Goal: Task Accomplishment & Management: Use online tool/utility

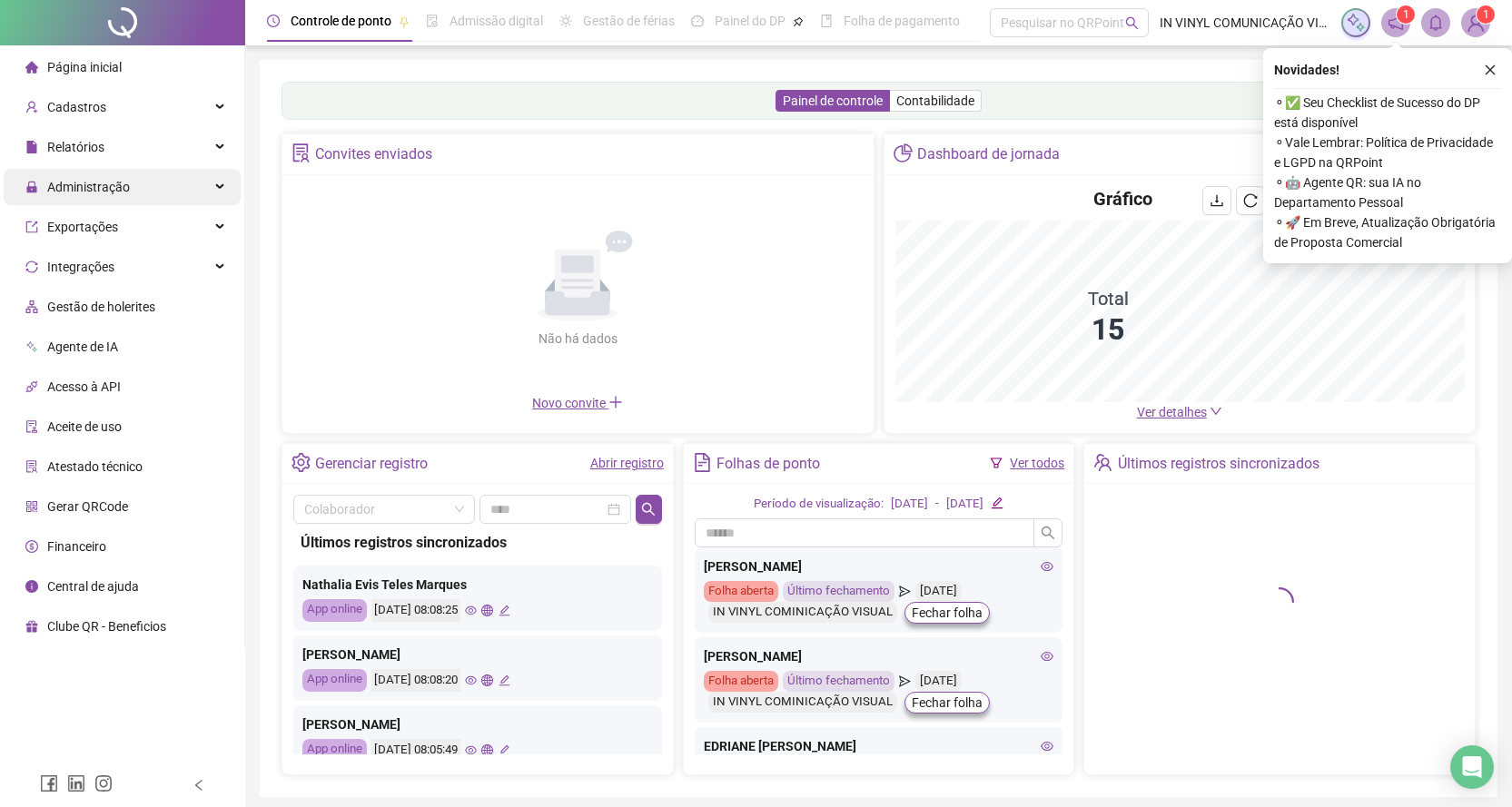
click at [101, 190] on span "Administração" at bounding box center [89, 186] width 83 height 14
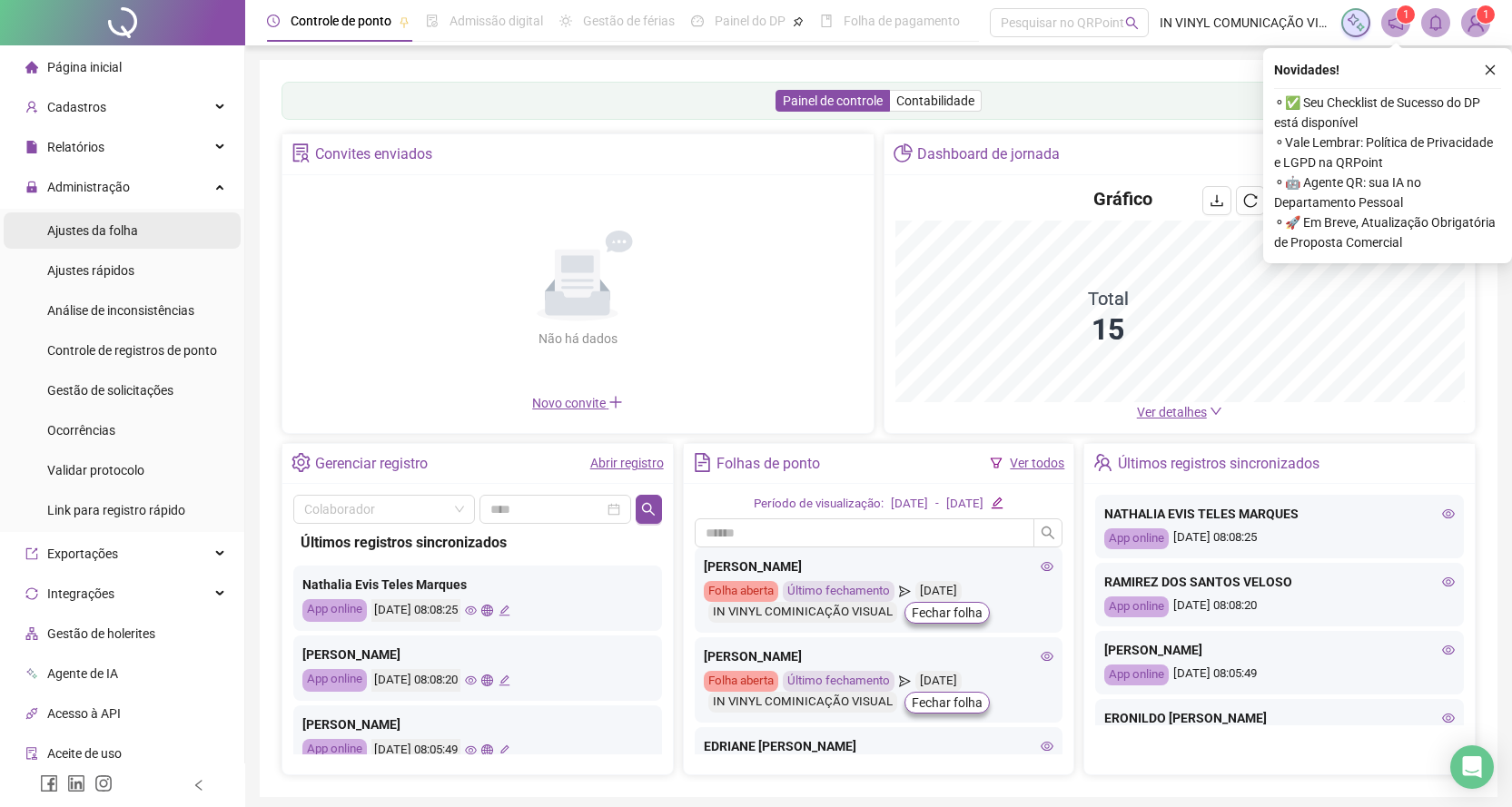
click at [76, 234] on span "Ajustes da folha" at bounding box center [92, 230] width 90 height 14
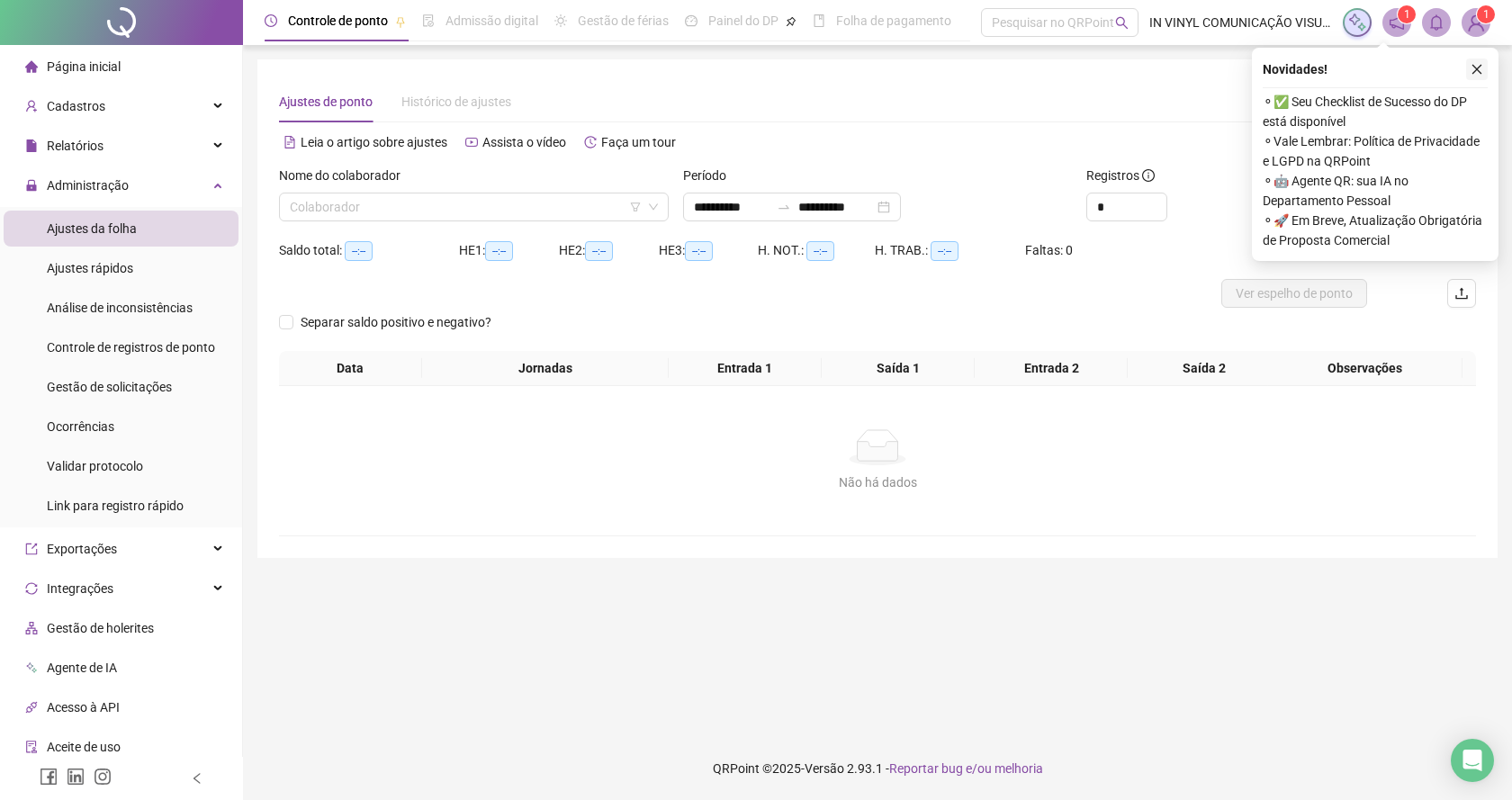
click at [1474, 69] on icon "close" at bounding box center [1476, 68] width 12 height 12
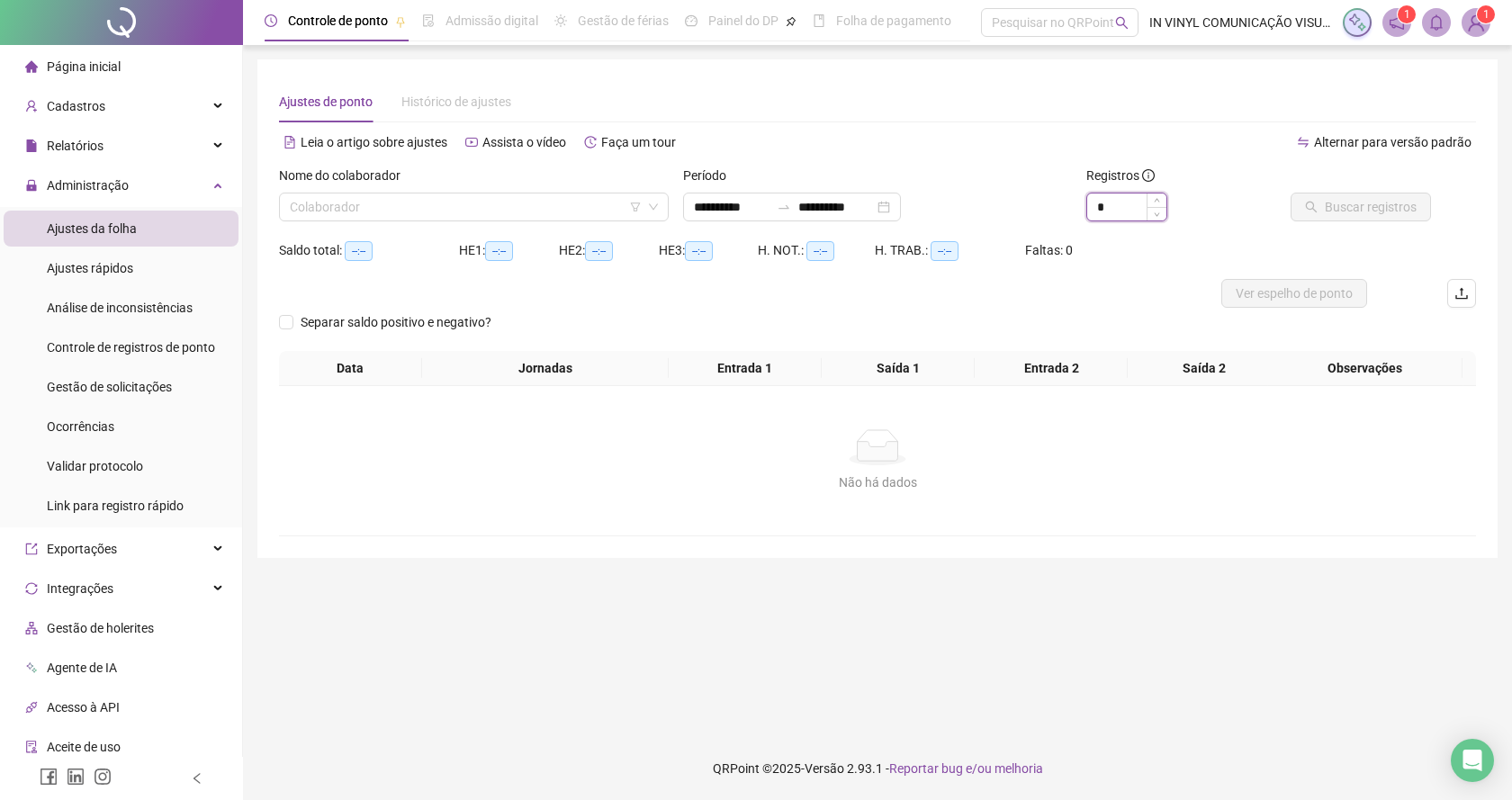
click at [1127, 210] on input "*" at bounding box center [1127, 206] width 79 height 27
click at [658, 192] on div "Colaborador" at bounding box center [473, 206] width 389 height 29
type input "*"
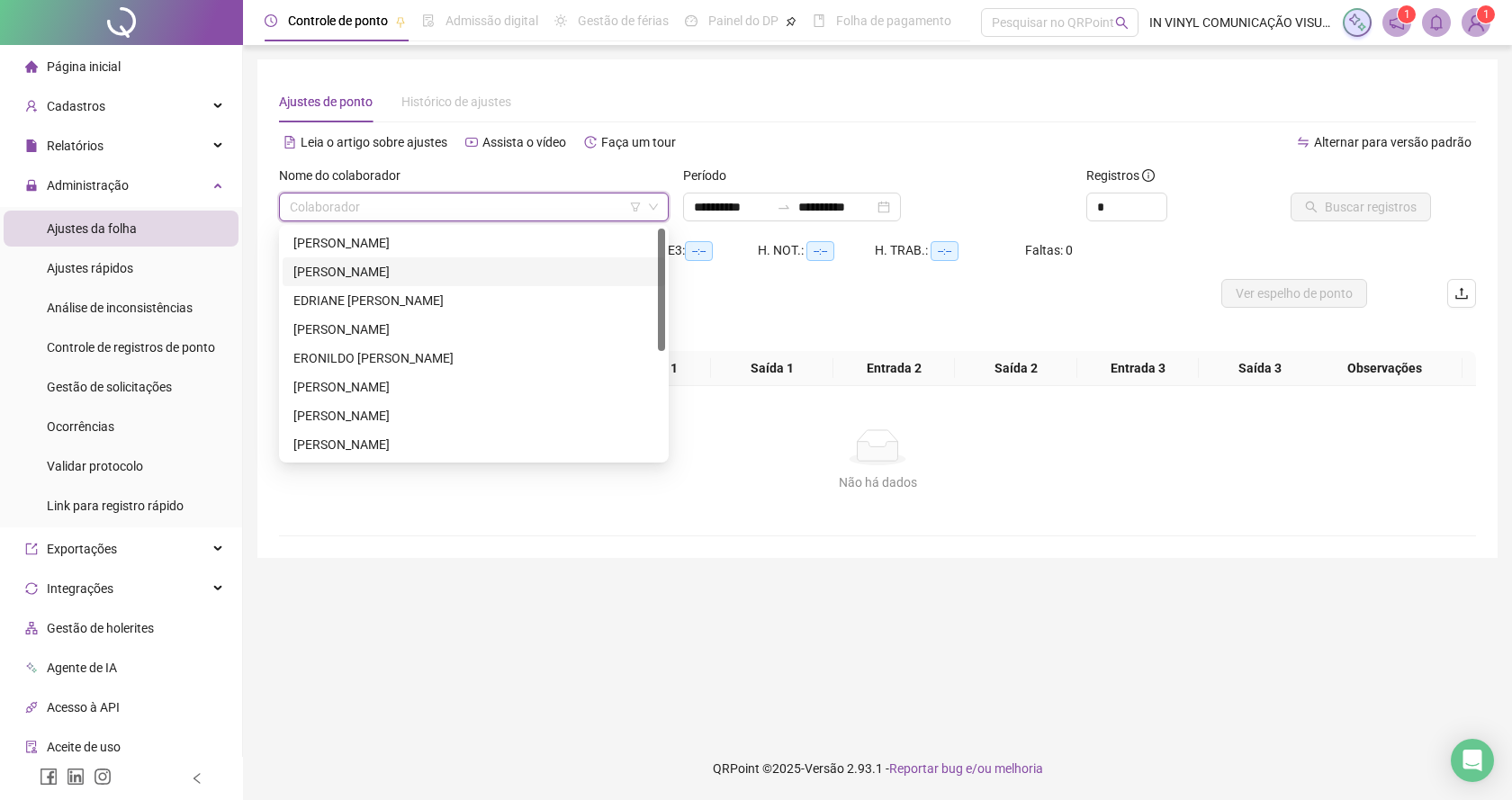
click at [329, 266] on div "[PERSON_NAME]" at bounding box center [473, 272] width 361 height 20
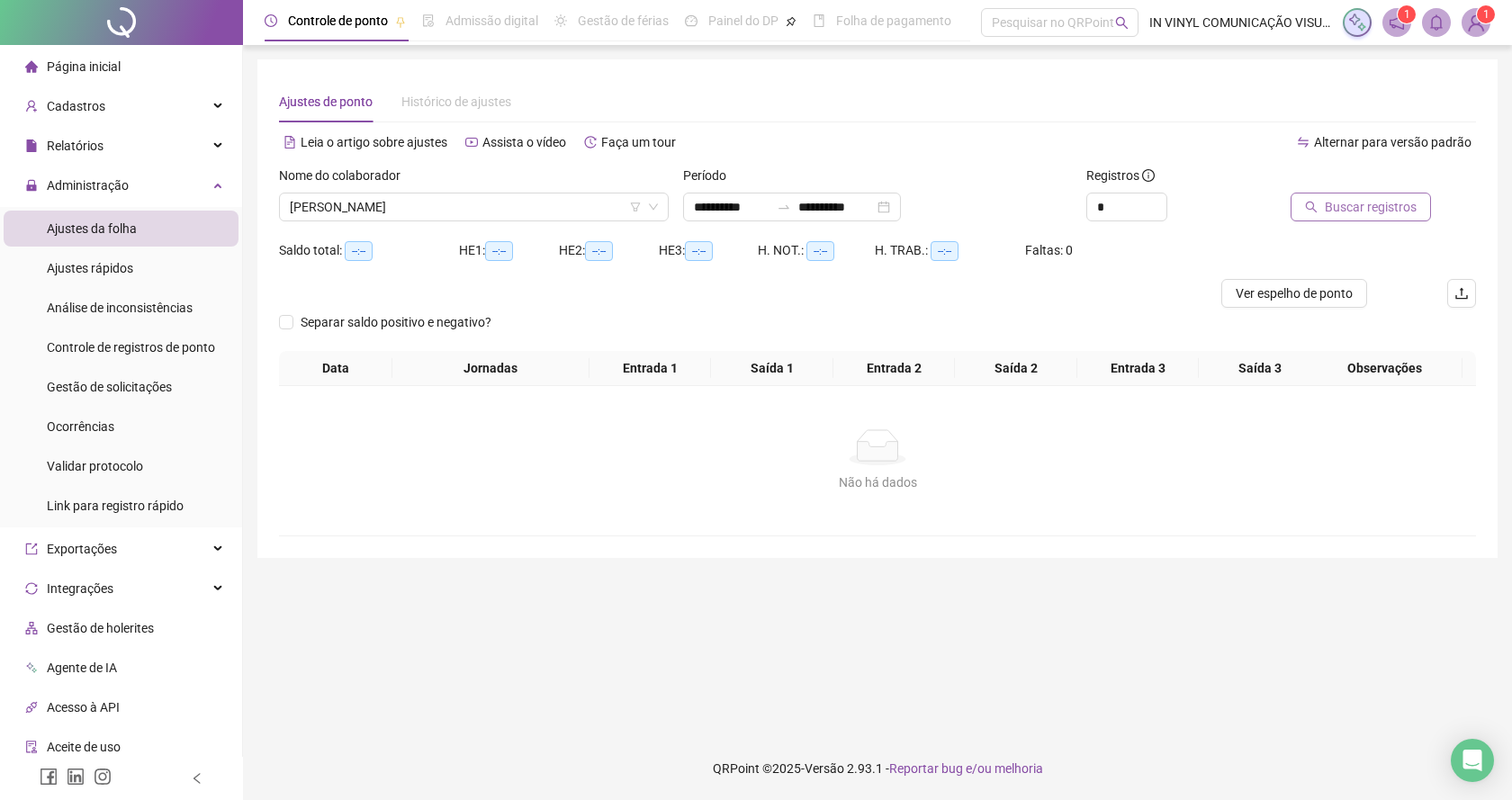
click at [1336, 206] on span "Buscar registros" at bounding box center [1370, 206] width 91 height 20
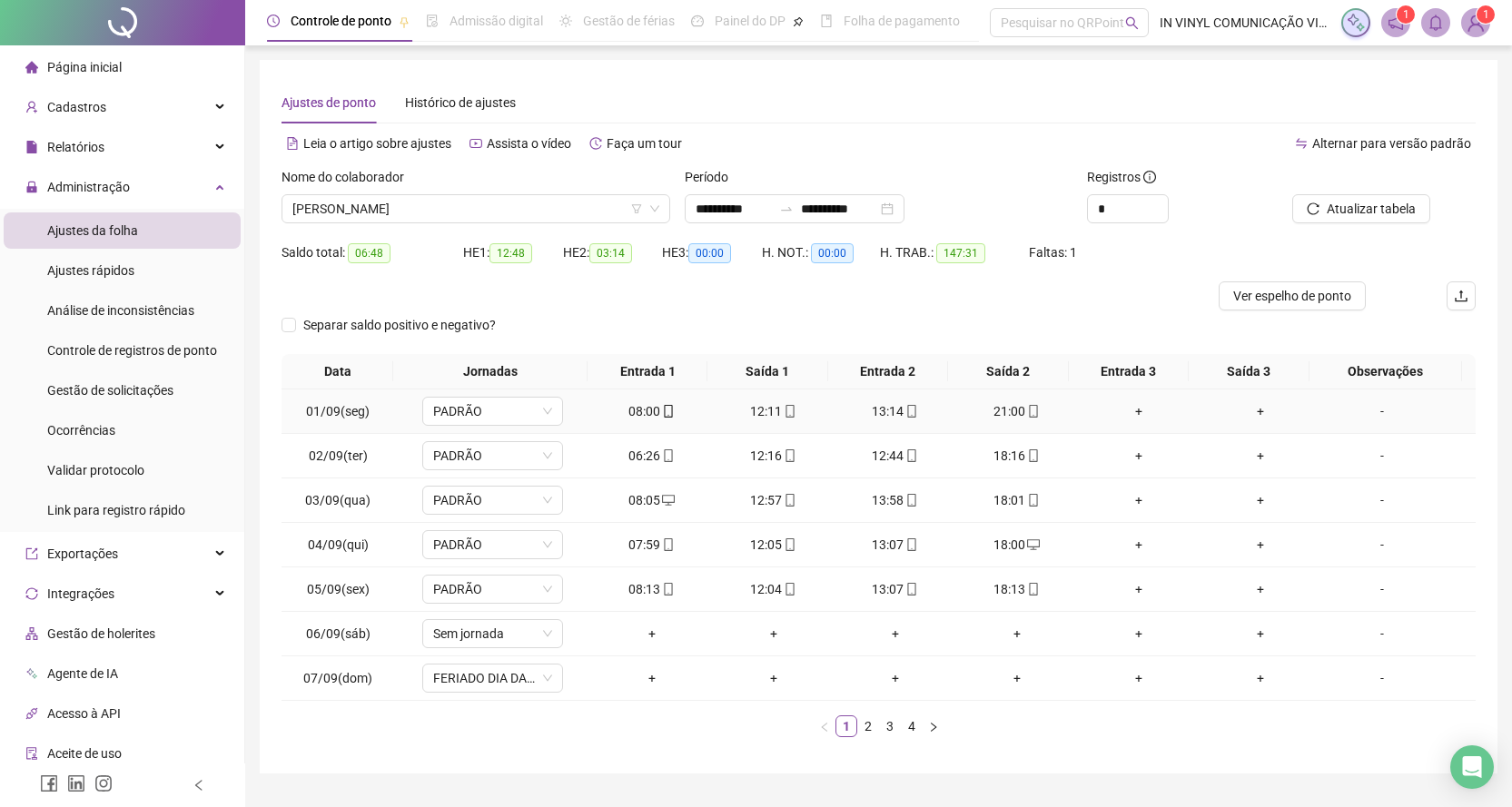
scroll to position [44, 0]
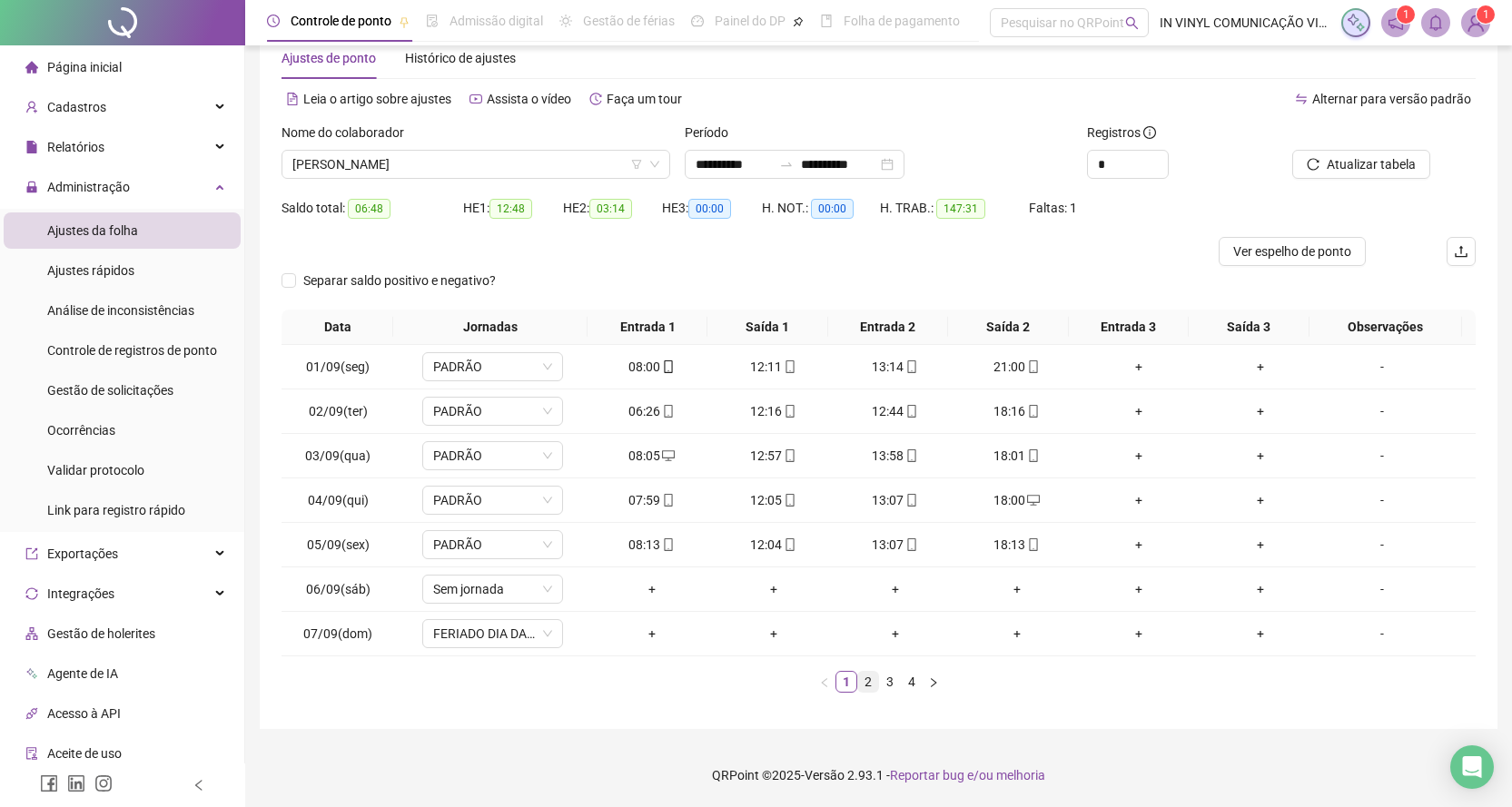
click at [868, 679] on link "2" at bounding box center [868, 681] width 20 height 20
click at [889, 683] on link "3" at bounding box center [889, 681] width 20 height 20
click at [910, 683] on link "4" at bounding box center [911, 681] width 20 height 20
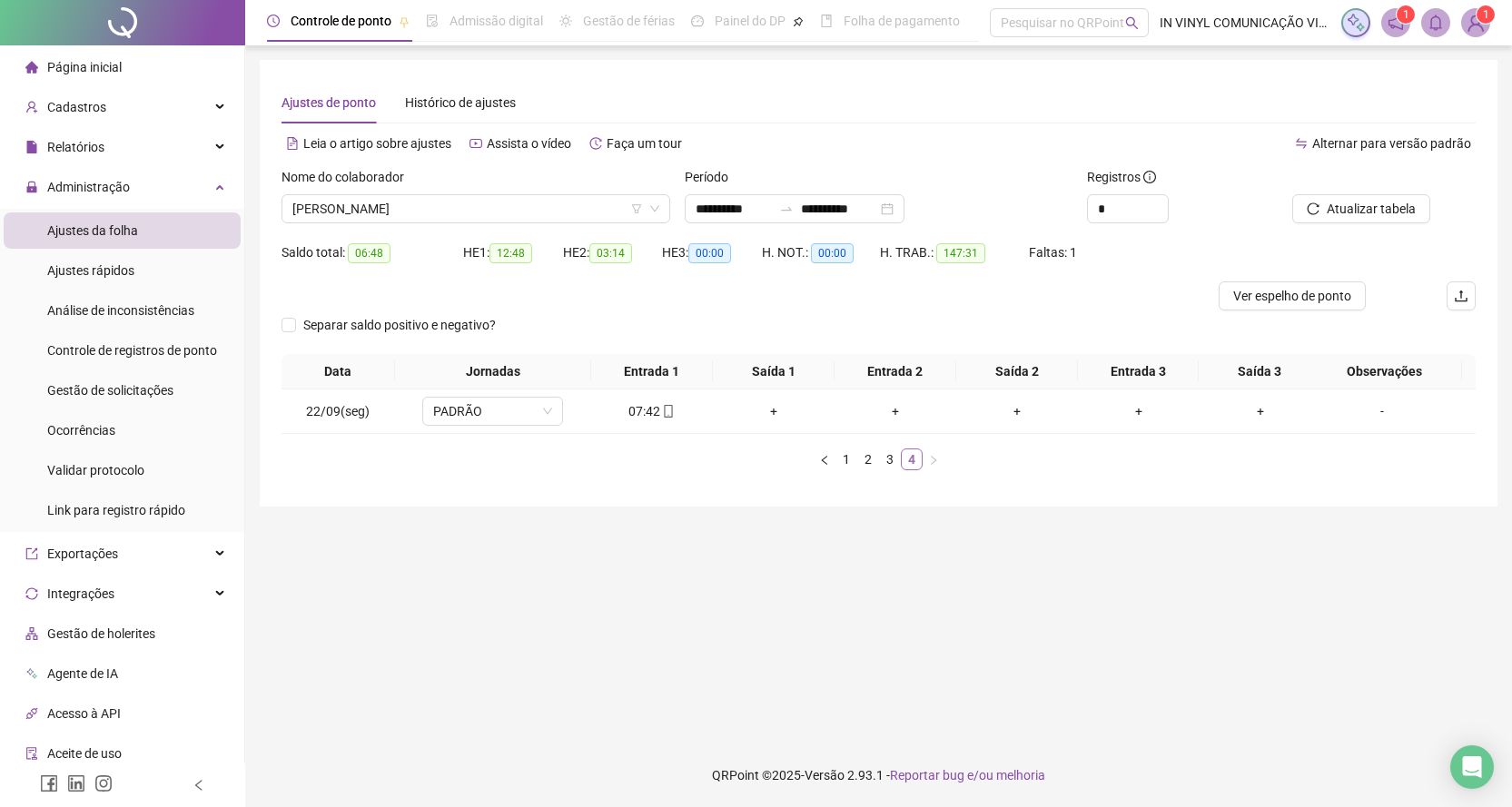
scroll to position [0, 0]
click at [658, 199] on span "[PERSON_NAME]" at bounding box center [478, 208] width 371 height 27
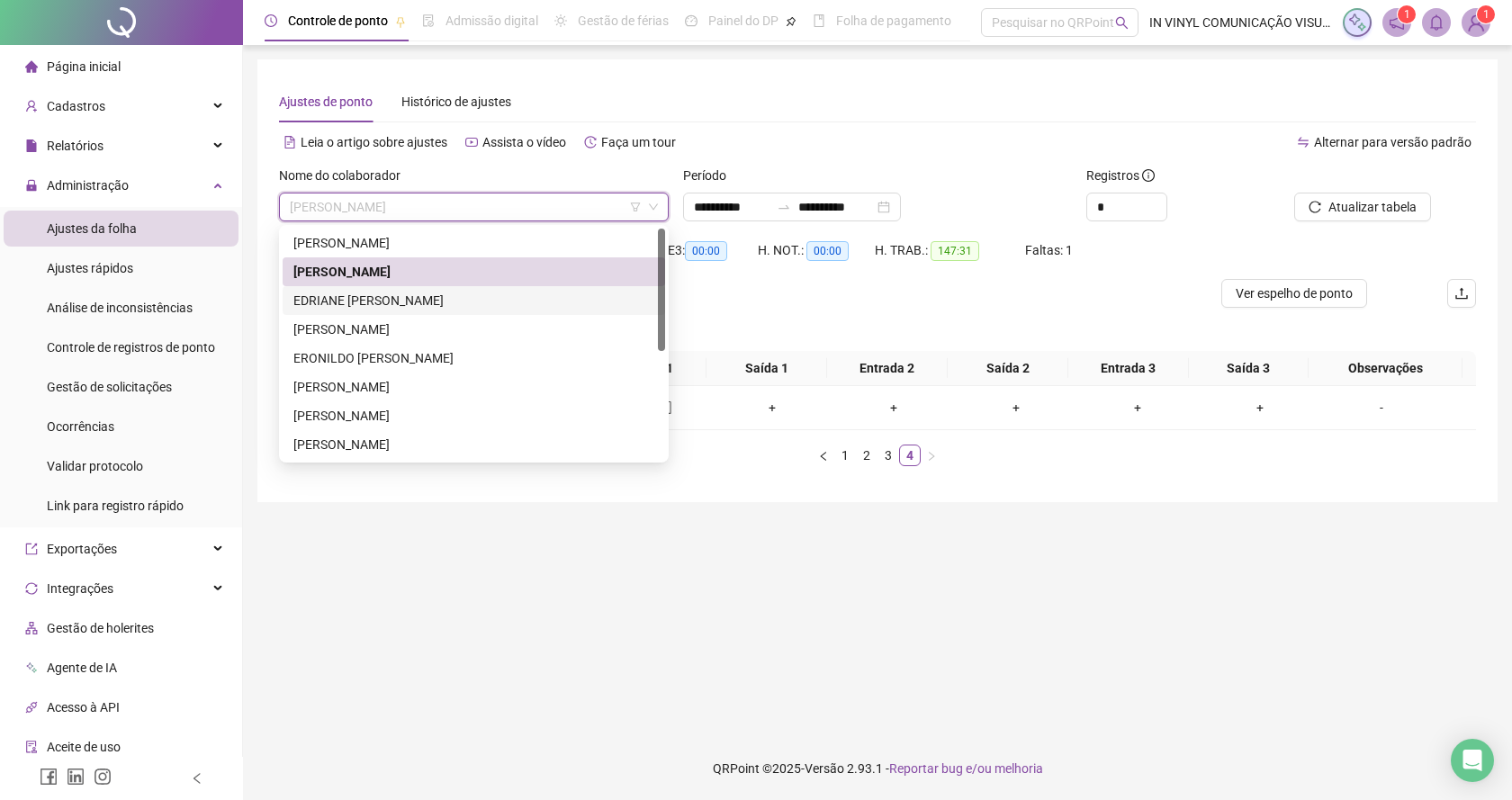
click at [357, 303] on div "EDRIANE [PERSON_NAME]" at bounding box center [473, 300] width 361 height 20
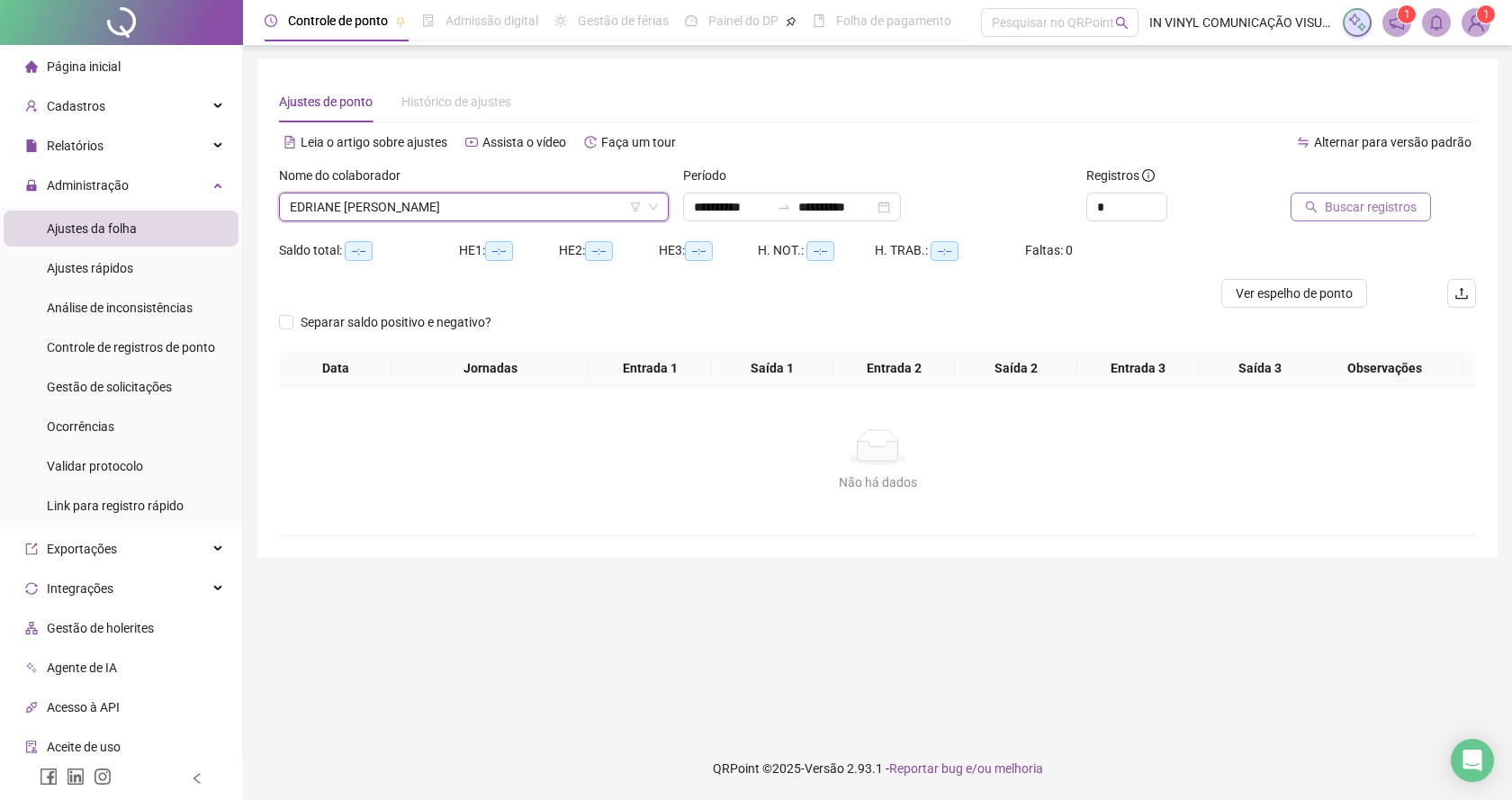
click at [1356, 206] on span "Buscar registros" at bounding box center [1370, 206] width 91 height 20
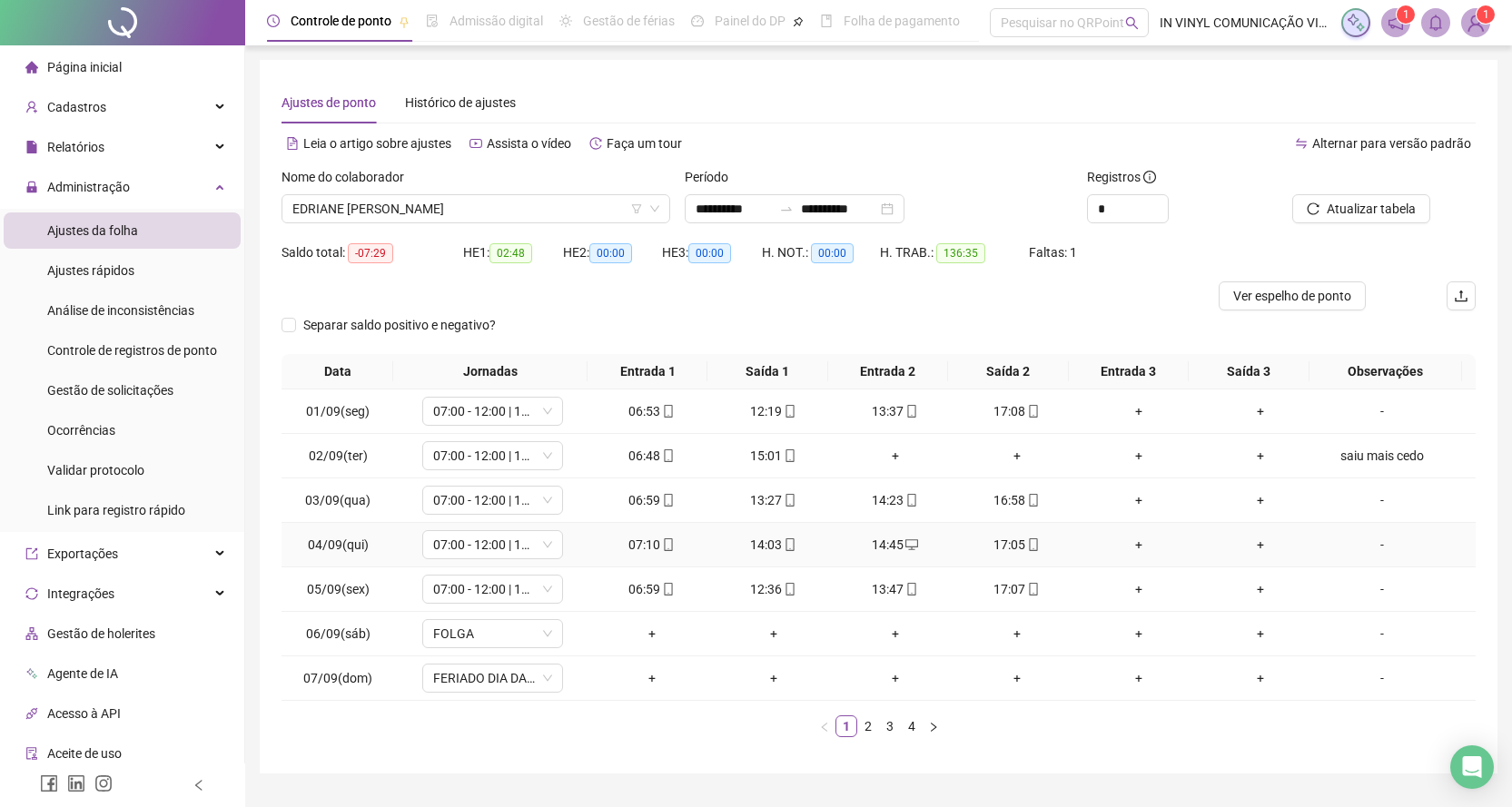
scroll to position [44, 0]
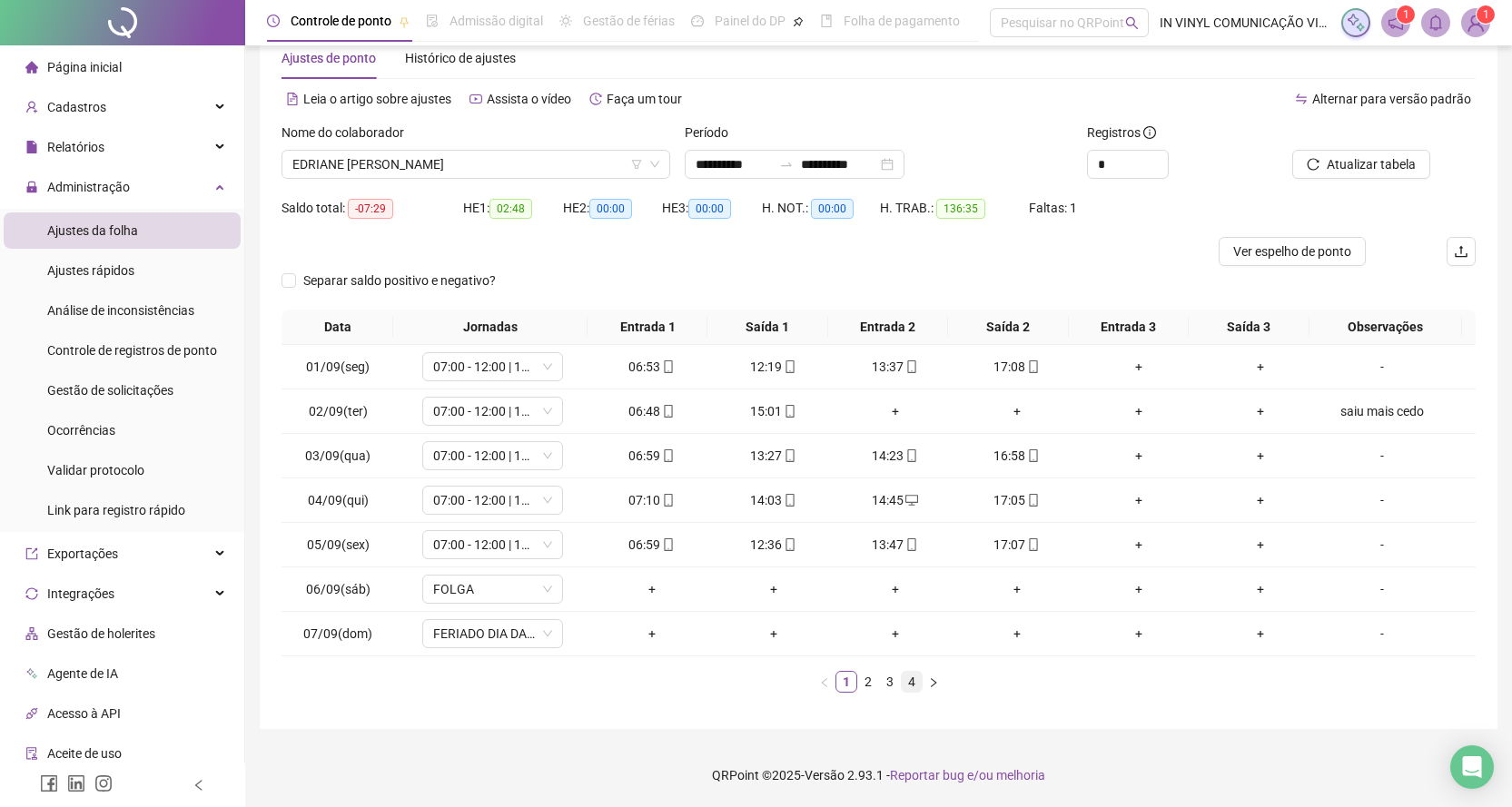
click at [914, 683] on link "4" at bounding box center [911, 681] width 20 height 20
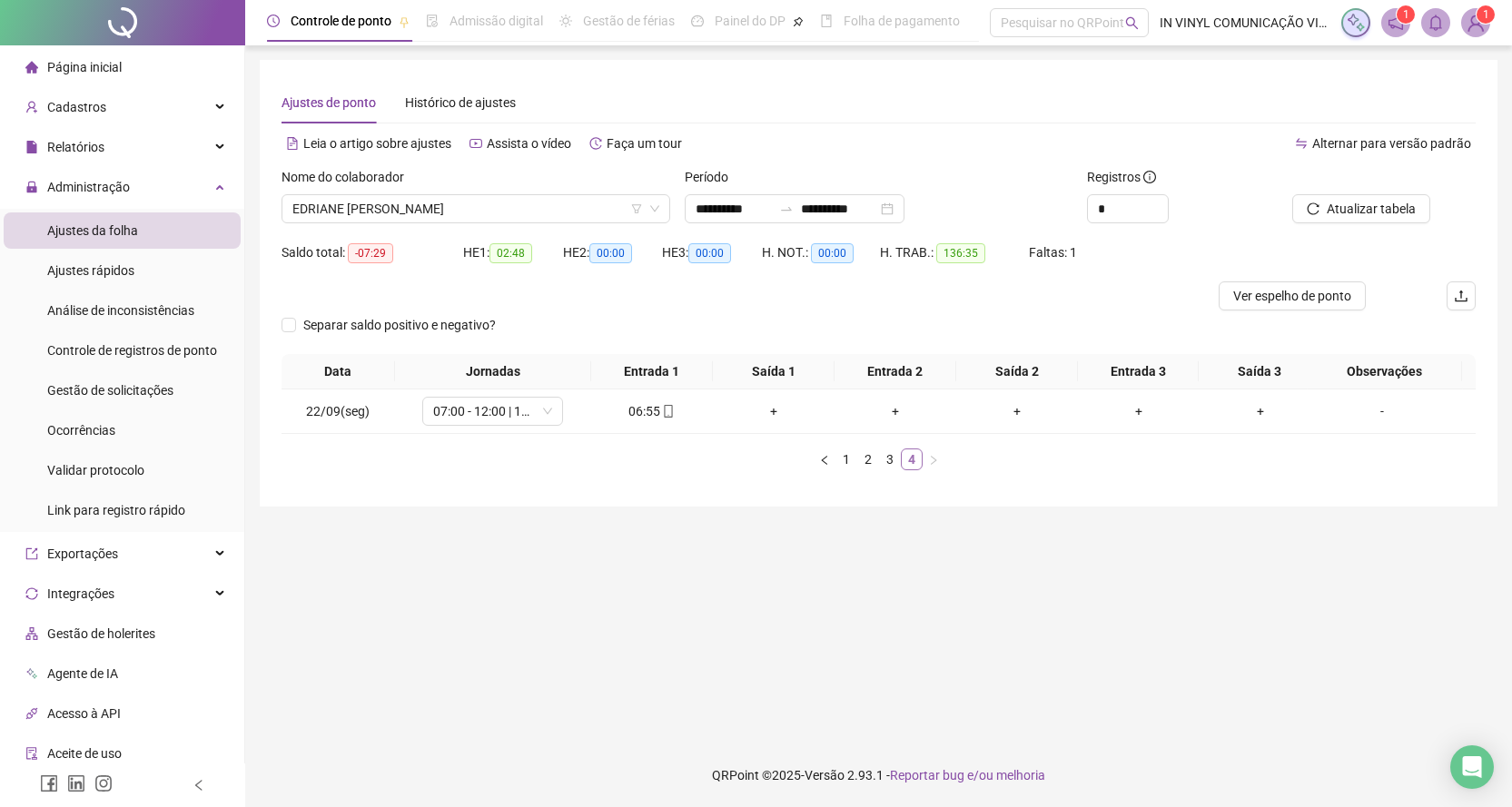
scroll to position [0, 0]
click at [658, 201] on span "EDRIANE [PERSON_NAME]" at bounding box center [478, 208] width 371 height 27
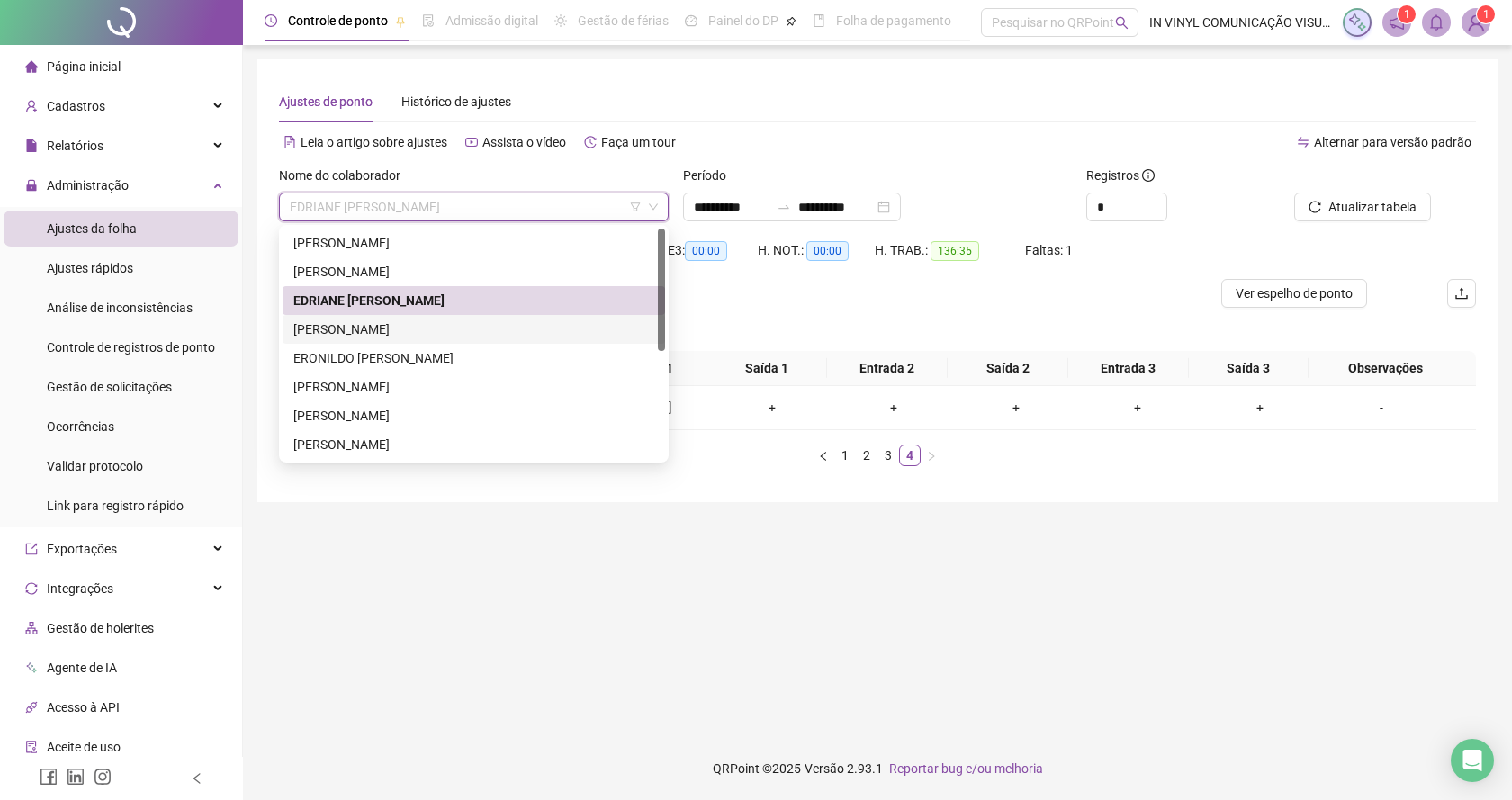
click at [364, 327] on div "[PERSON_NAME]" at bounding box center [473, 329] width 361 height 20
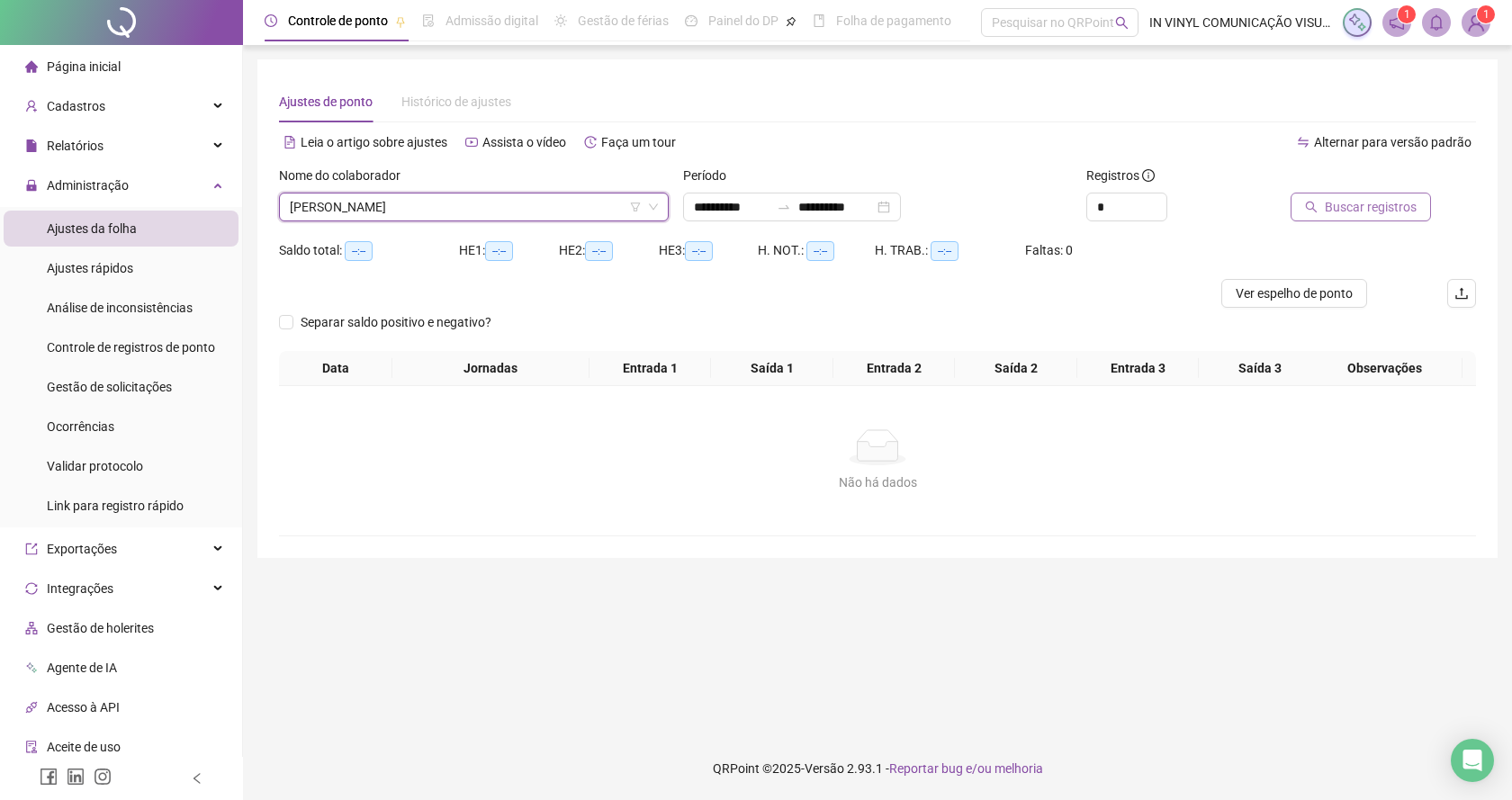
click at [1334, 214] on span "Buscar registros" at bounding box center [1370, 206] width 91 height 20
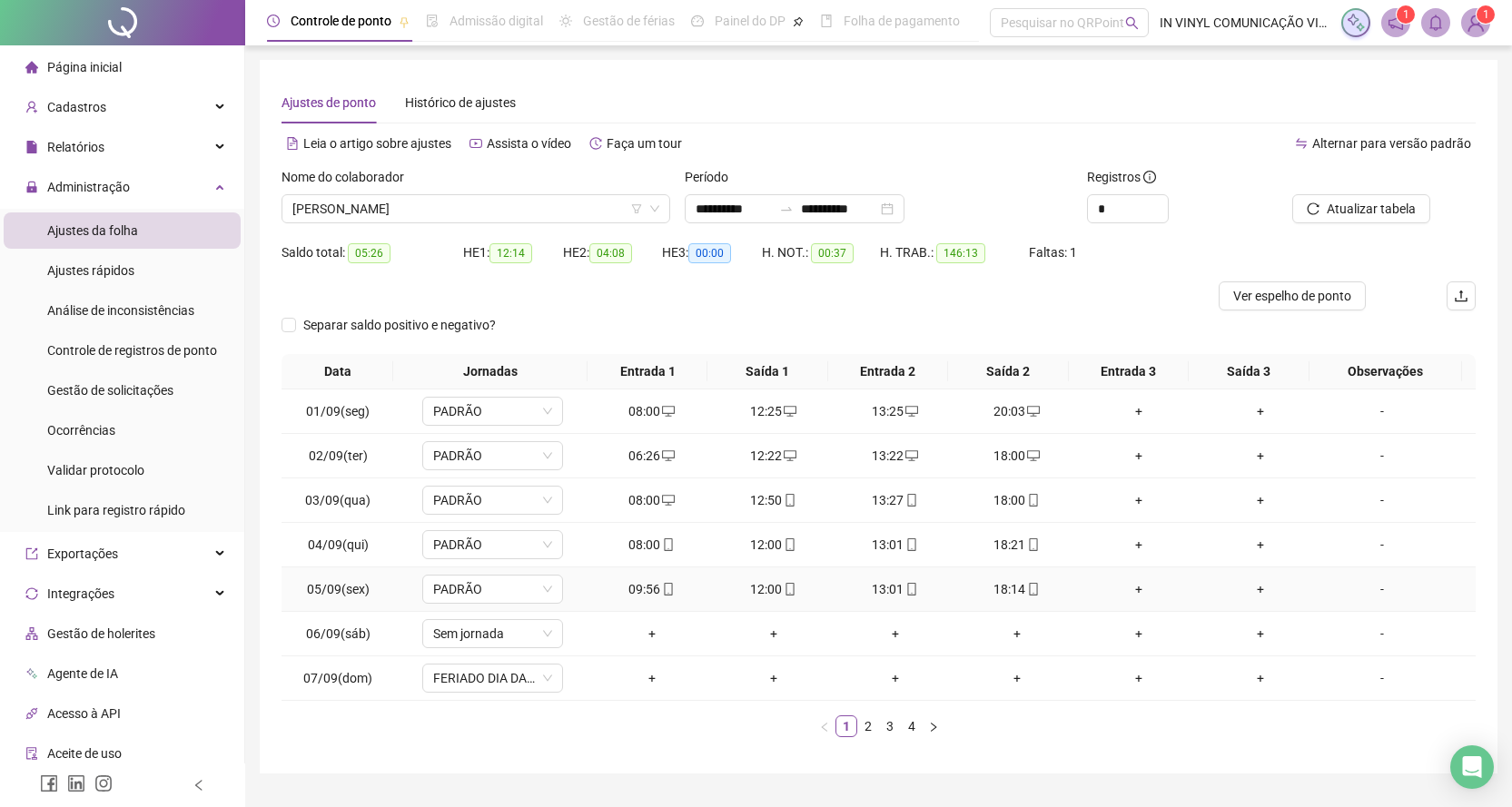
scroll to position [44, 0]
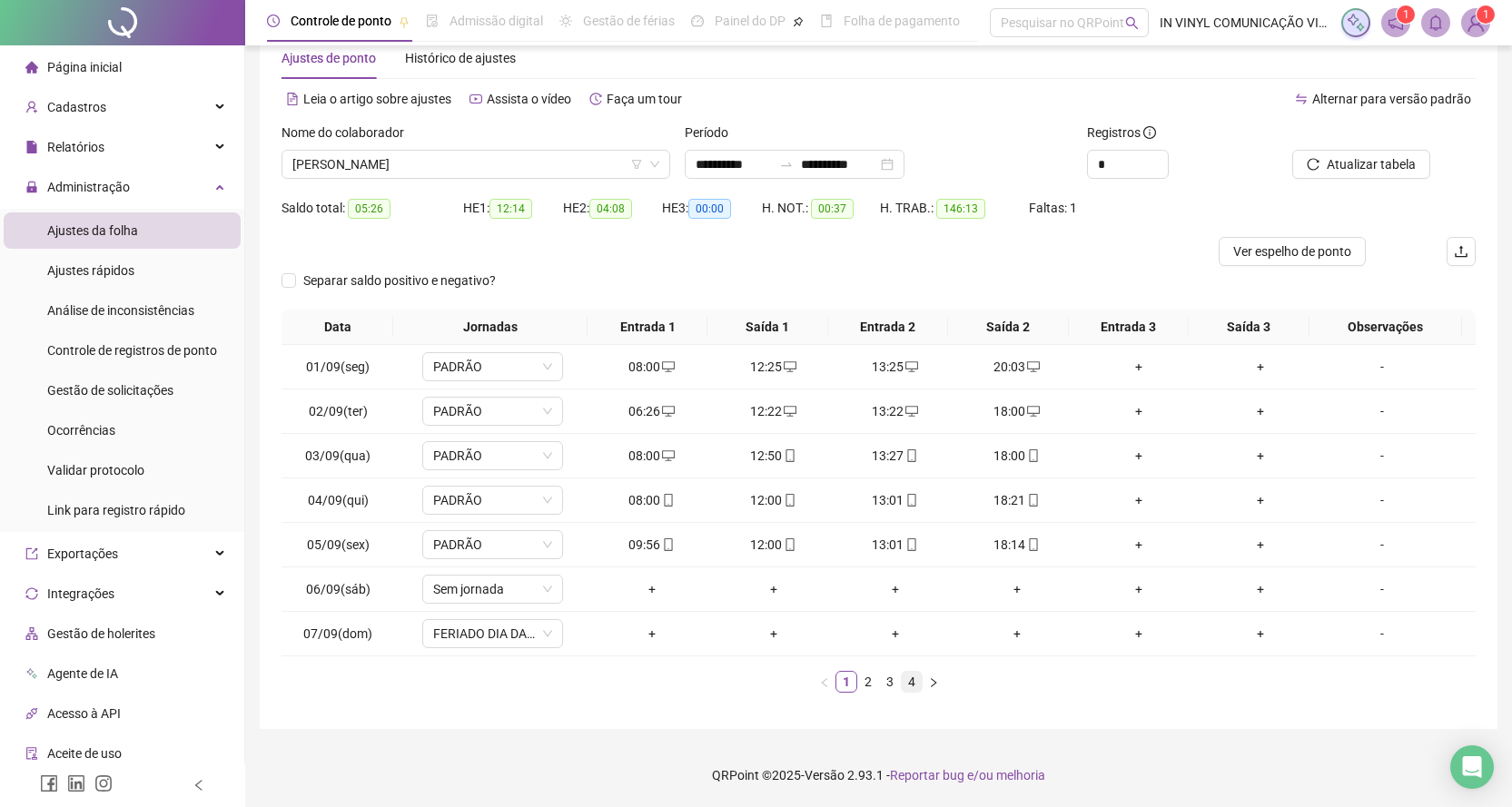
click at [909, 683] on link "4" at bounding box center [911, 681] width 20 height 20
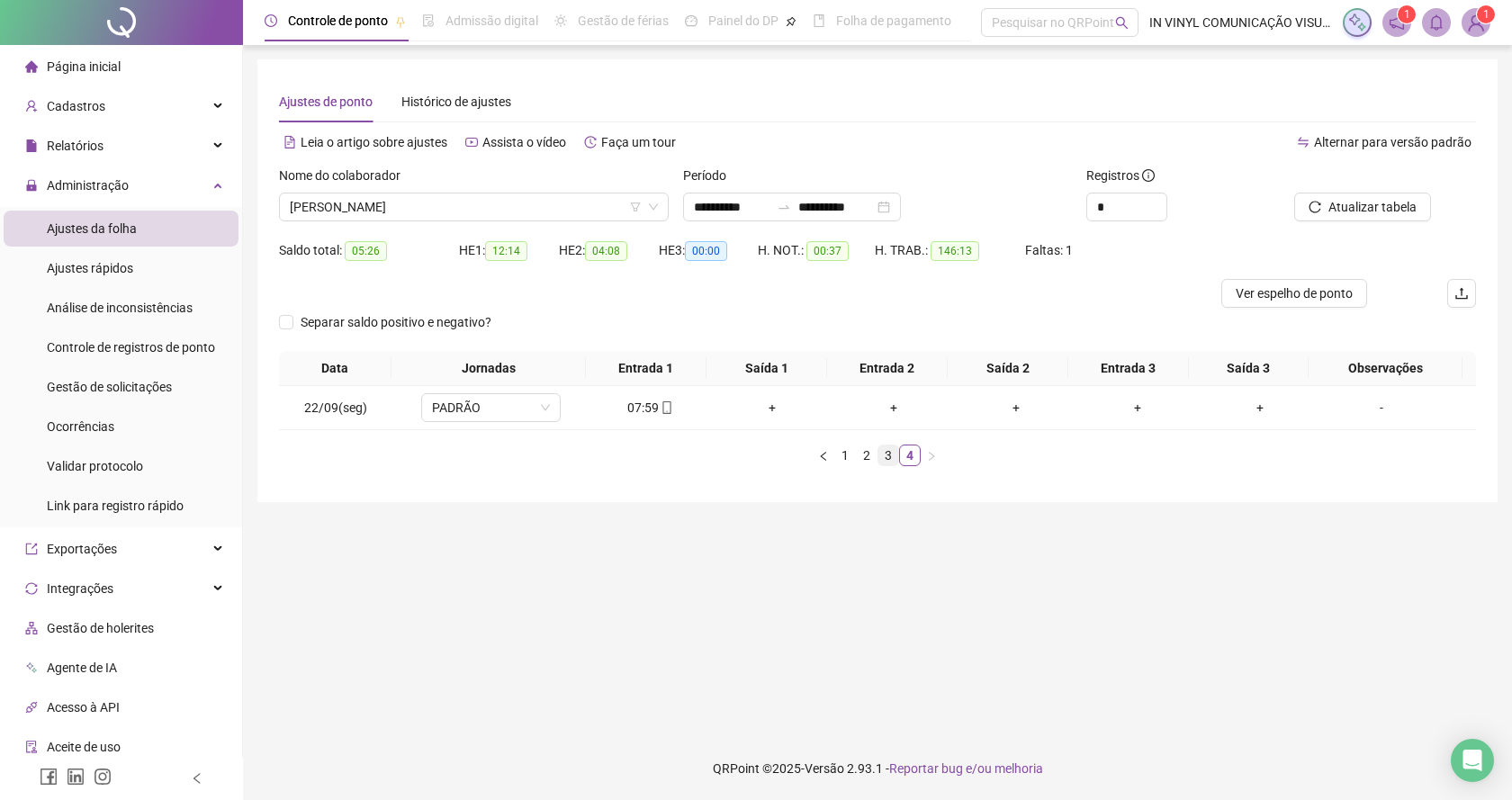
click at [889, 459] on link "3" at bounding box center [888, 455] width 20 height 20
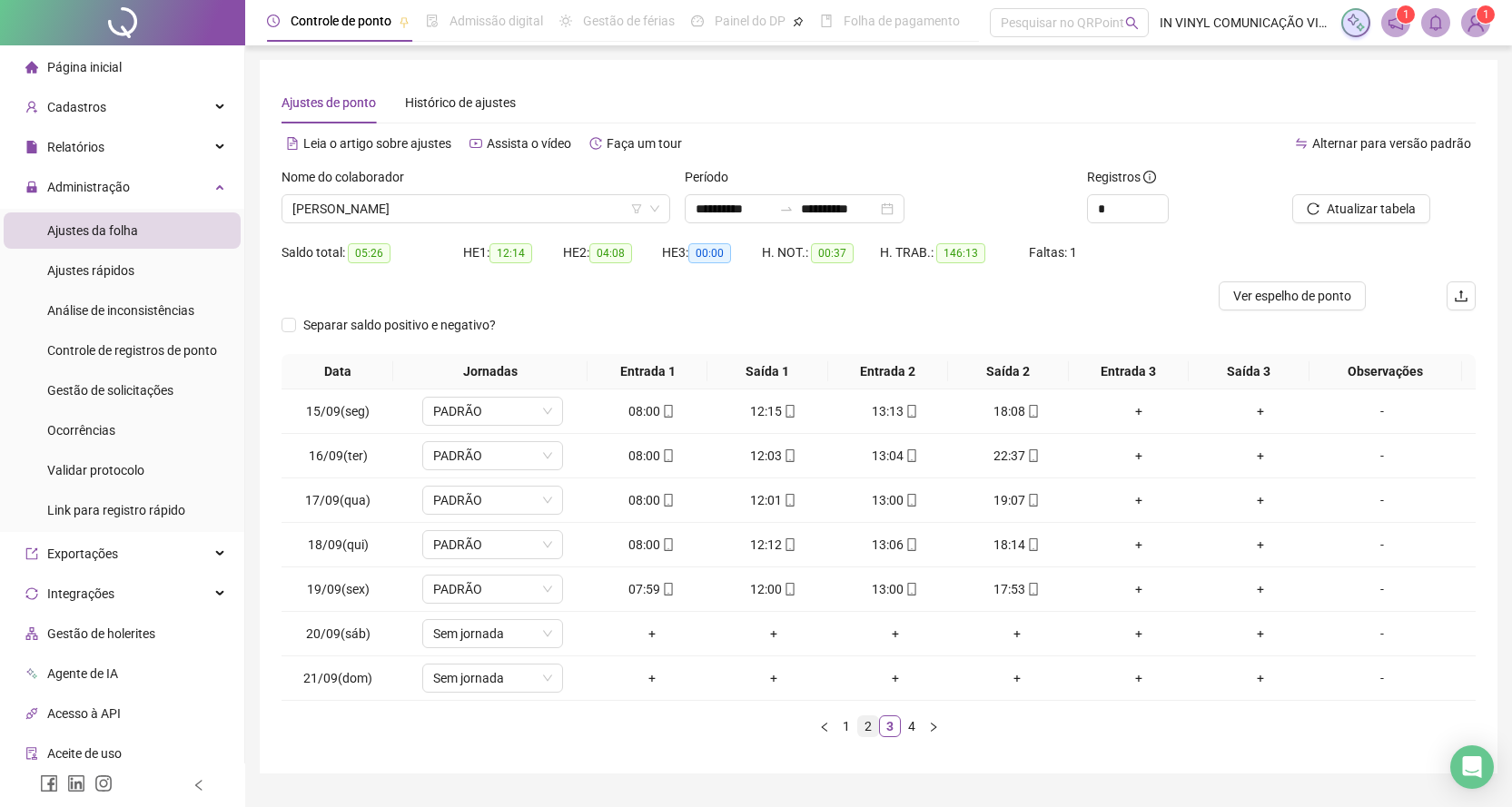
click at [865, 723] on link "2" at bounding box center [868, 726] width 20 height 20
click at [659, 194] on div "[PERSON_NAME]" at bounding box center [476, 208] width 389 height 29
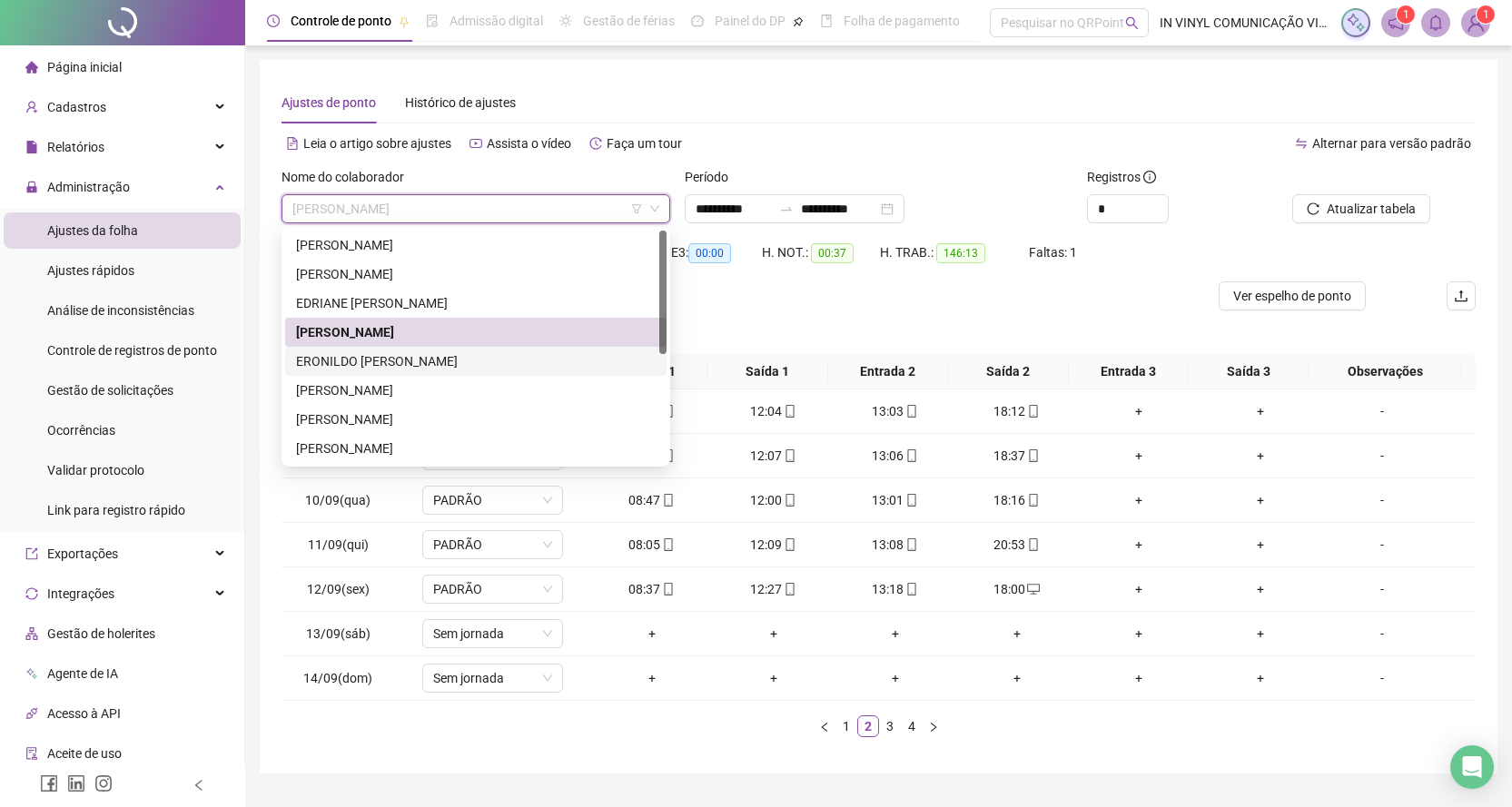
click at [380, 356] on div "ERONILDO [PERSON_NAME]" at bounding box center [476, 361] width 360 height 20
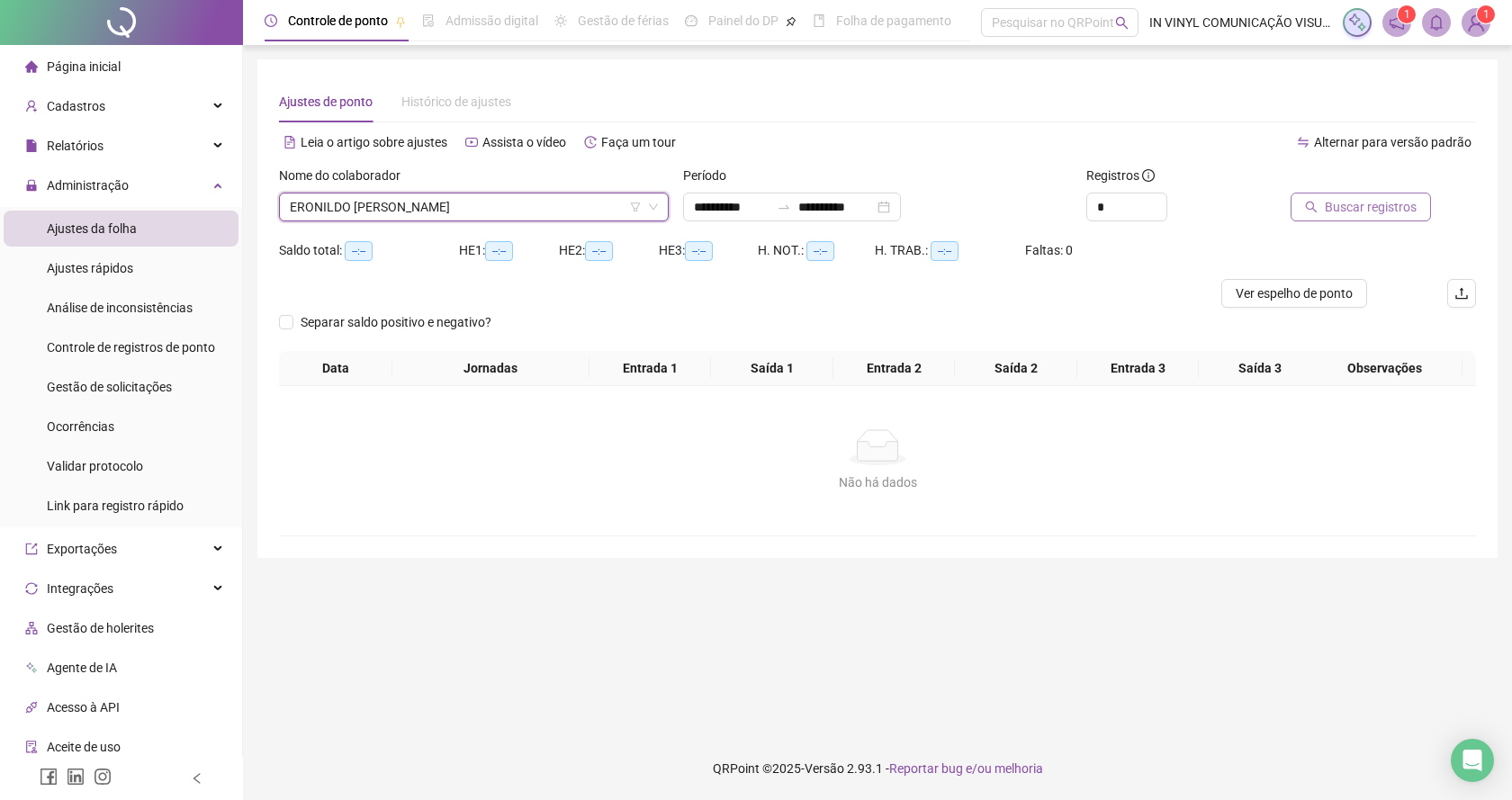
click at [1354, 208] on span "Buscar registros" at bounding box center [1370, 206] width 91 height 20
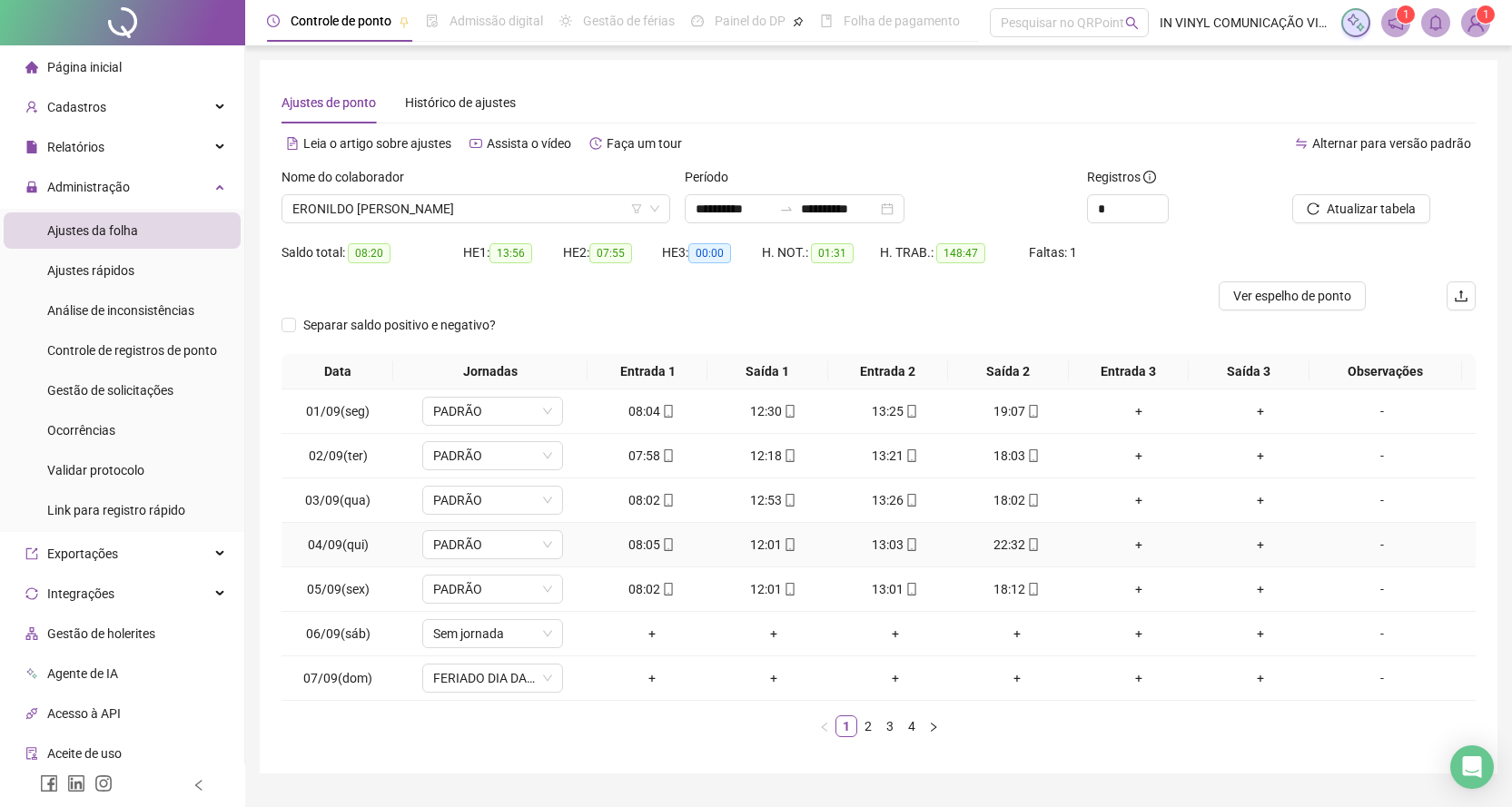
scroll to position [44, 0]
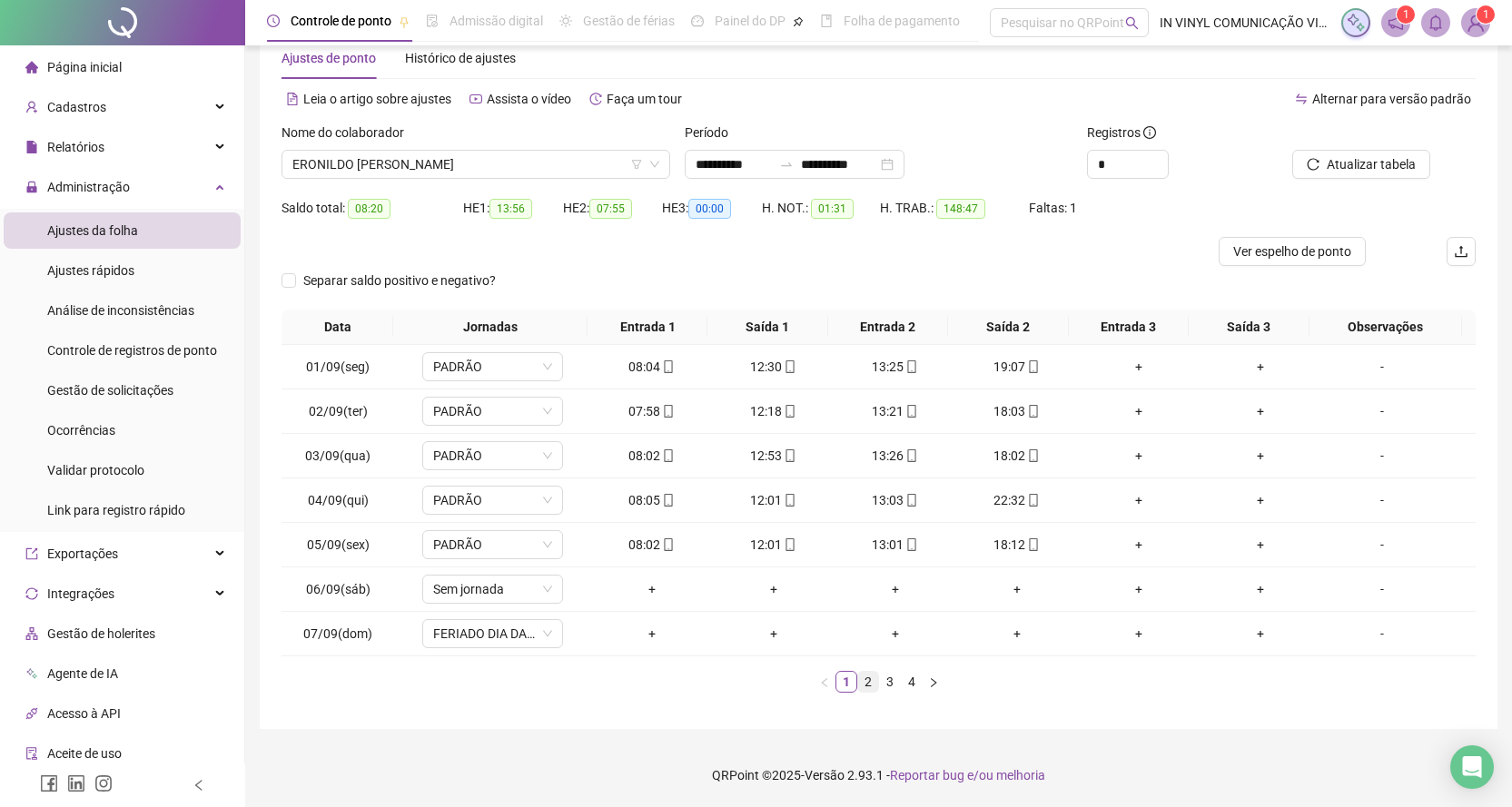
click at [866, 688] on link "2" at bounding box center [868, 681] width 20 height 20
click at [888, 682] on link "3" at bounding box center [889, 681] width 20 height 20
click at [909, 683] on link "4" at bounding box center [911, 681] width 20 height 20
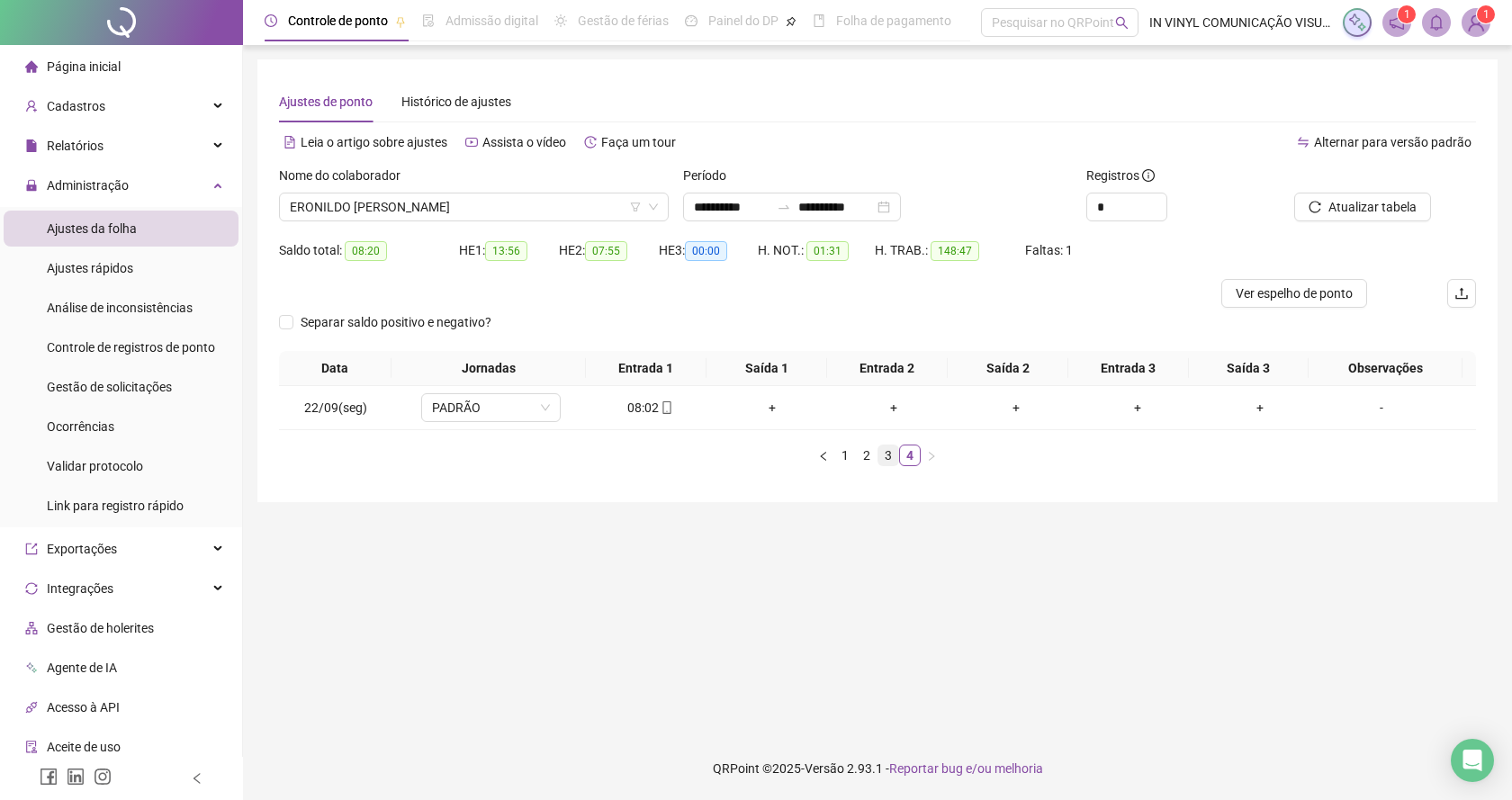
click at [892, 452] on link "3" at bounding box center [888, 455] width 20 height 20
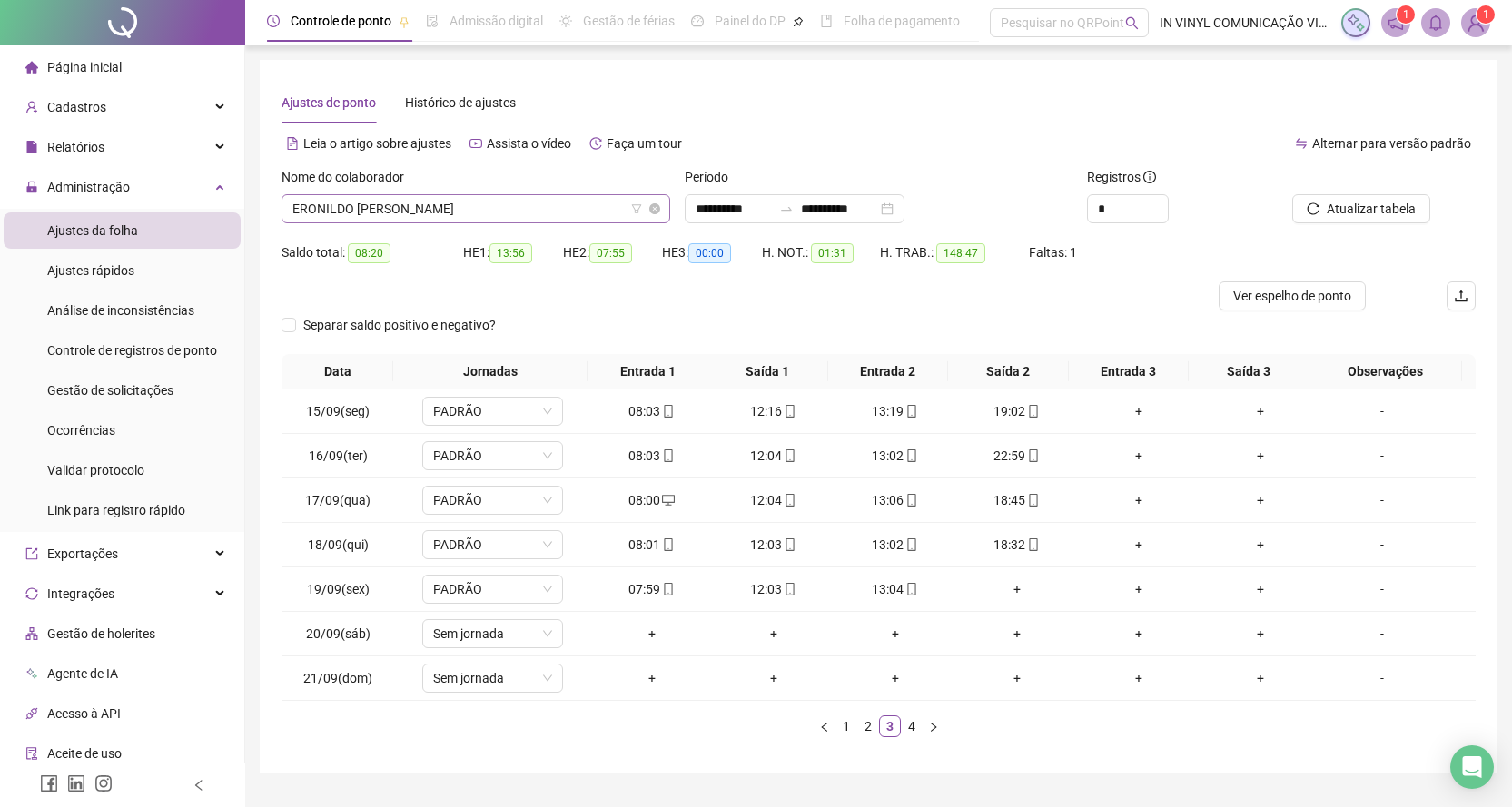
click at [654, 201] on span "ERONILDO [PERSON_NAME]" at bounding box center [476, 208] width 367 height 27
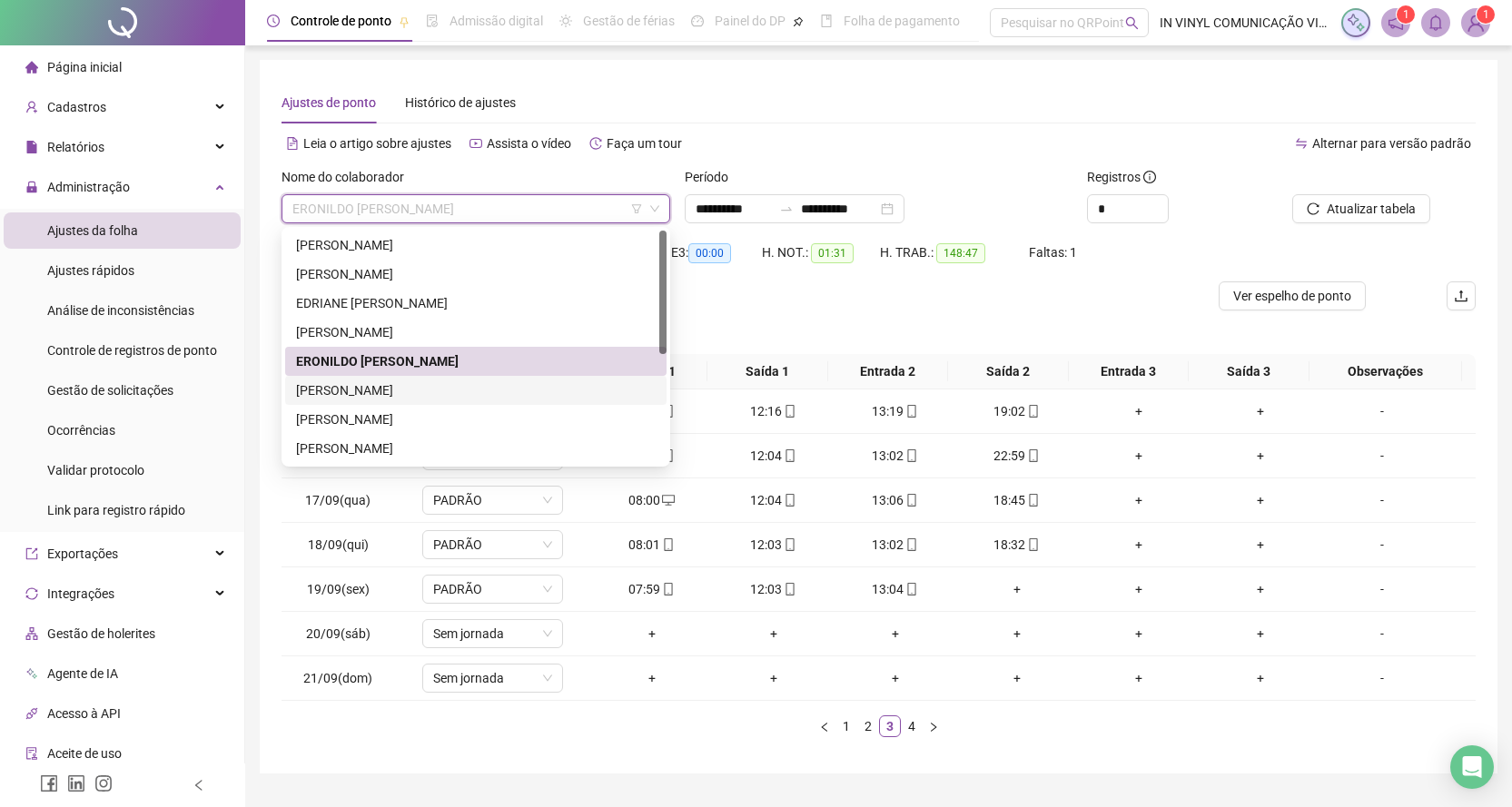
click at [374, 385] on div "[PERSON_NAME]" at bounding box center [476, 390] width 360 height 20
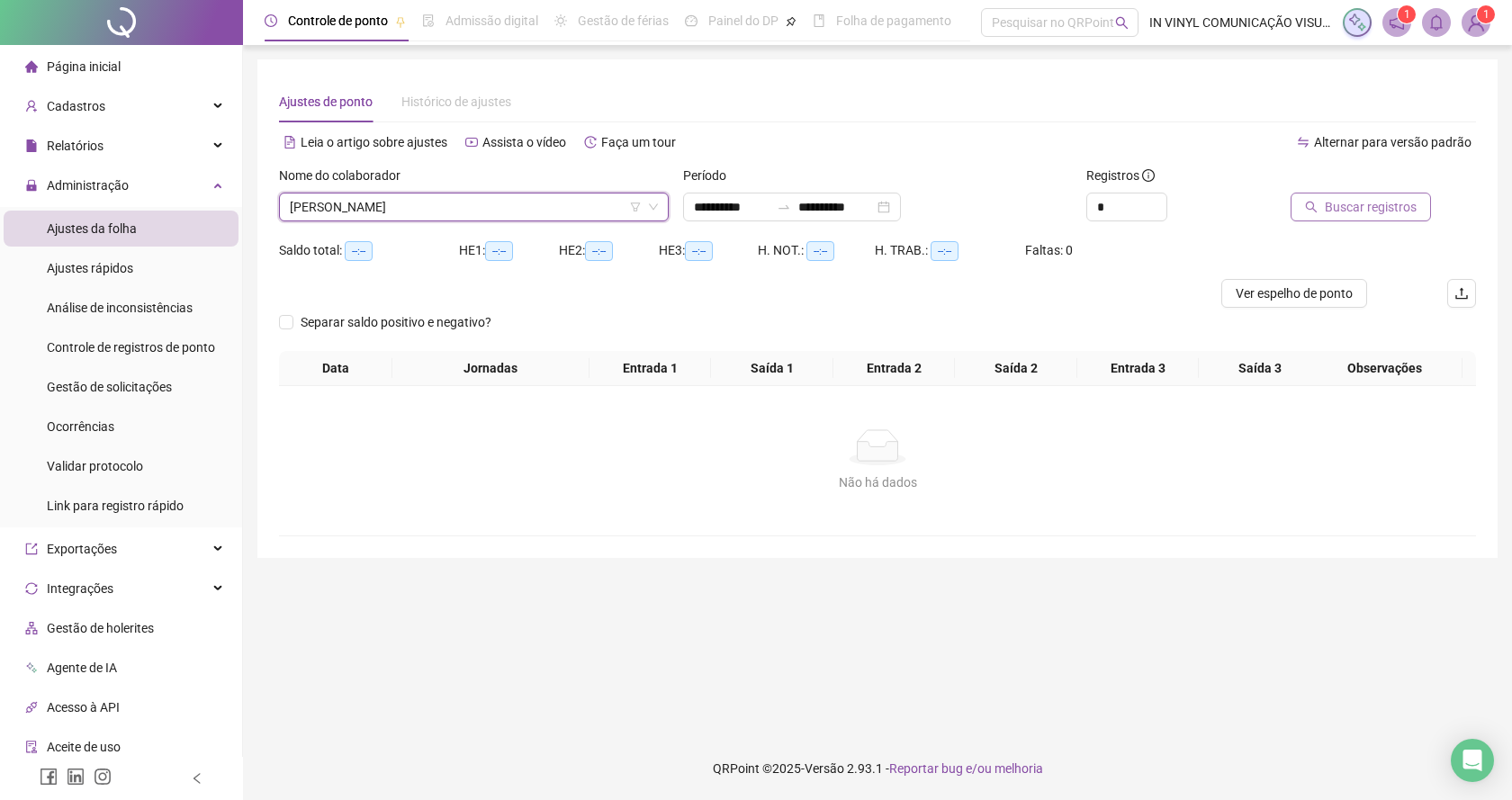
click at [1374, 207] on span "Buscar registros" at bounding box center [1370, 206] width 91 height 20
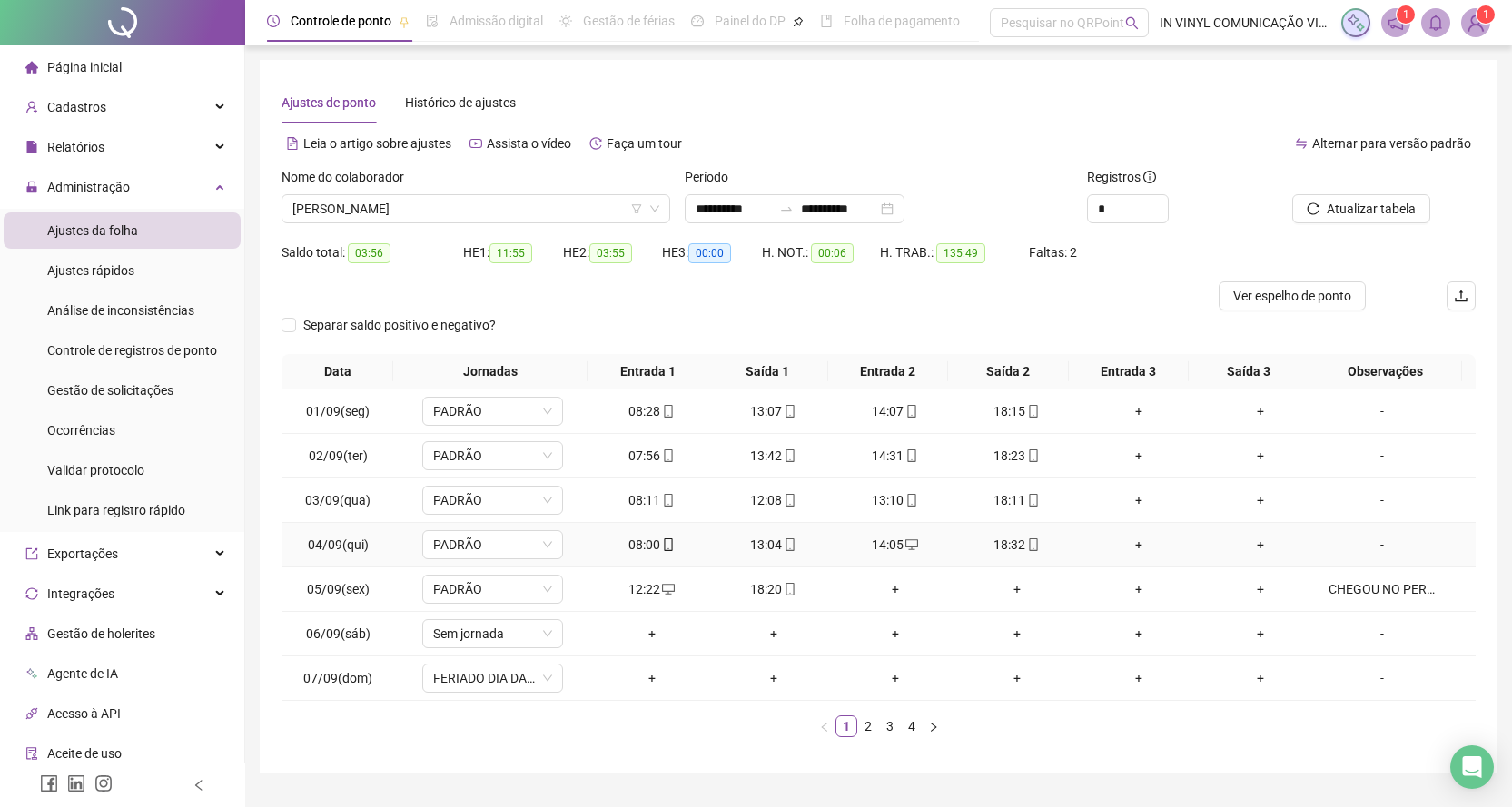
scroll to position [44, 0]
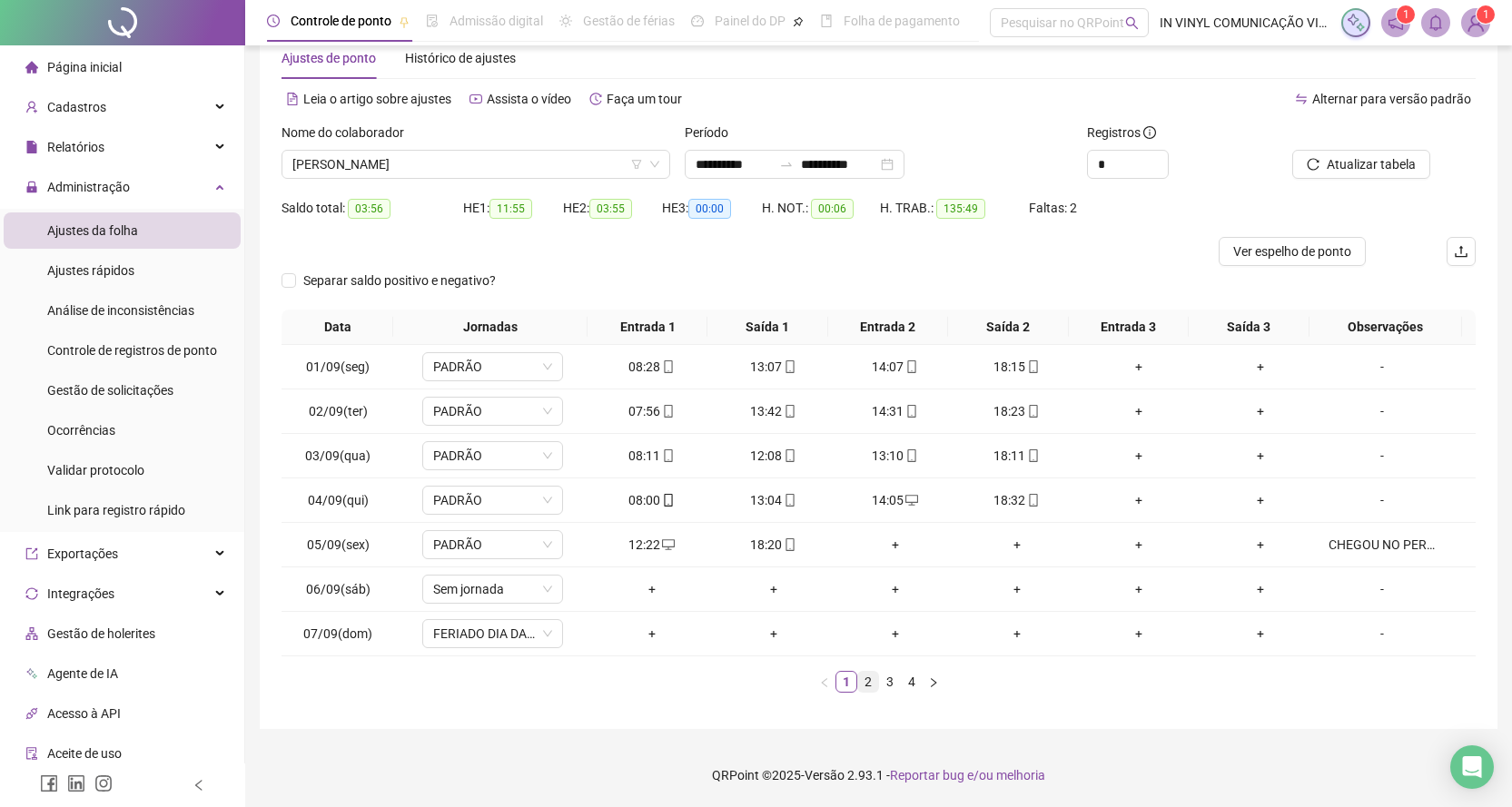
click at [869, 682] on link "2" at bounding box center [868, 681] width 20 height 20
click at [891, 685] on link "3" at bounding box center [889, 681] width 20 height 20
click at [1369, 545] on div "-" at bounding box center [1383, 544] width 107 height 20
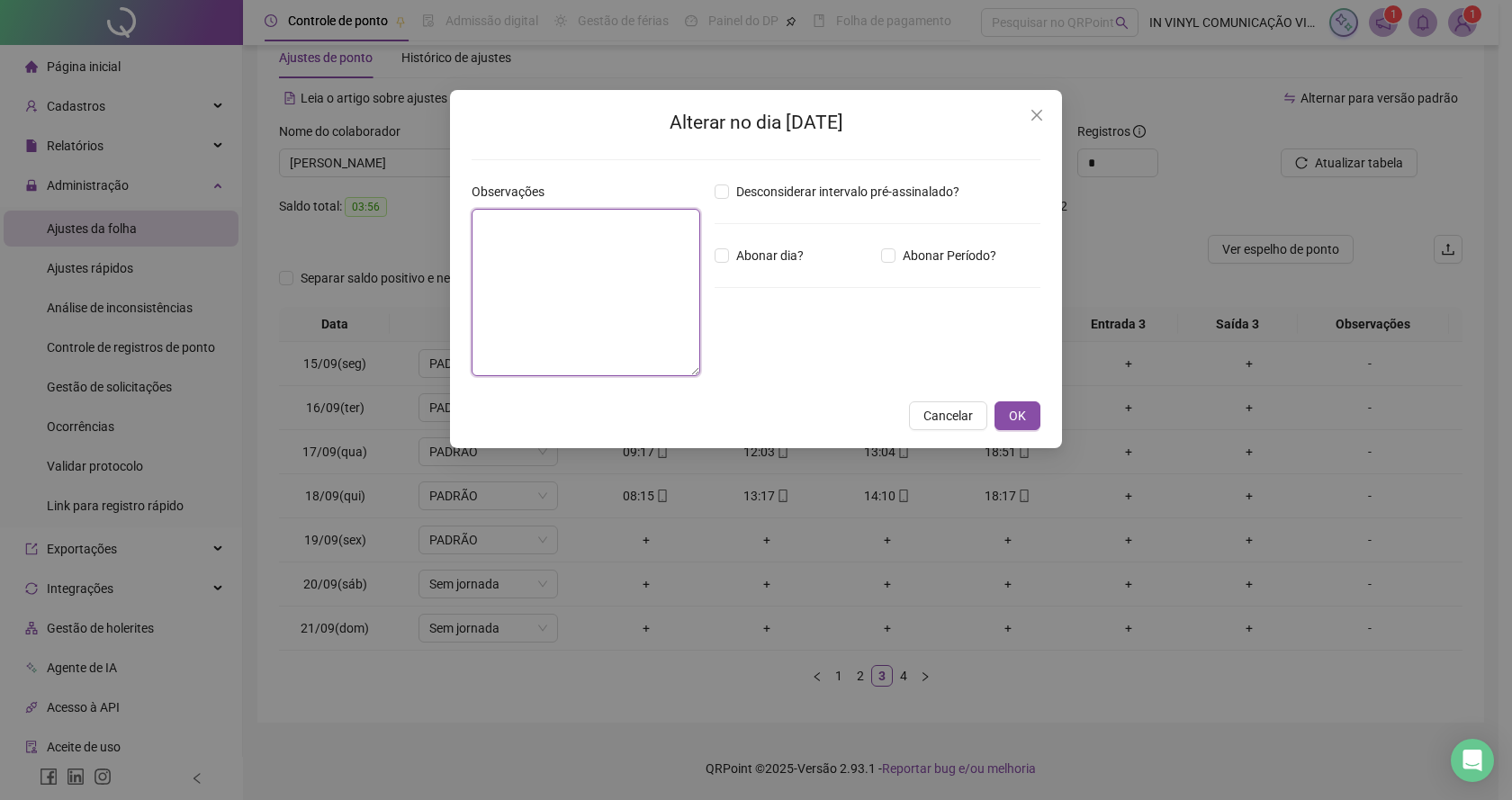
click at [559, 279] on textarea at bounding box center [585, 292] width 229 height 167
type textarea "*****"
click at [1021, 416] on span "OK" at bounding box center [1017, 415] width 17 height 20
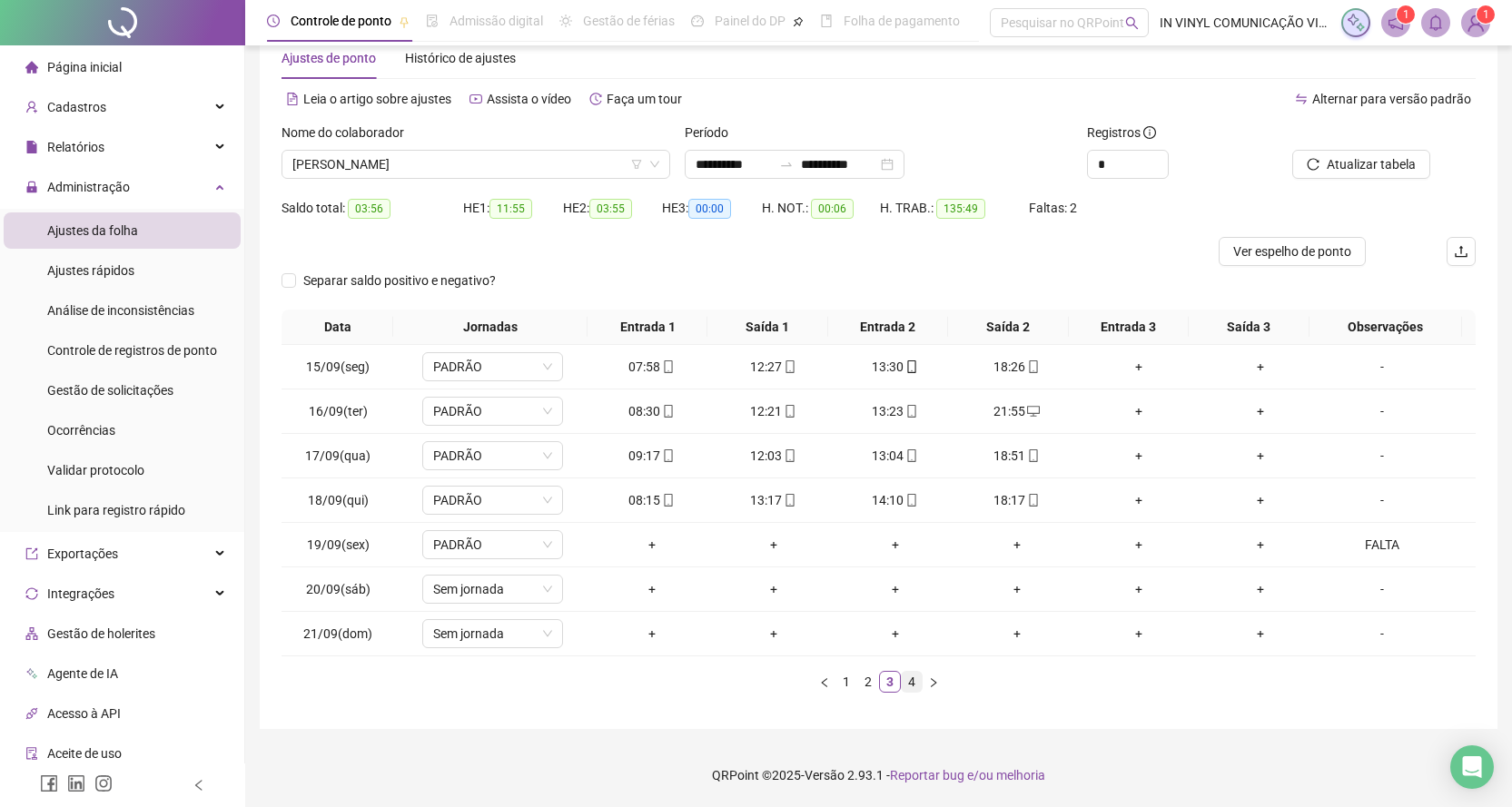
click at [909, 683] on link "4" at bounding box center [911, 681] width 20 height 20
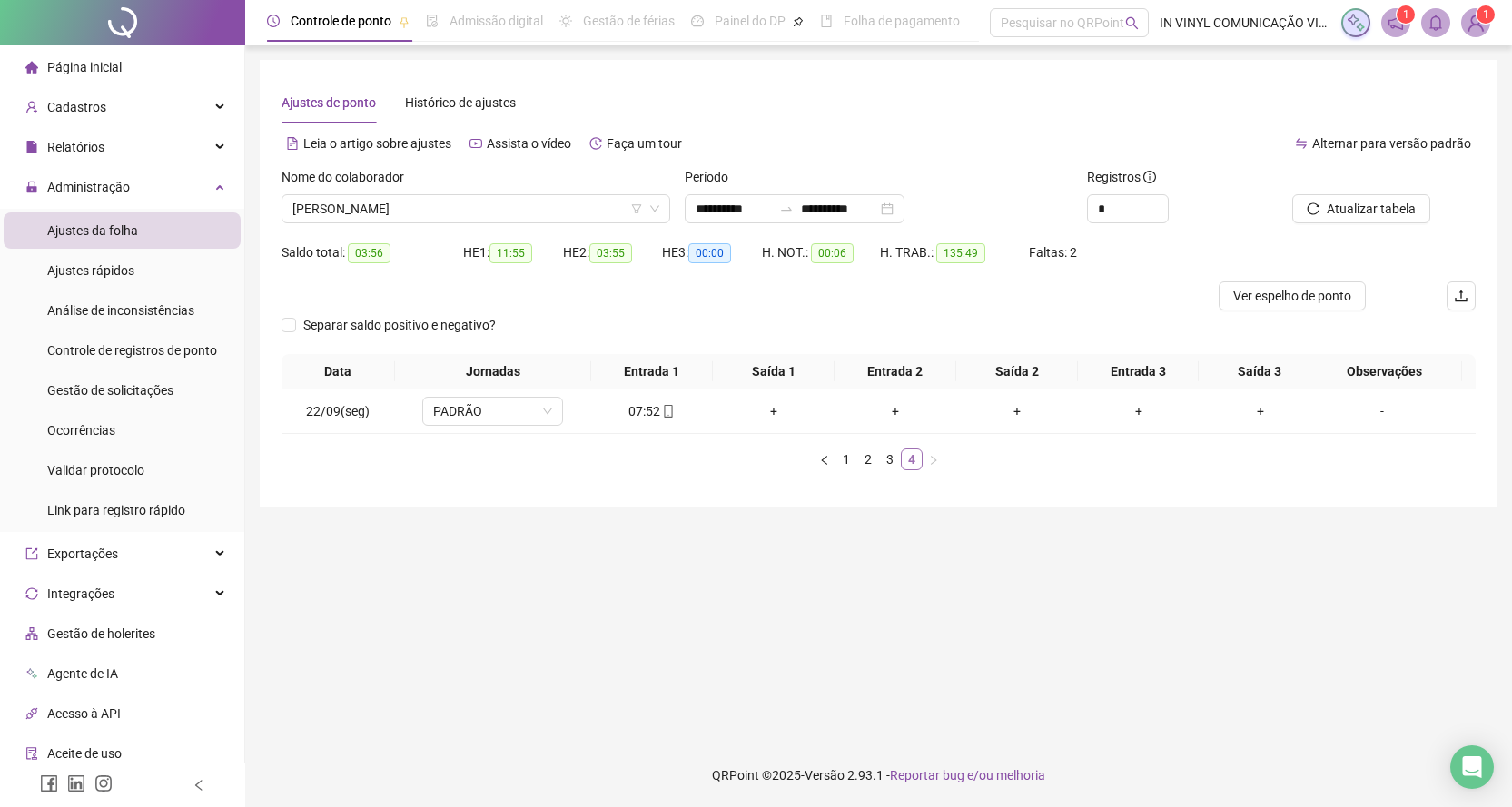
scroll to position [0, 0]
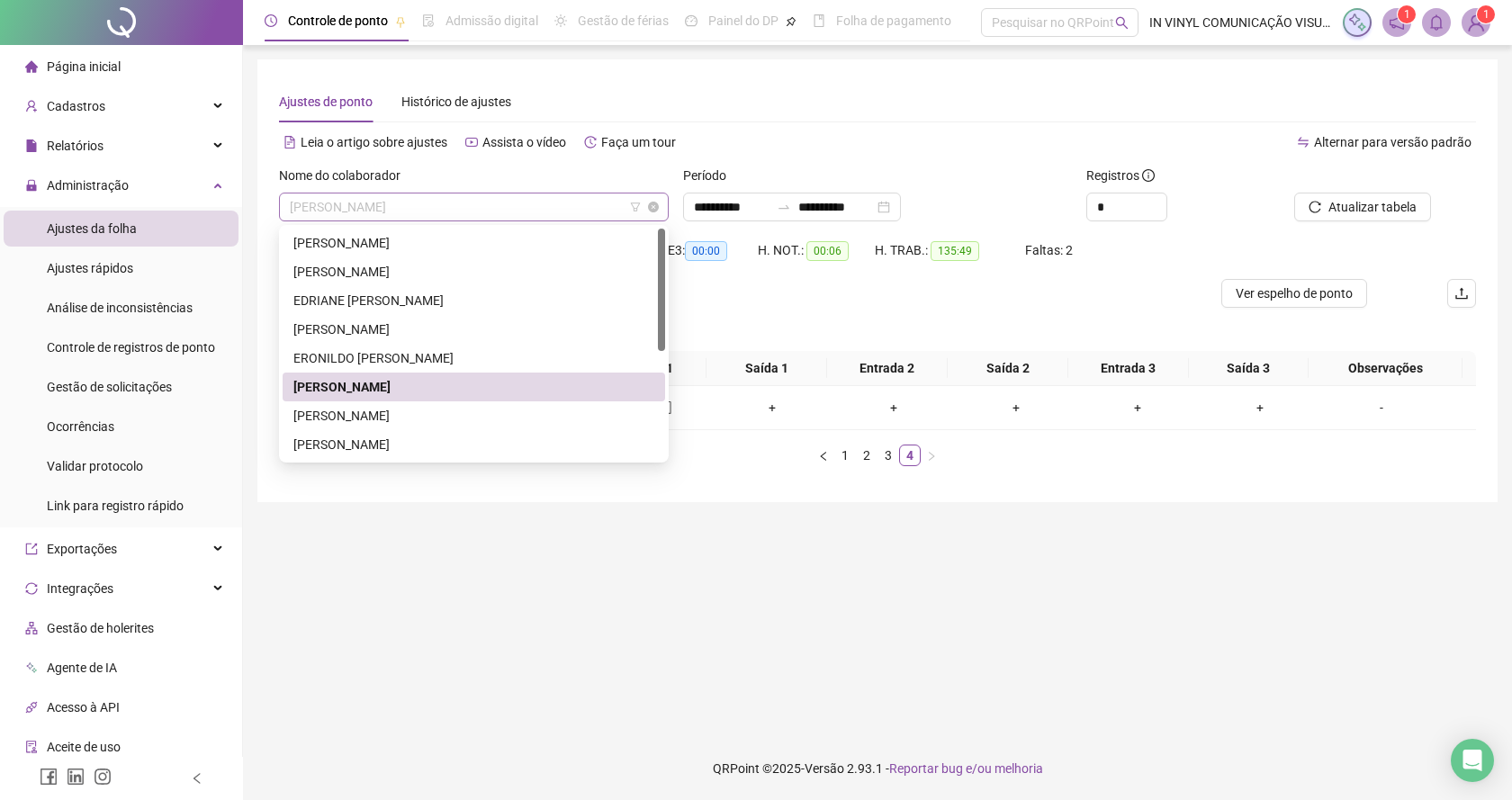
click at [652, 194] on span "[PERSON_NAME]" at bounding box center [473, 206] width 368 height 27
click at [357, 414] on div "[PERSON_NAME]" at bounding box center [473, 415] width 361 height 20
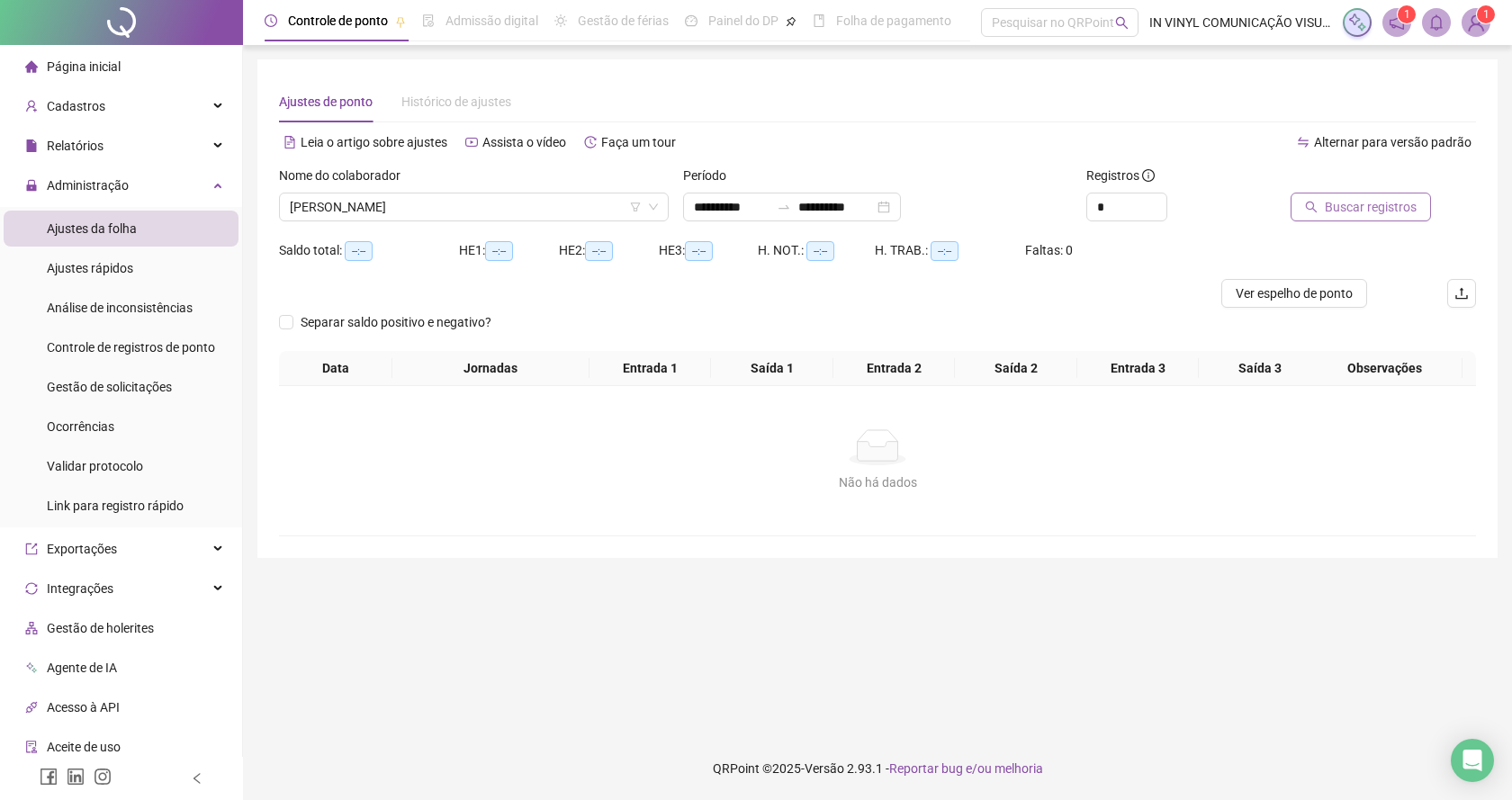
click at [1317, 209] on icon "search" at bounding box center [1311, 207] width 12 height 12
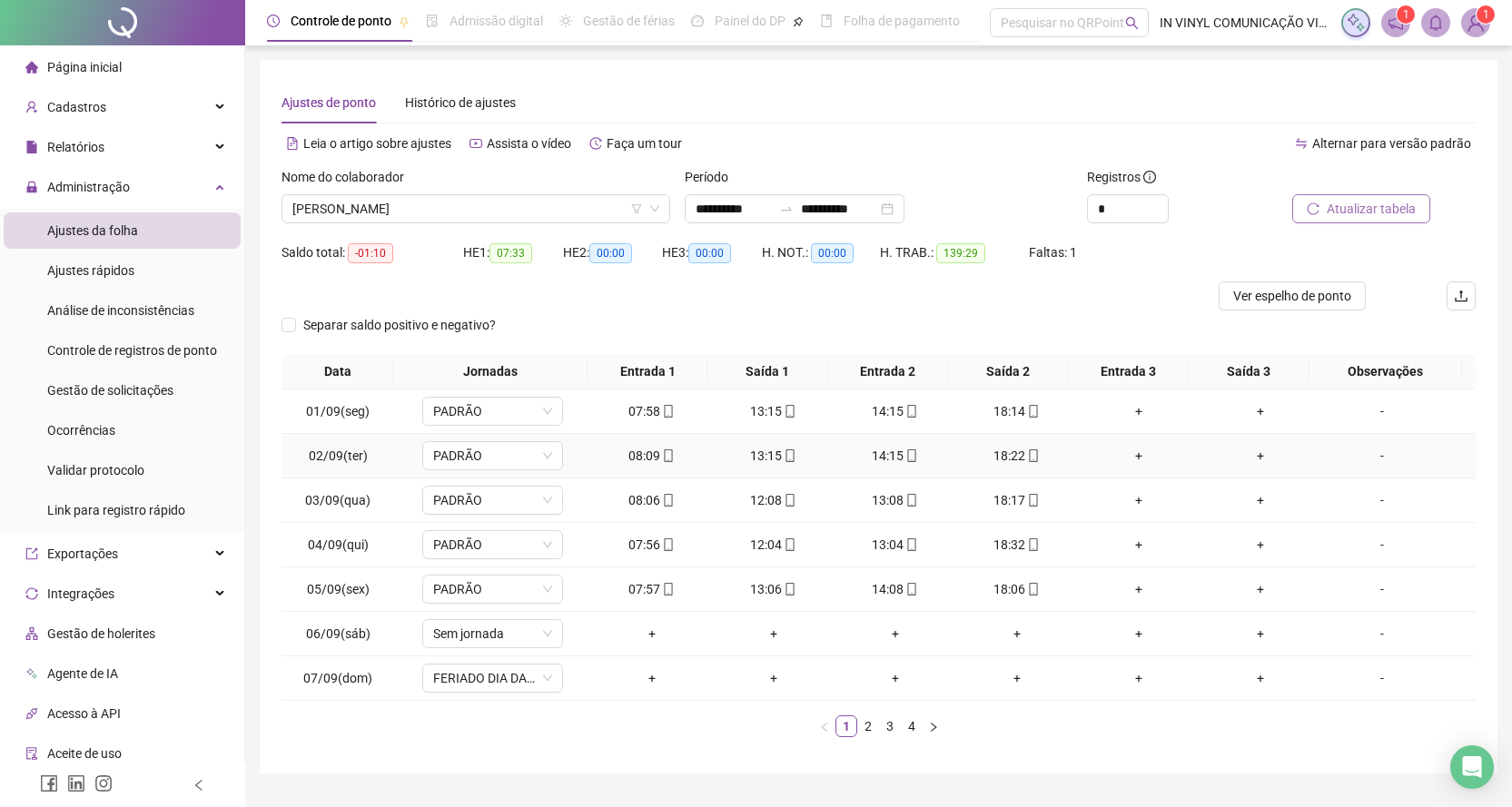
scroll to position [44, 0]
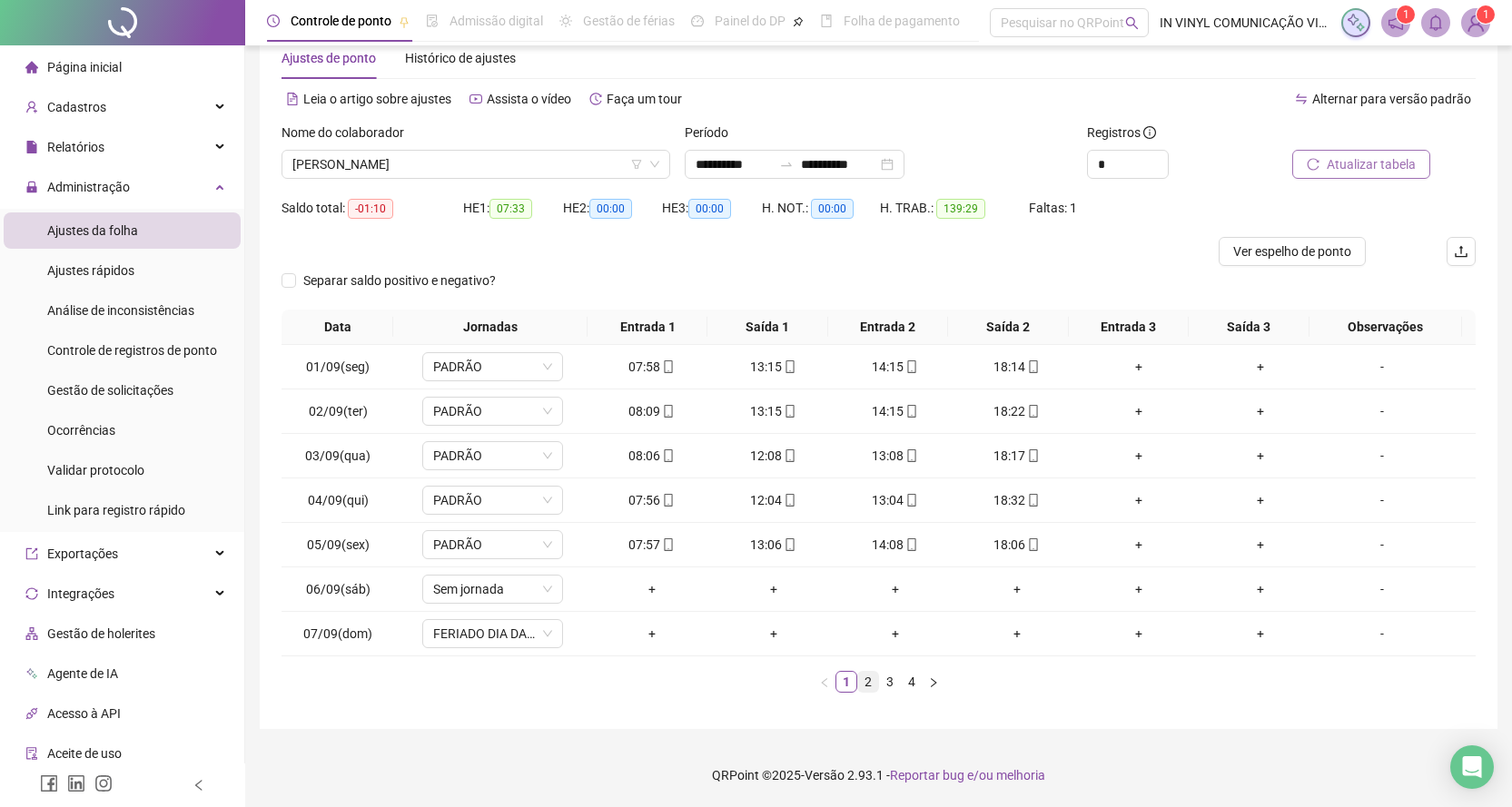
click at [866, 684] on link "2" at bounding box center [868, 681] width 20 height 20
click at [888, 685] on link "3" at bounding box center [889, 681] width 20 height 20
click at [919, 685] on link "4" at bounding box center [911, 681] width 20 height 20
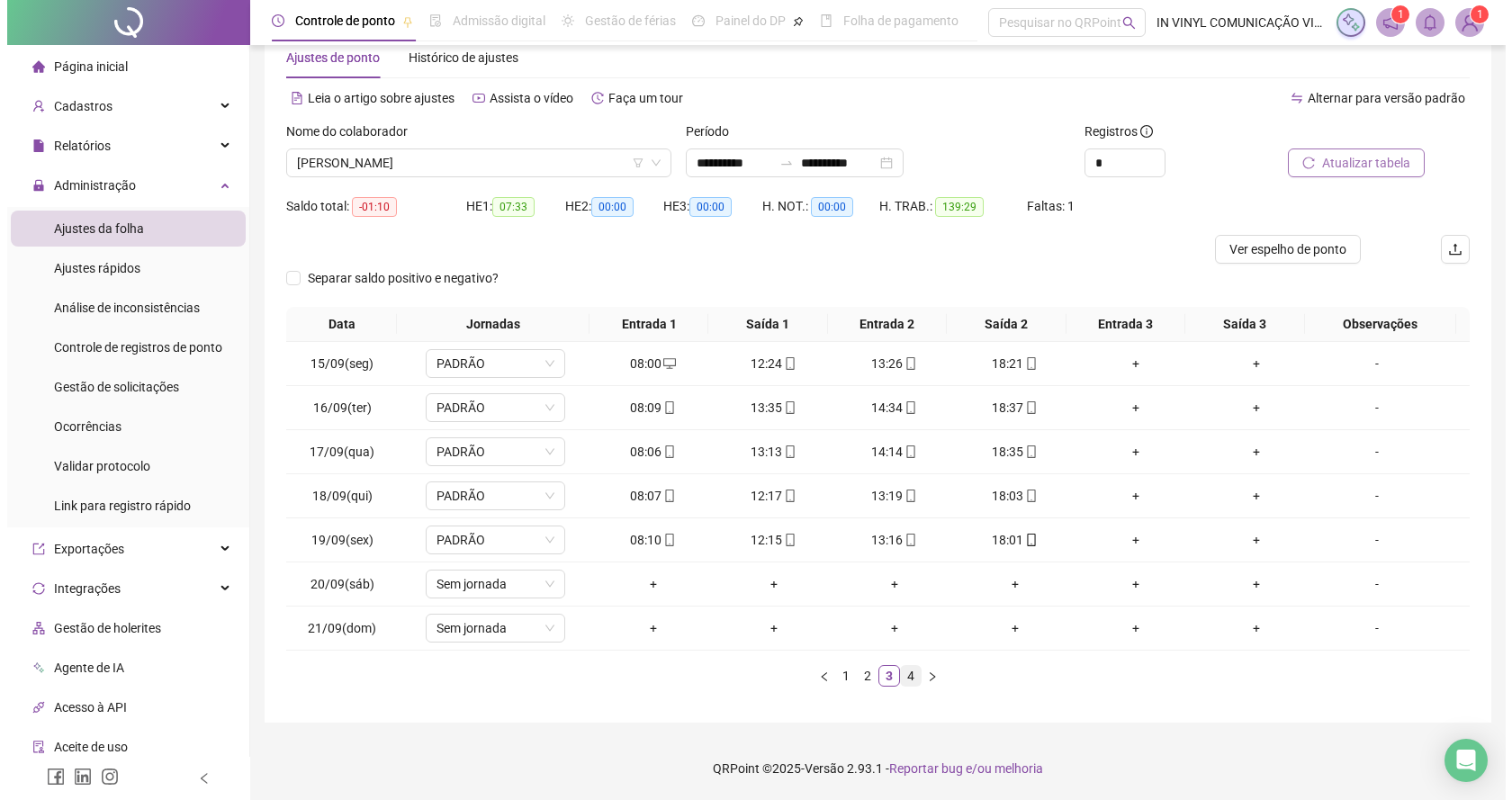
scroll to position [0, 0]
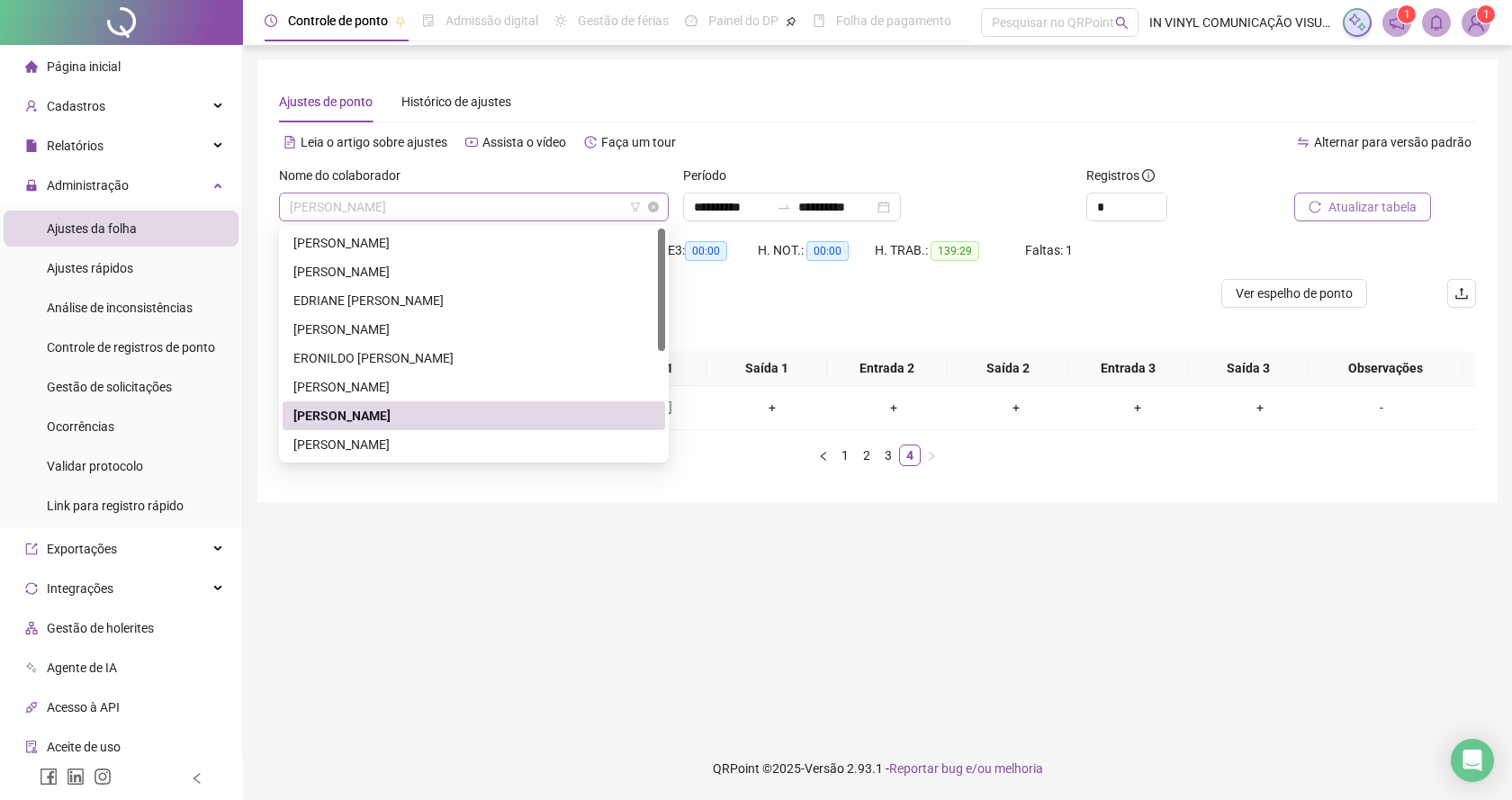
click at [646, 196] on span "[PERSON_NAME]" at bounding box center [473, 206] width 368 height 27
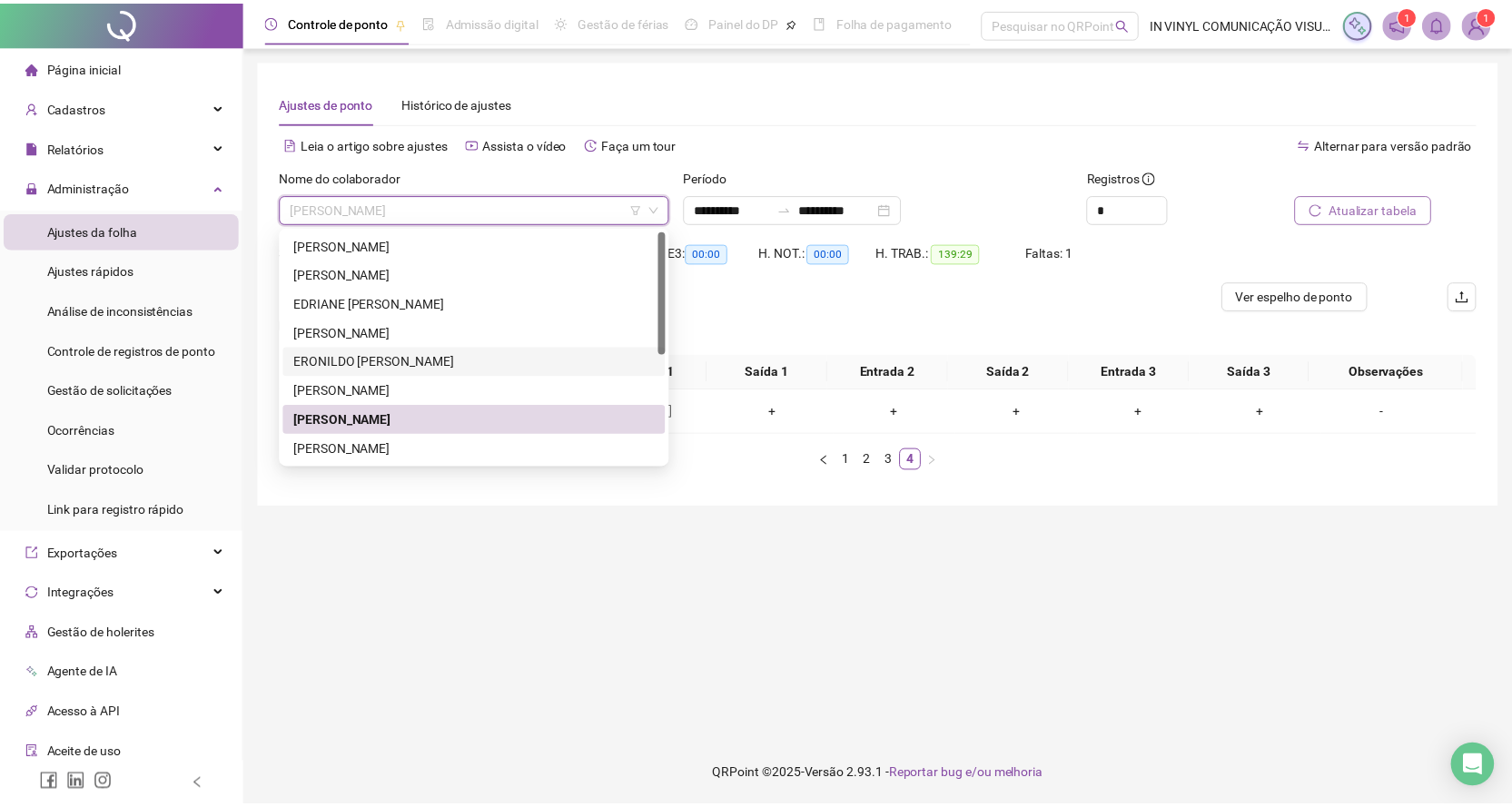
scroll to position [182, 0]
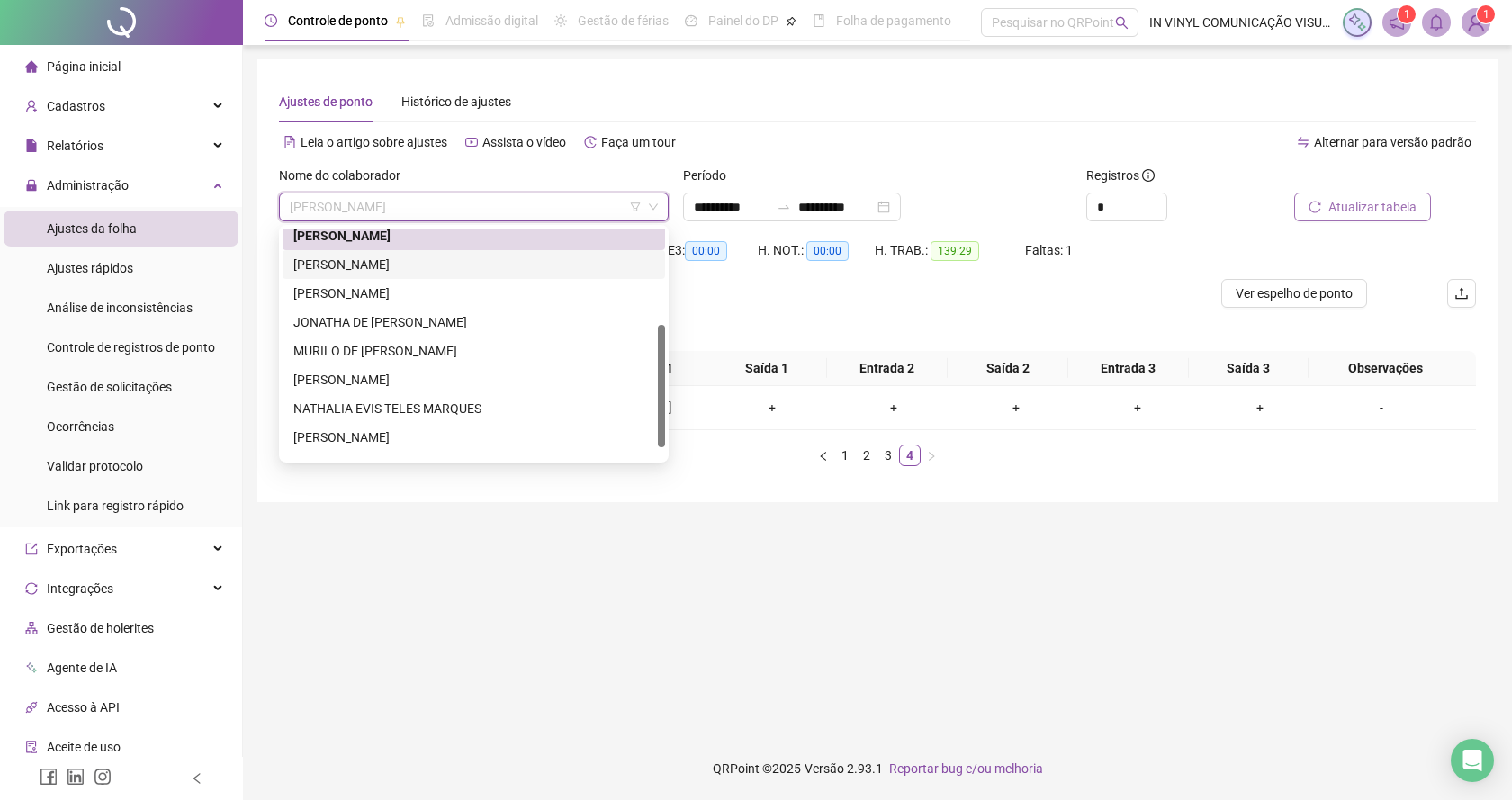
click at [420, 264] on div "[PERSON_NAME]" at bounding box center [473, 264] width 361 height 20
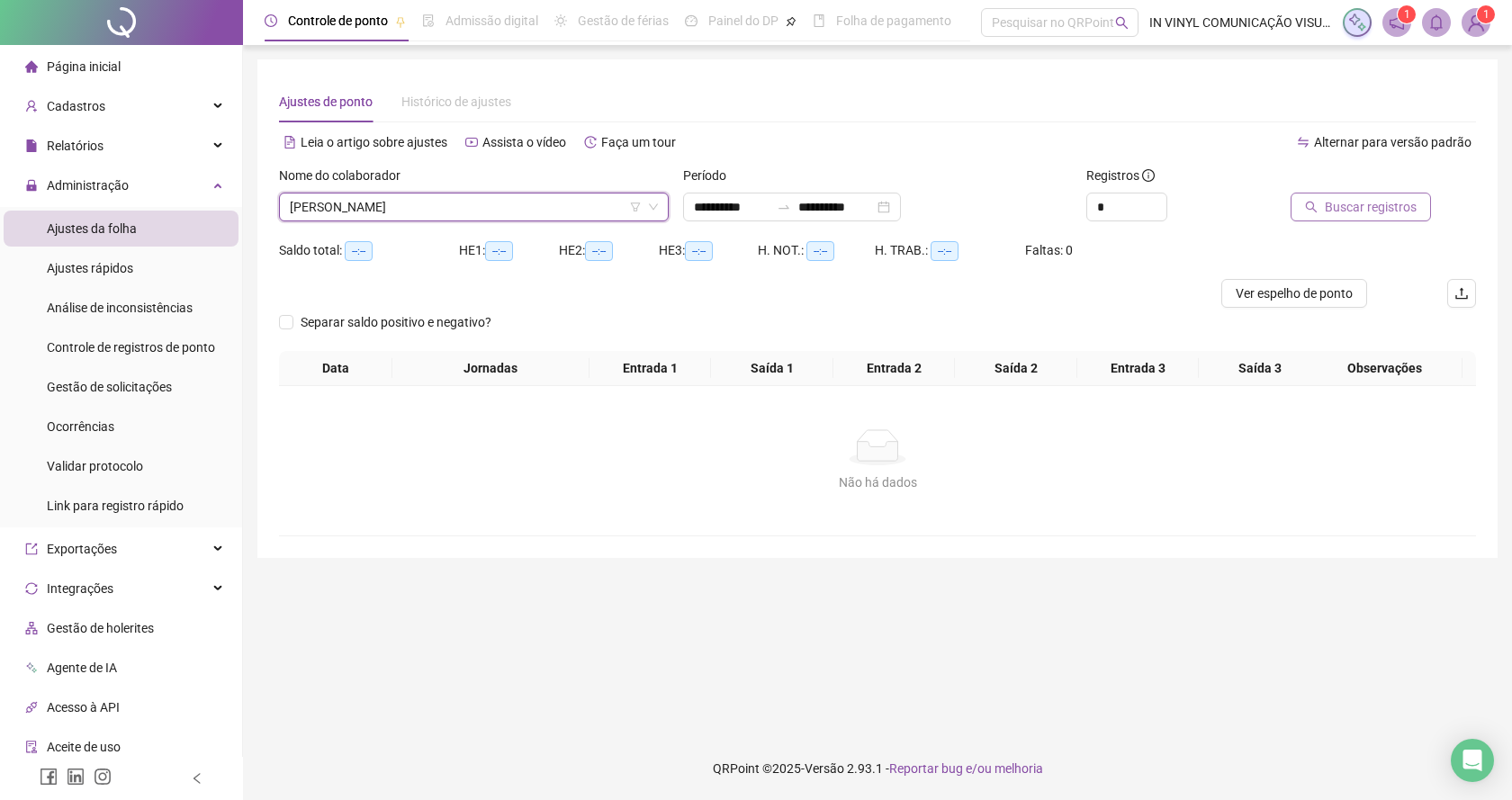
click at [1344, 214] on span "Buscar registros" at bounding box center [1370, 206] width 91 height 20
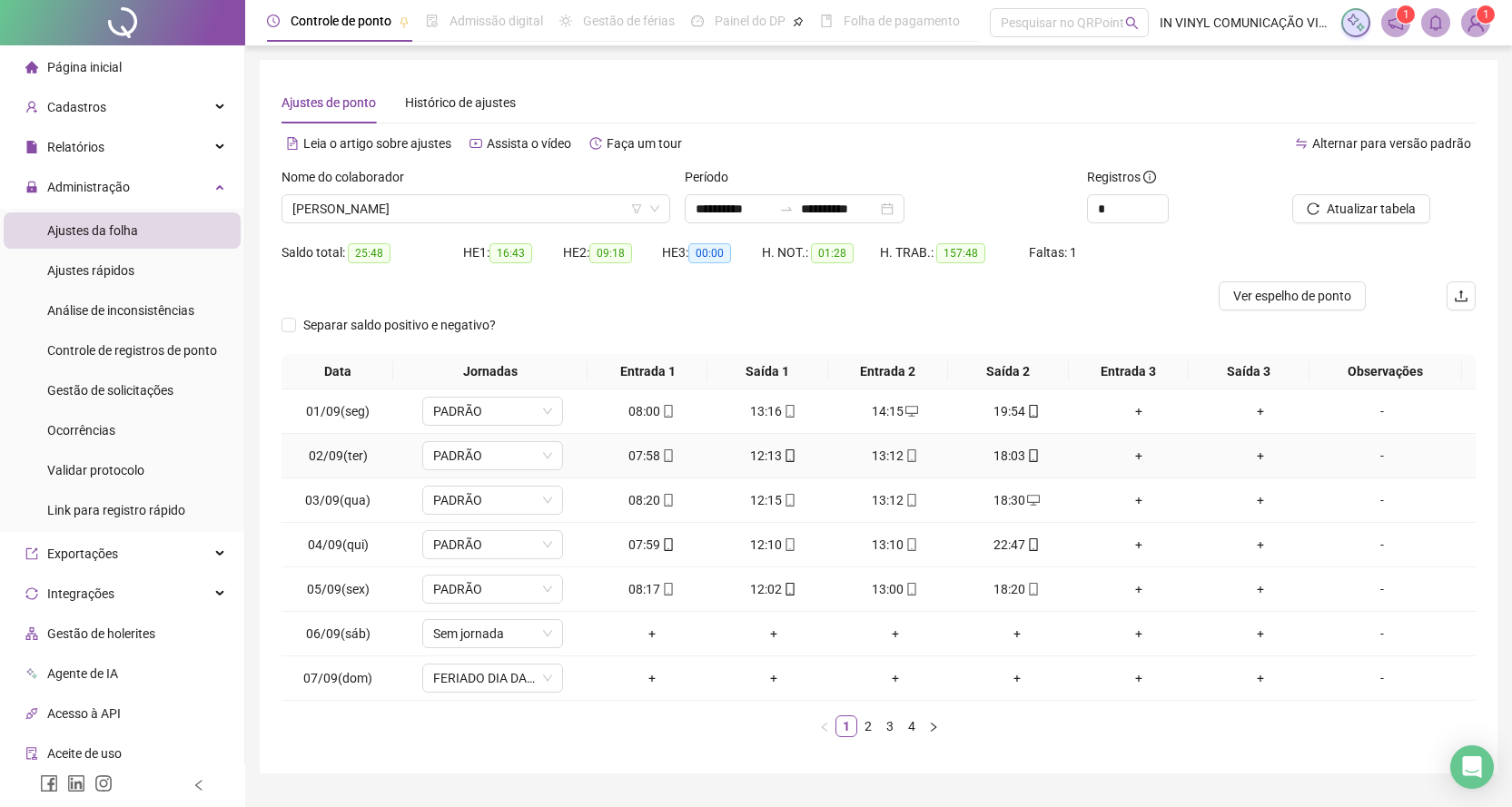
scroll to position [44, 0]
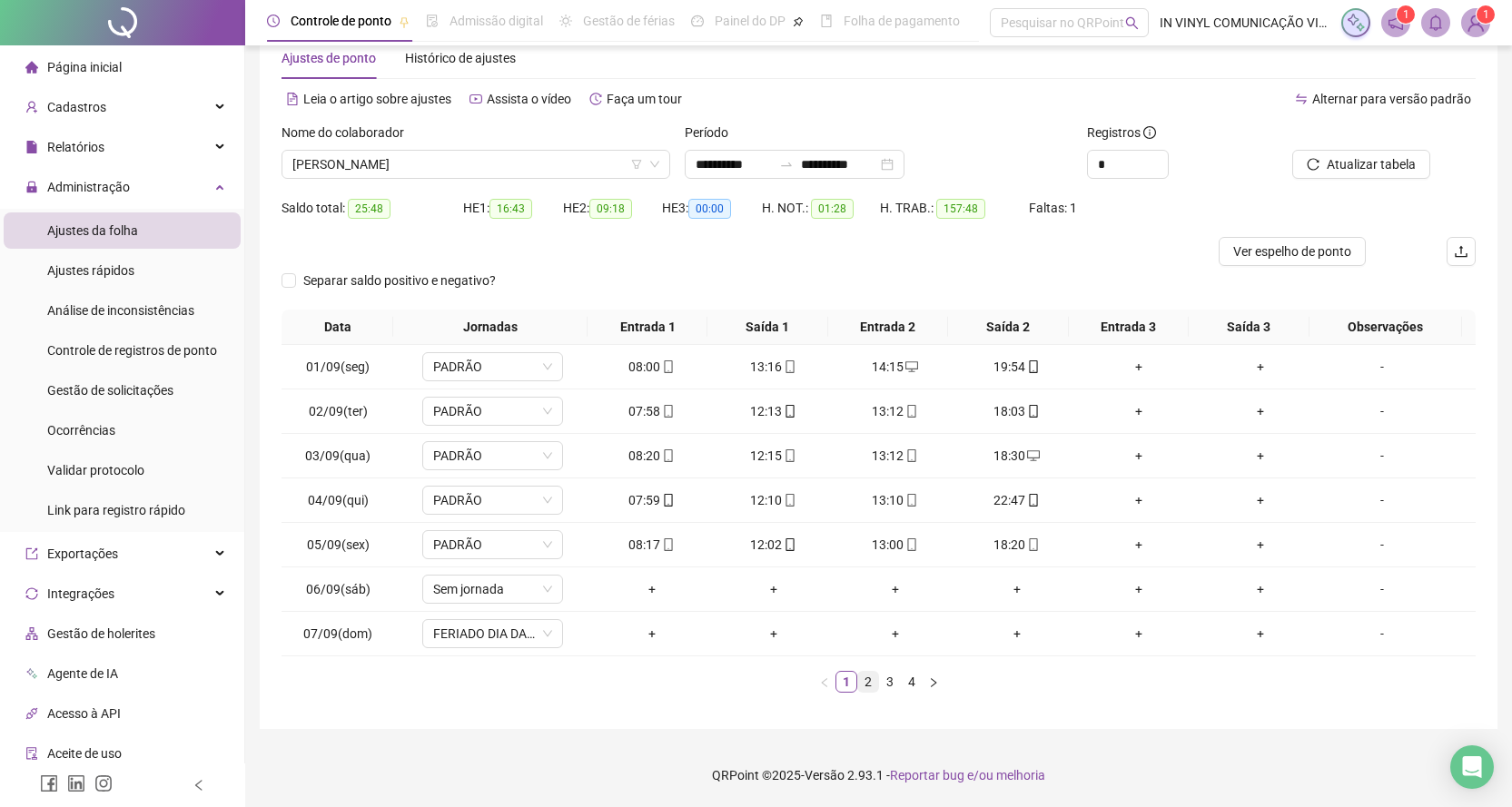
click at [867, 682] on link "2" at bounding box center [868, 681] width 20 height 20
click at [895, 683] on link "3" at bounding box center [889, 681] width 20 height 20
click at [909, 684] on link "4" at bounding box center [911, 681] width 20 height 20
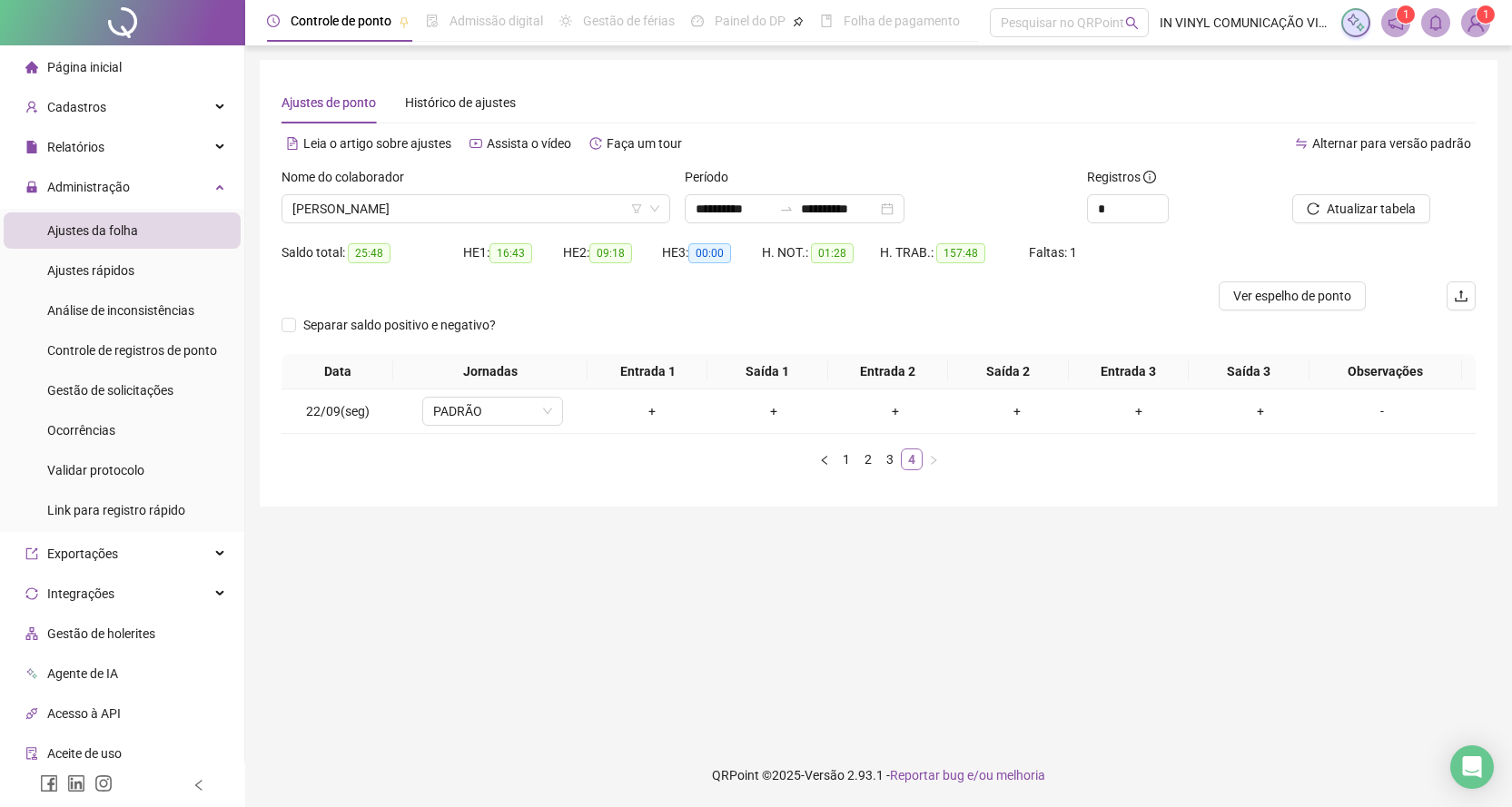
scroll to position [0, 0]
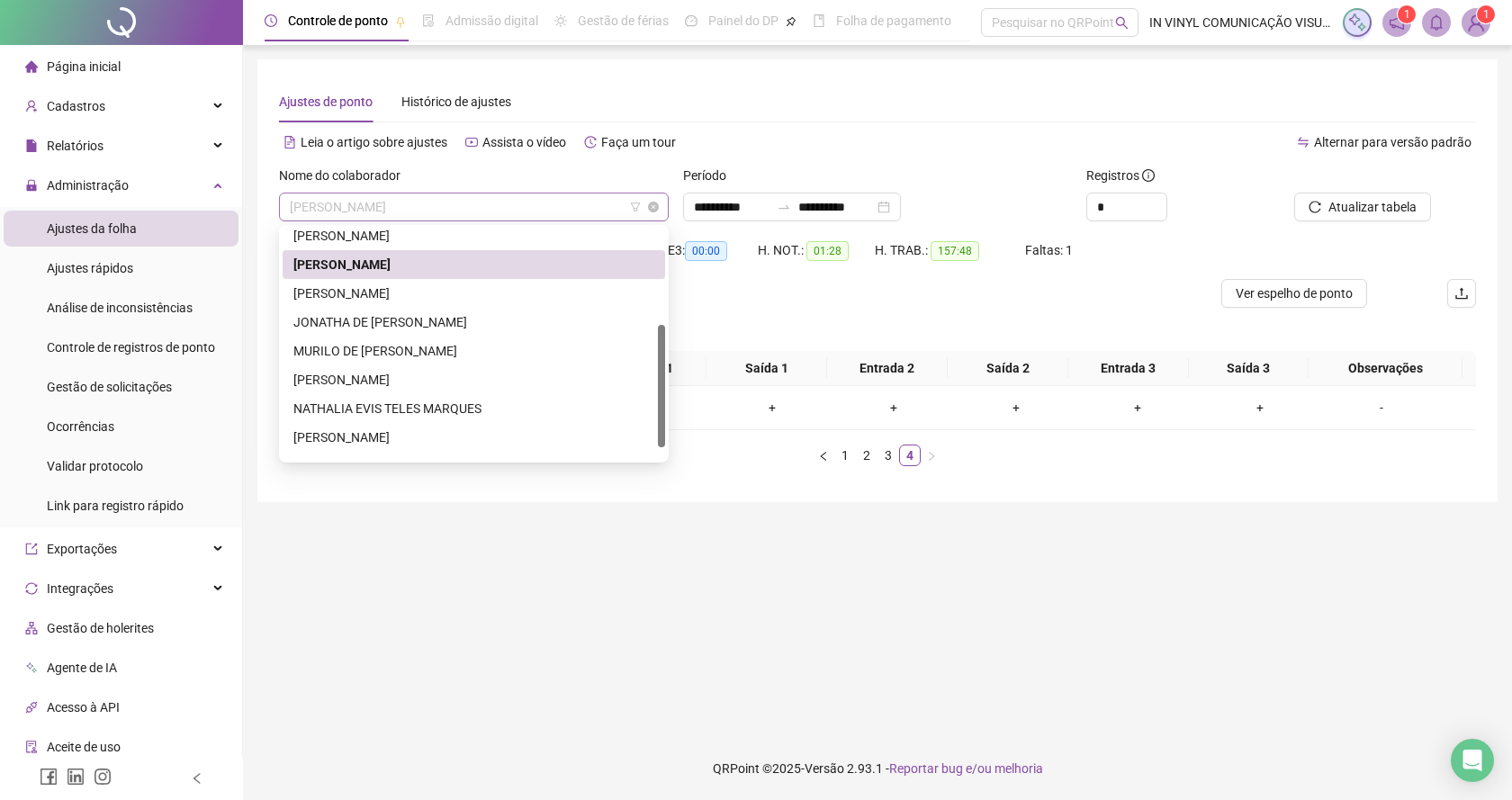
click at [662, 195] on div "[PERSON_NAME]" at bounding box center [473, 206] width 389 height 29
click at [366, 296] on div "[PERSON_NAME]" at bounding box center [473, 293] width 361 height 20
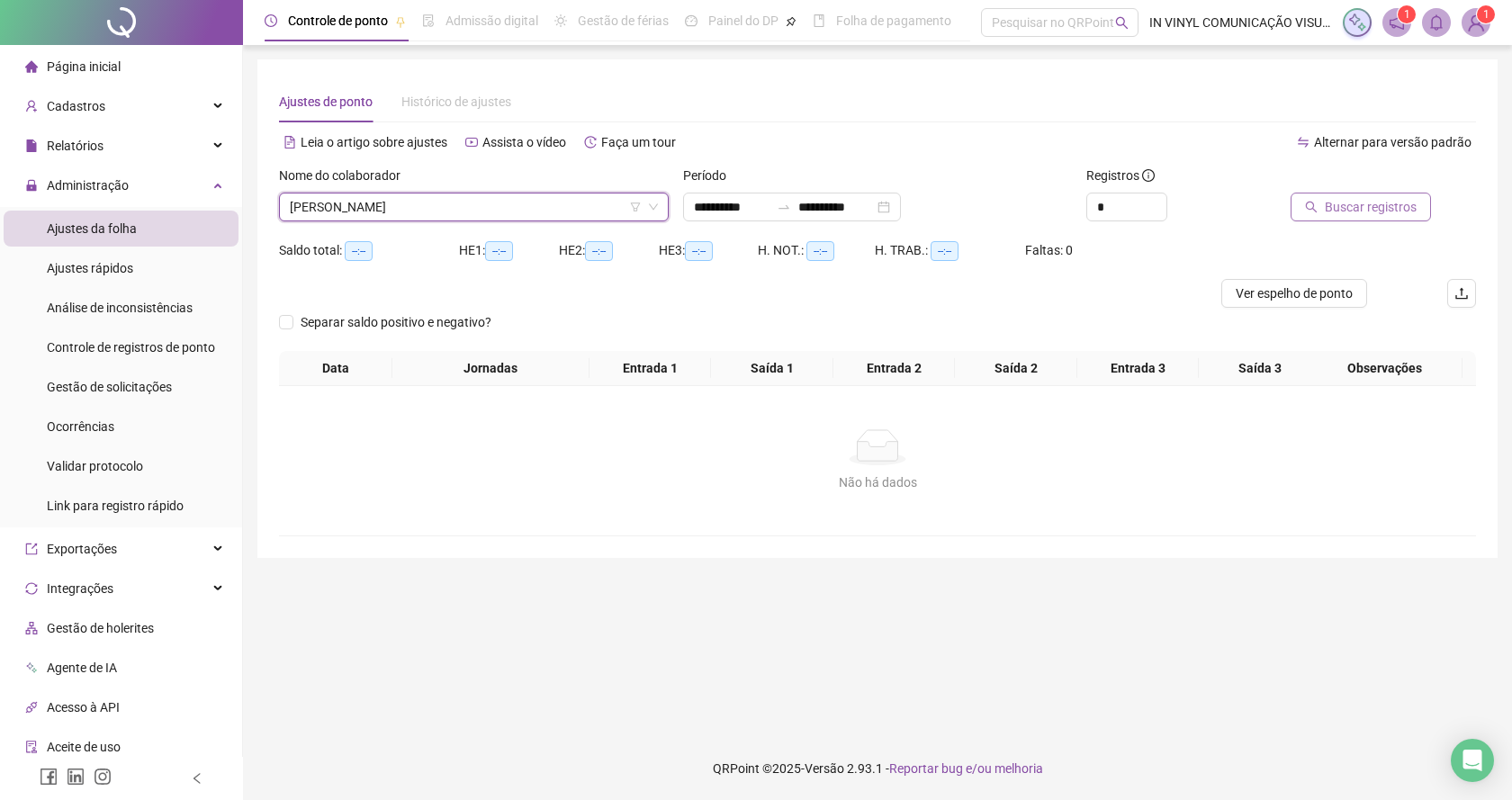
click at [1341, 207] on span "Buscar registros" at bounding box center [1370, 206] width 91 height 20
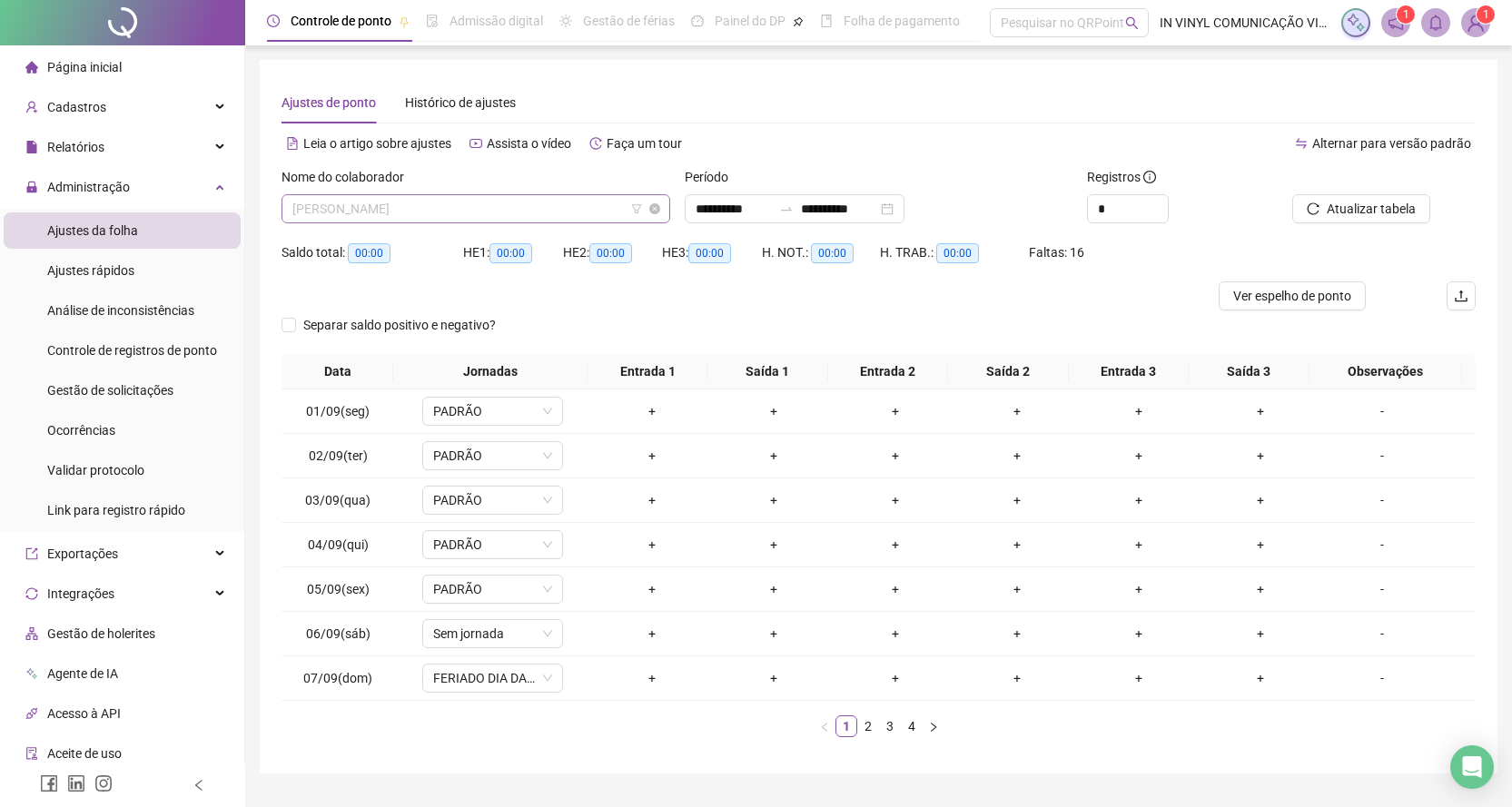
click at [652, 194] on div "[PERSON_NAME]" at bounding box center [476, 208] width 389 height 29
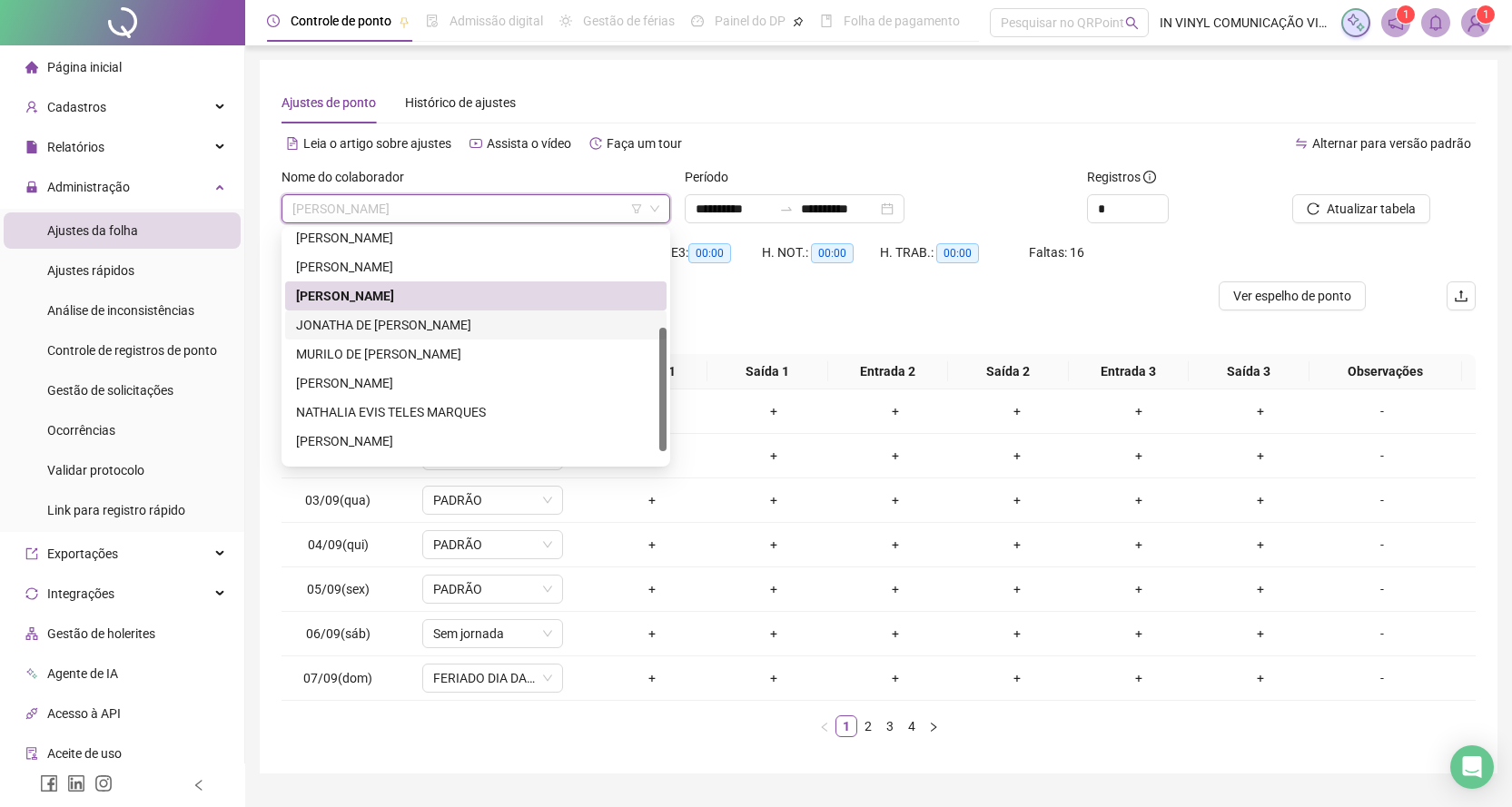
click at [365, 324] on div "JONATHA DE [PERSON_NAME]" at bounding box center [476, 325] width 360 height 20
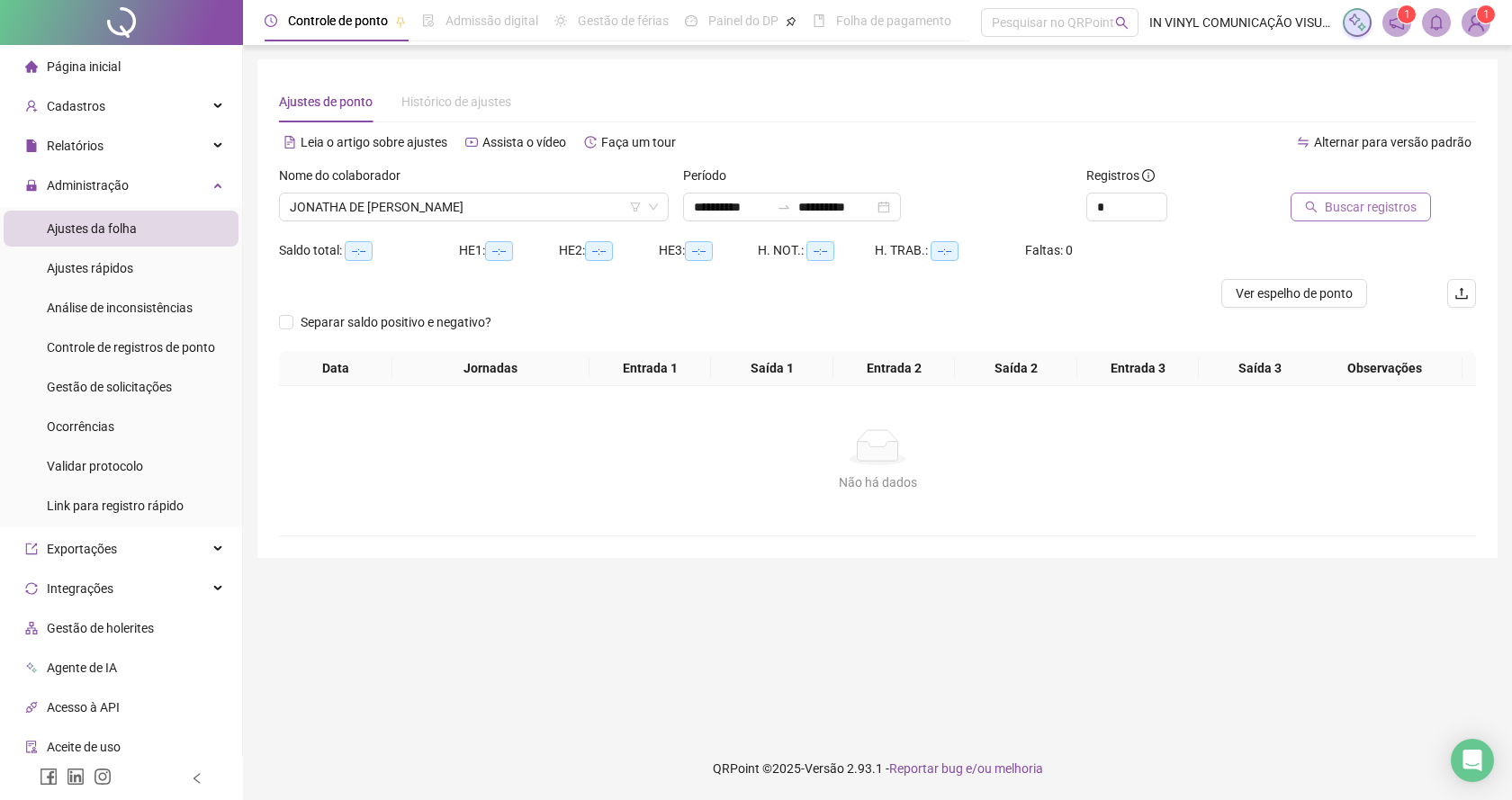
click at [1344, 204] on span "Buscar registros" at bounding box center [1370, 206] width 91 height 20
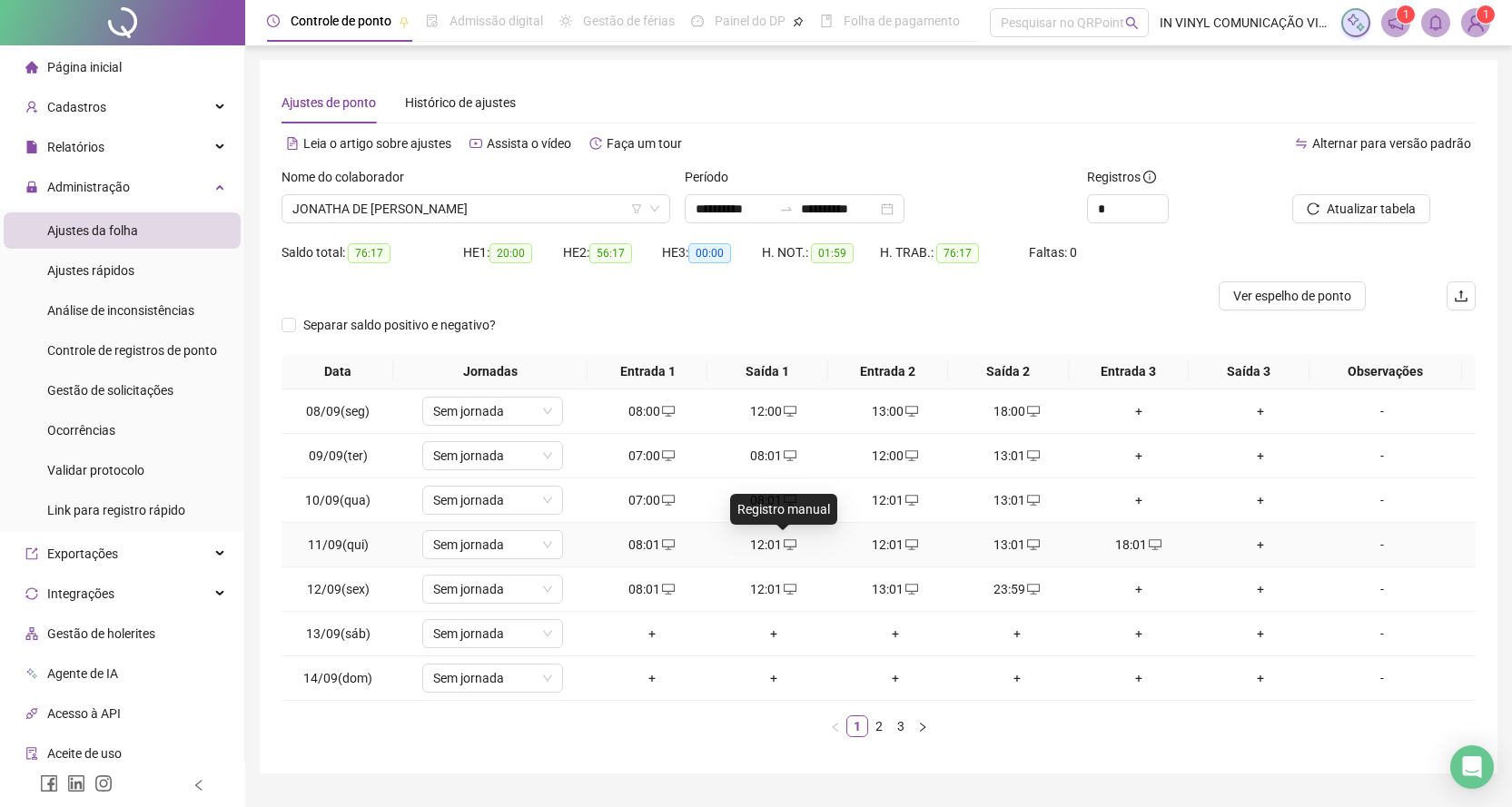
click at [784, 545] on icon "desktop" at bounding box center [789, 544] width 12 height 12
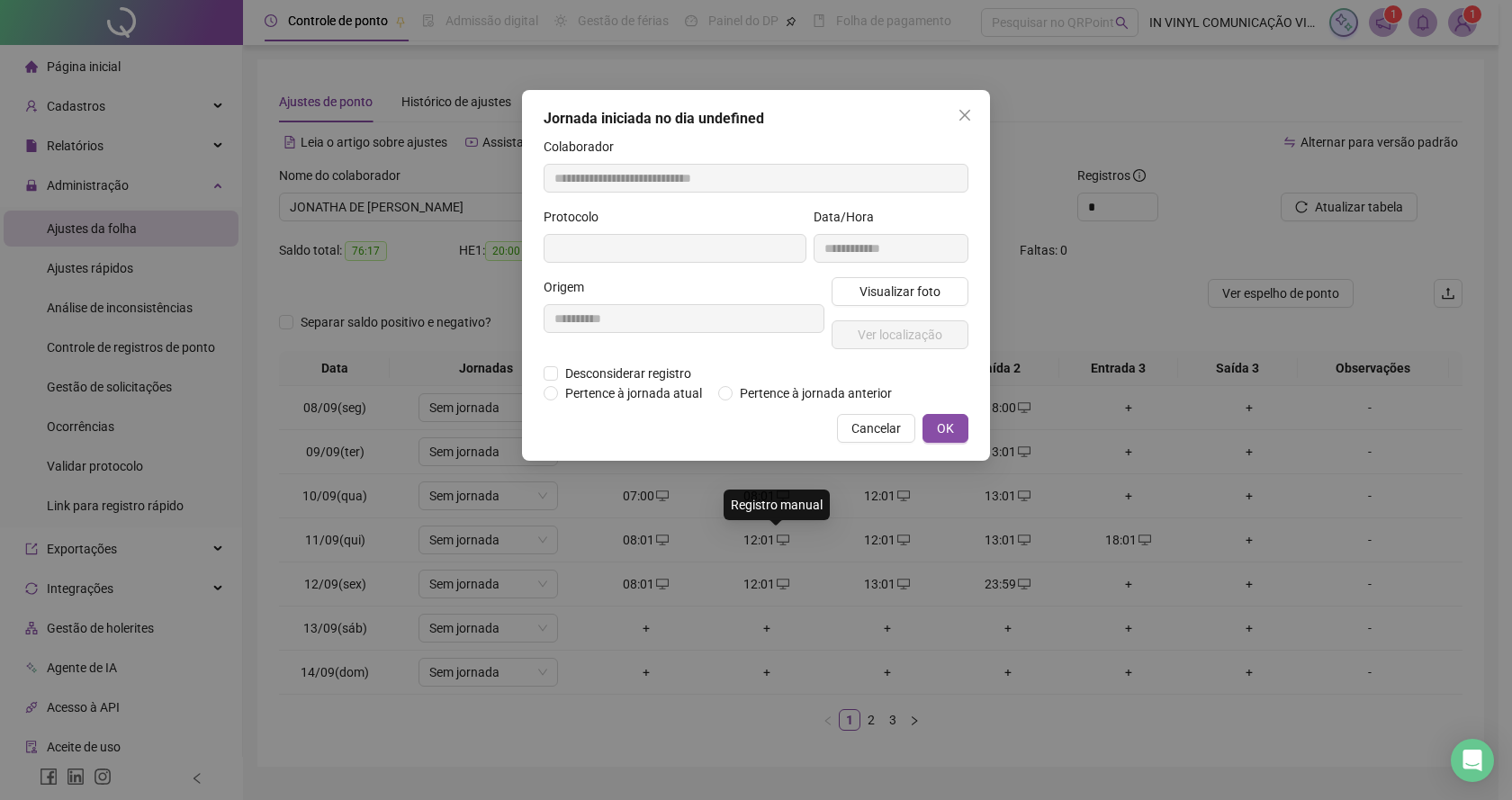
type input "**********"
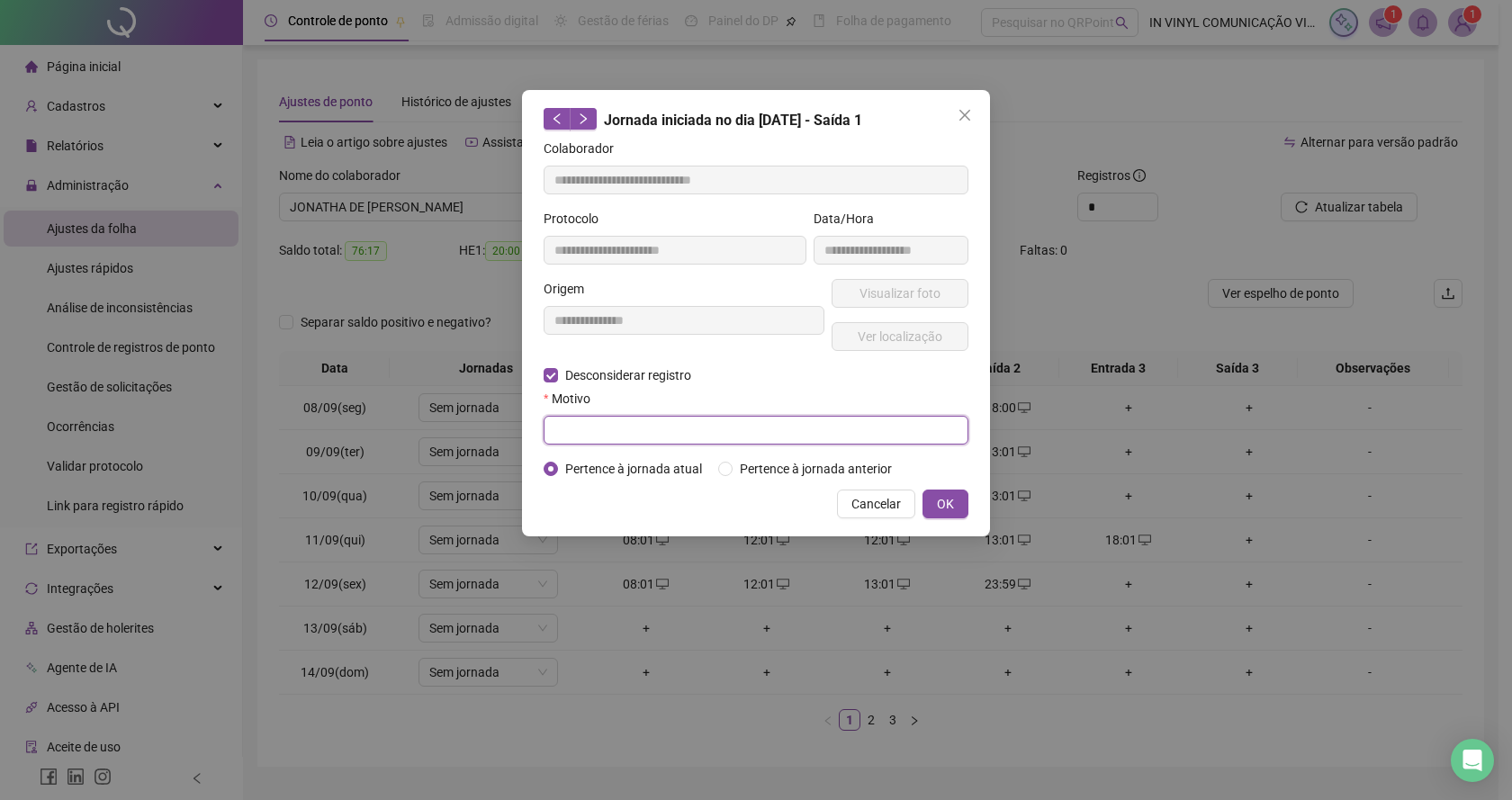
click at [595, 427] on input "text" at bounding box center [755, 429] width 425 height 29
type input "*******"
click at [951, 498] on span "OK" at bounding box center [945, 503] width 17 height 20
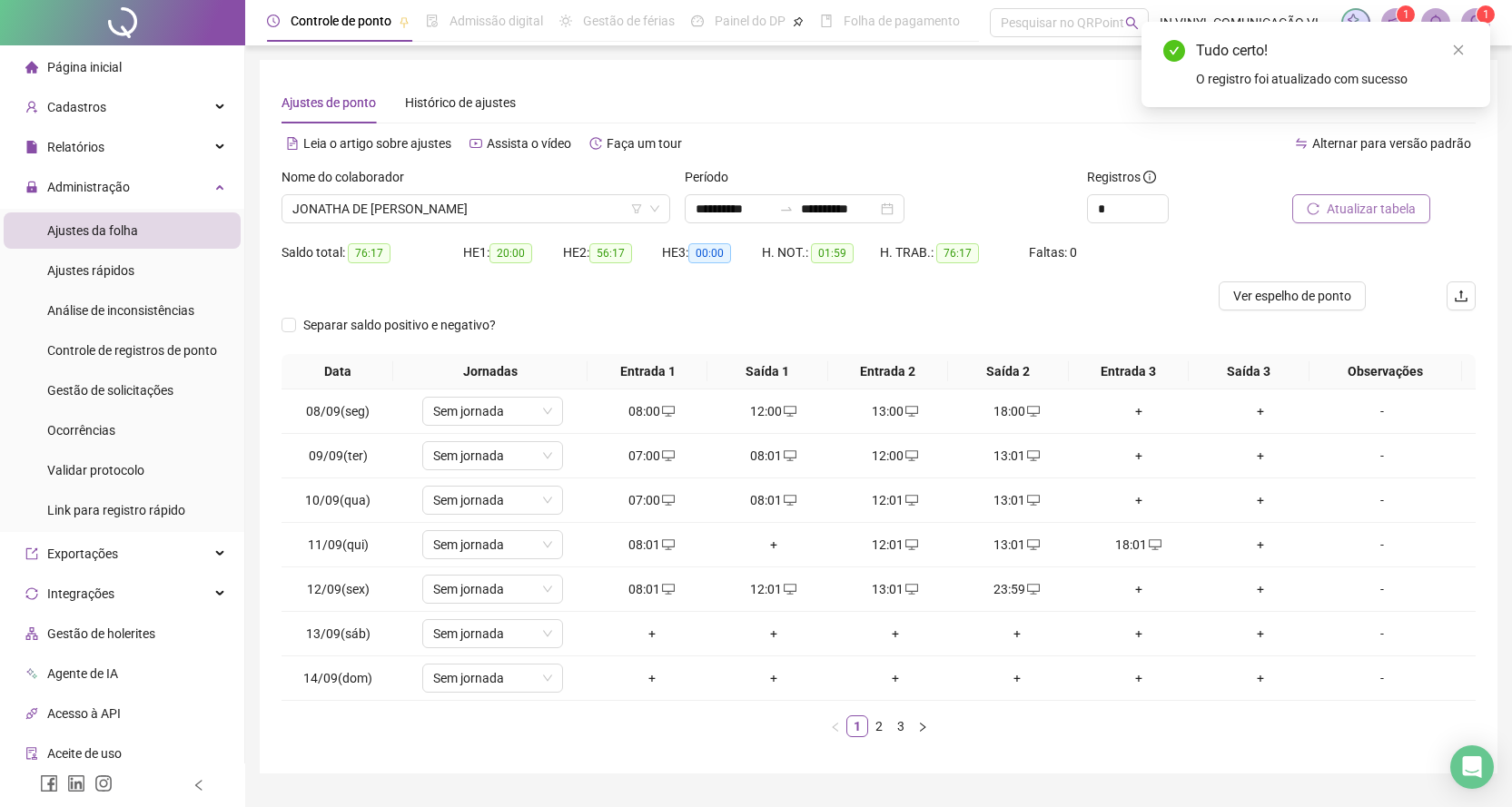
click at [1335, 205] on span "Atualizar tabela" at bounding box center [1372, 208] width 89 height 20
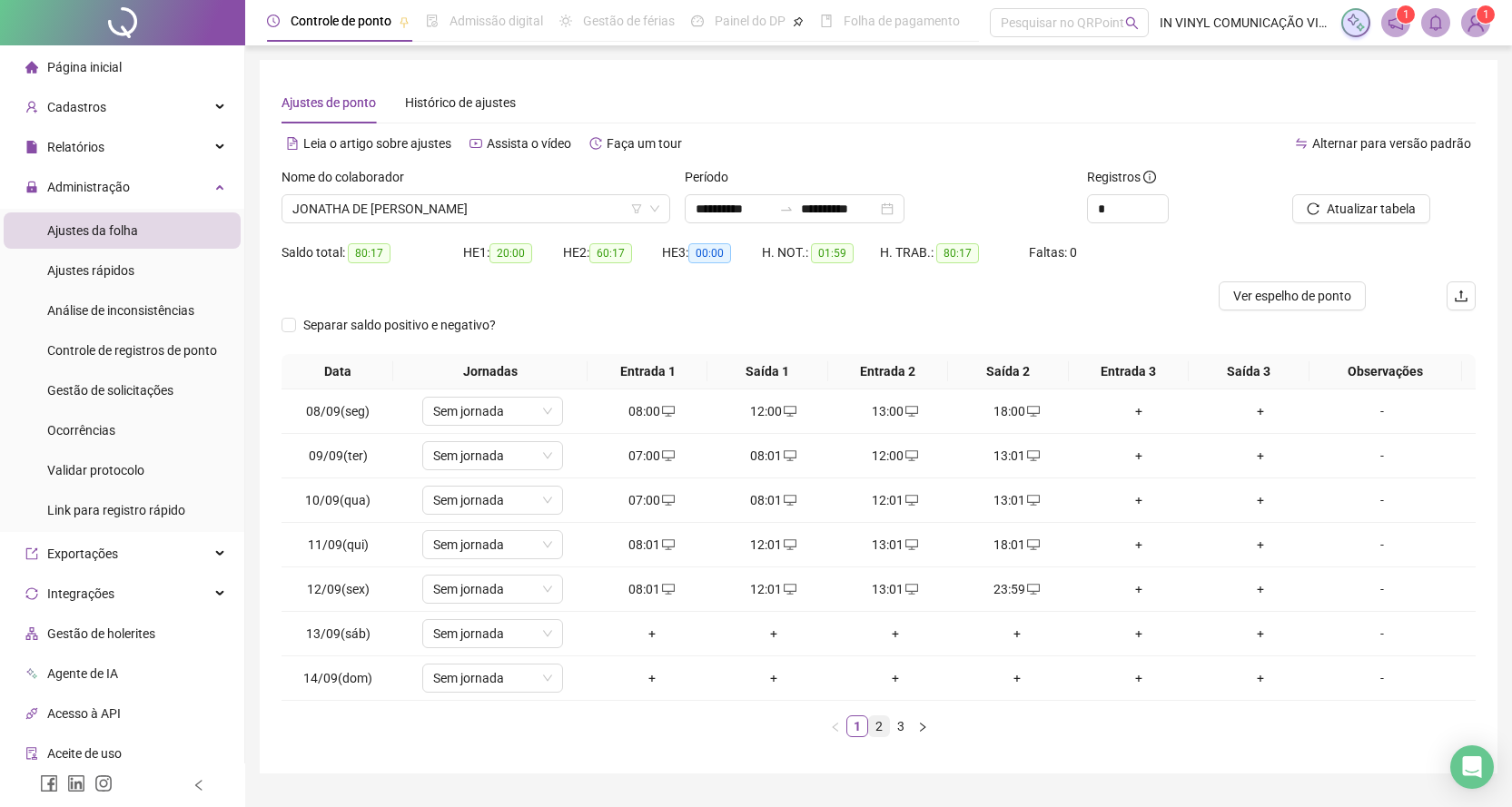
click at [872, 731] on link "2" at bounding box center [879, 726] width 20 height 20
click at [662, 411] on icon "desktop" at bounding box center [668, 411] width 12 height 12
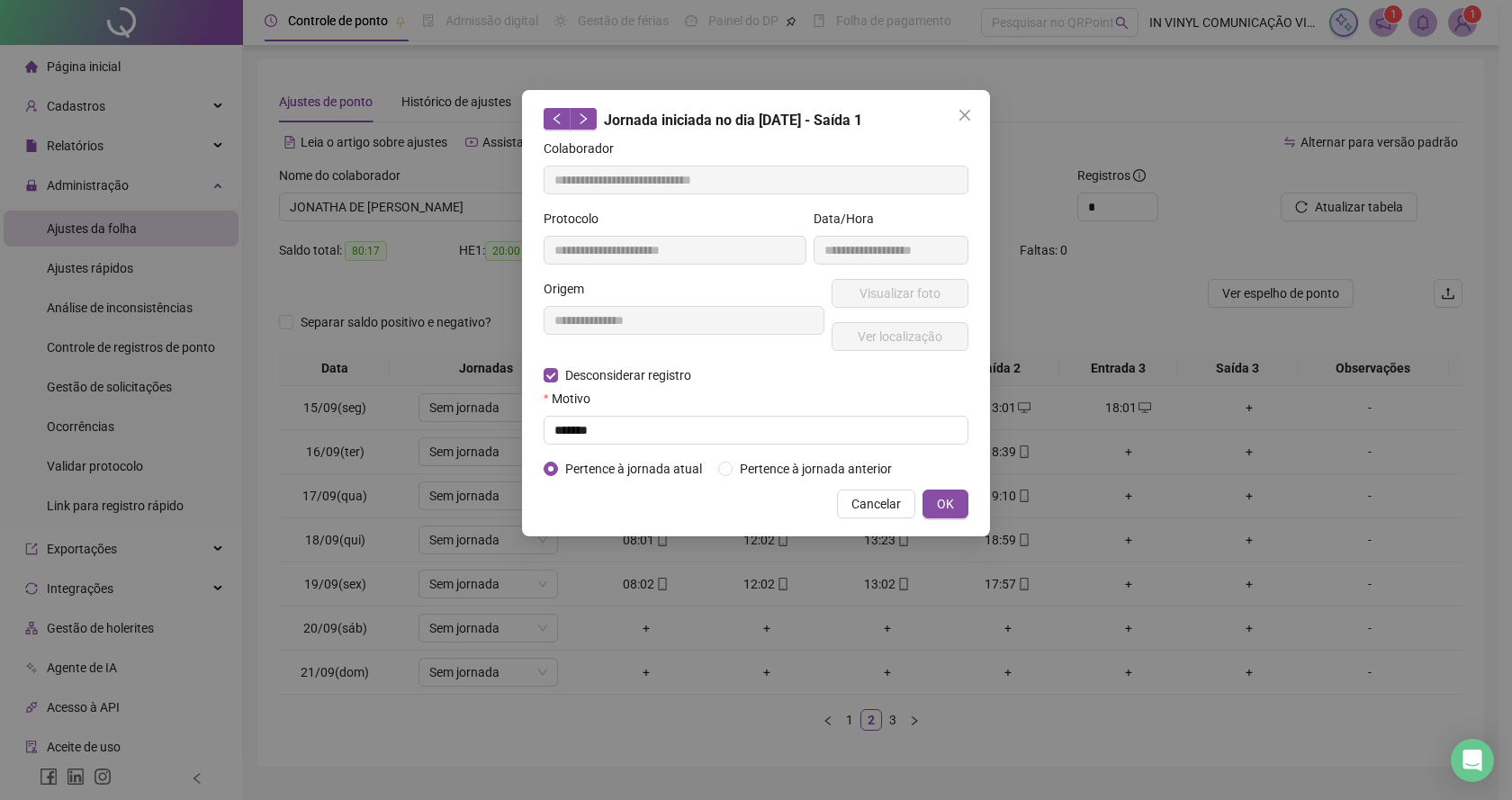
type input "**********"
click at [606, 432] on input "text" at bounding box center [755, 429] width 425 height 29
type input "*******"
click at [941, 500] on span "OK" at bounding box center [945, 503] width 17 height 20
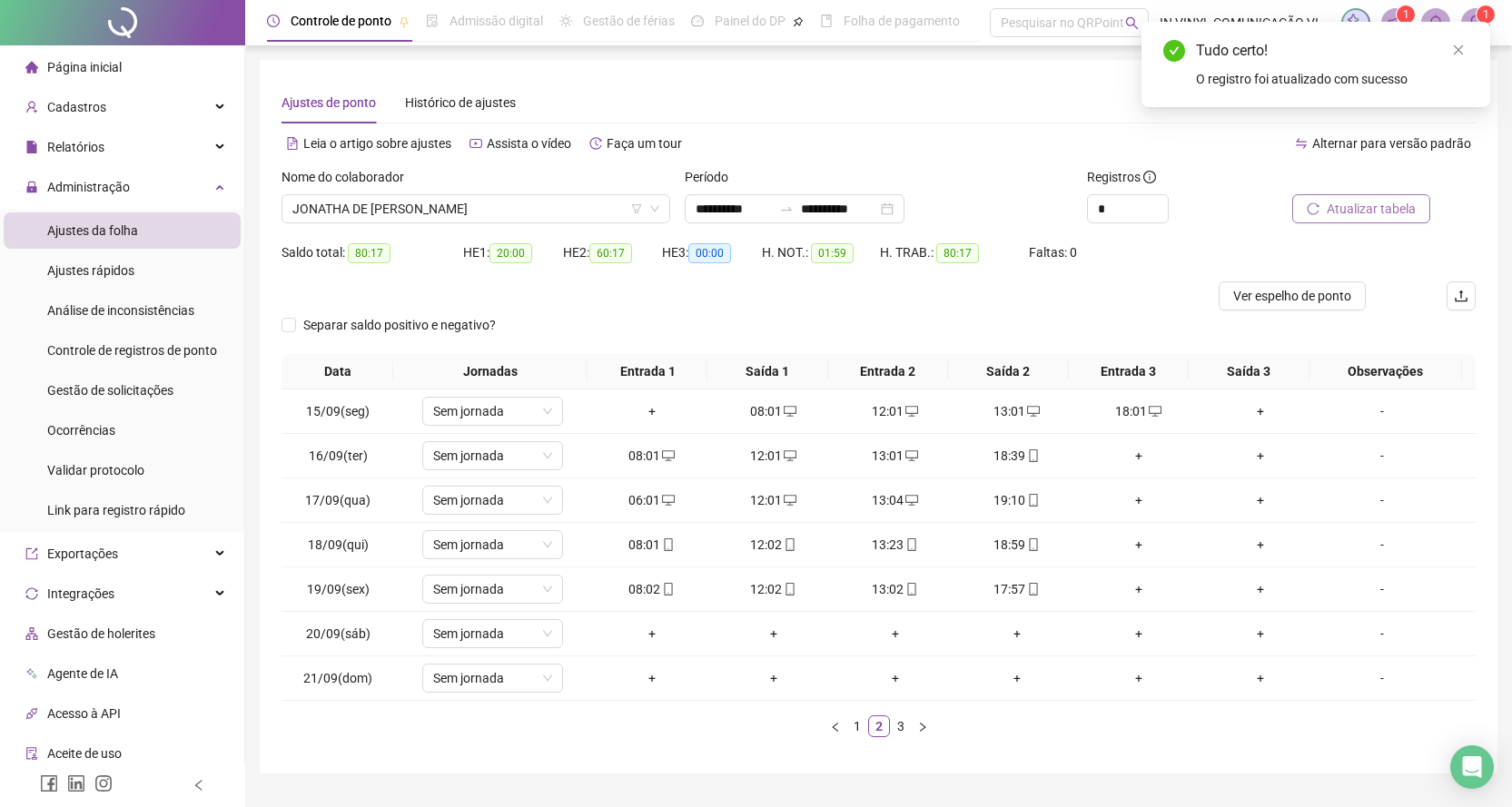
click at [1340, 203] on span "Atualizar tabela" at bounding box center [1372, 208] width 89 height 20
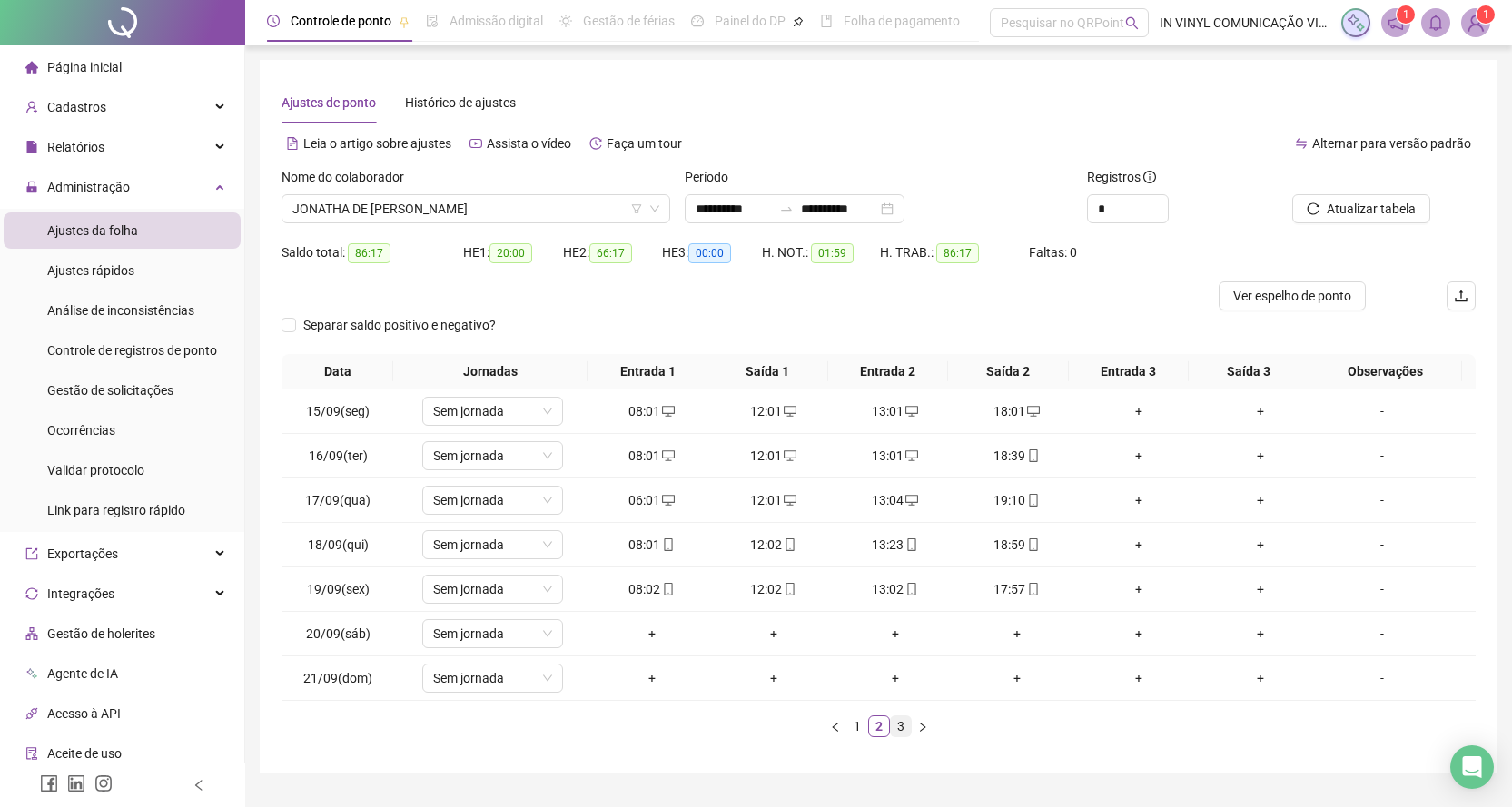
click at [902, 731] on link "3" at bounding box center [901, 726] width 20 height 20
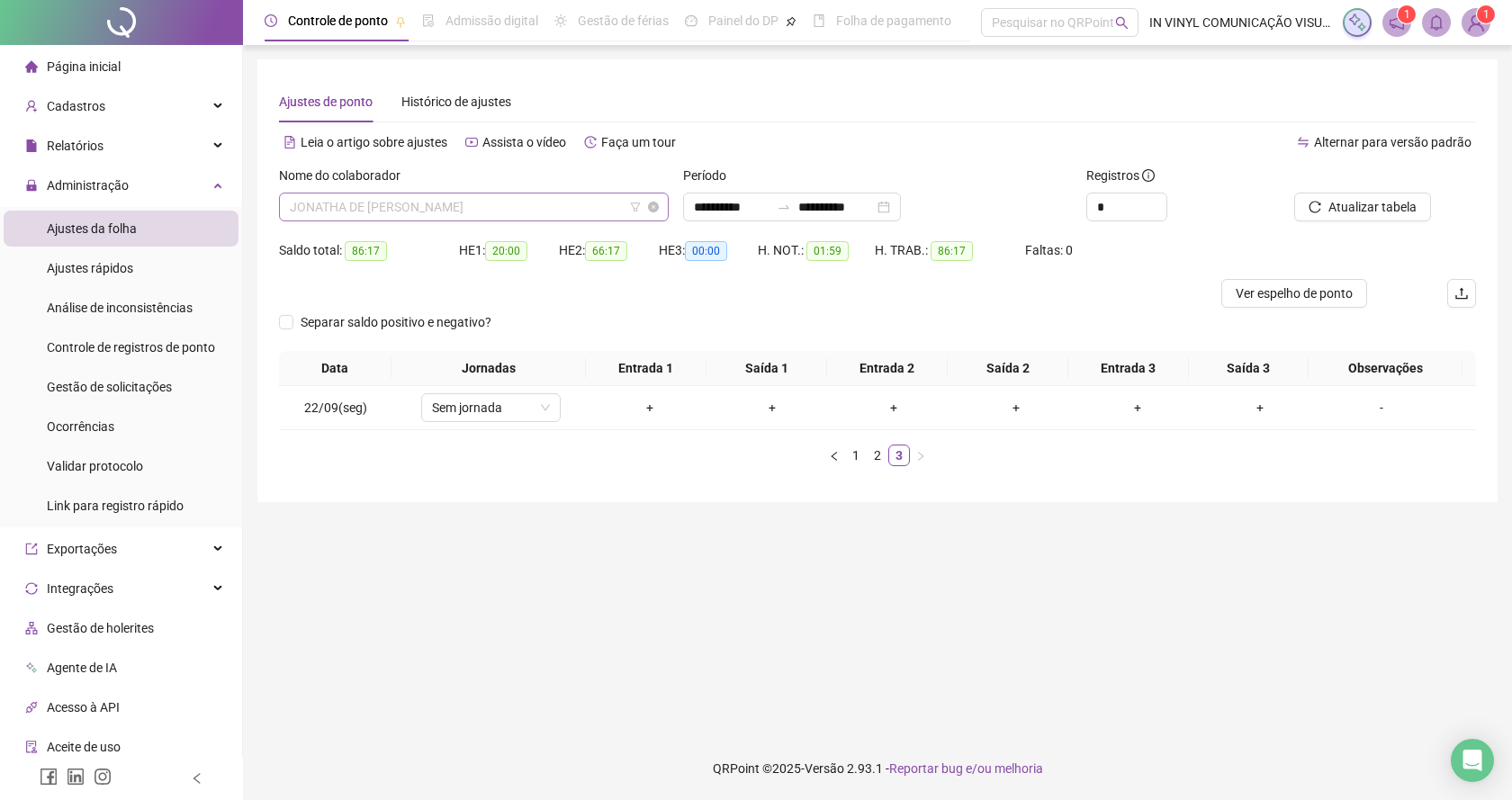
click at [659, 193] on div "JONATHA DE [PERSON_NAME]" at bounding box center [473, 206] width 389 height 29
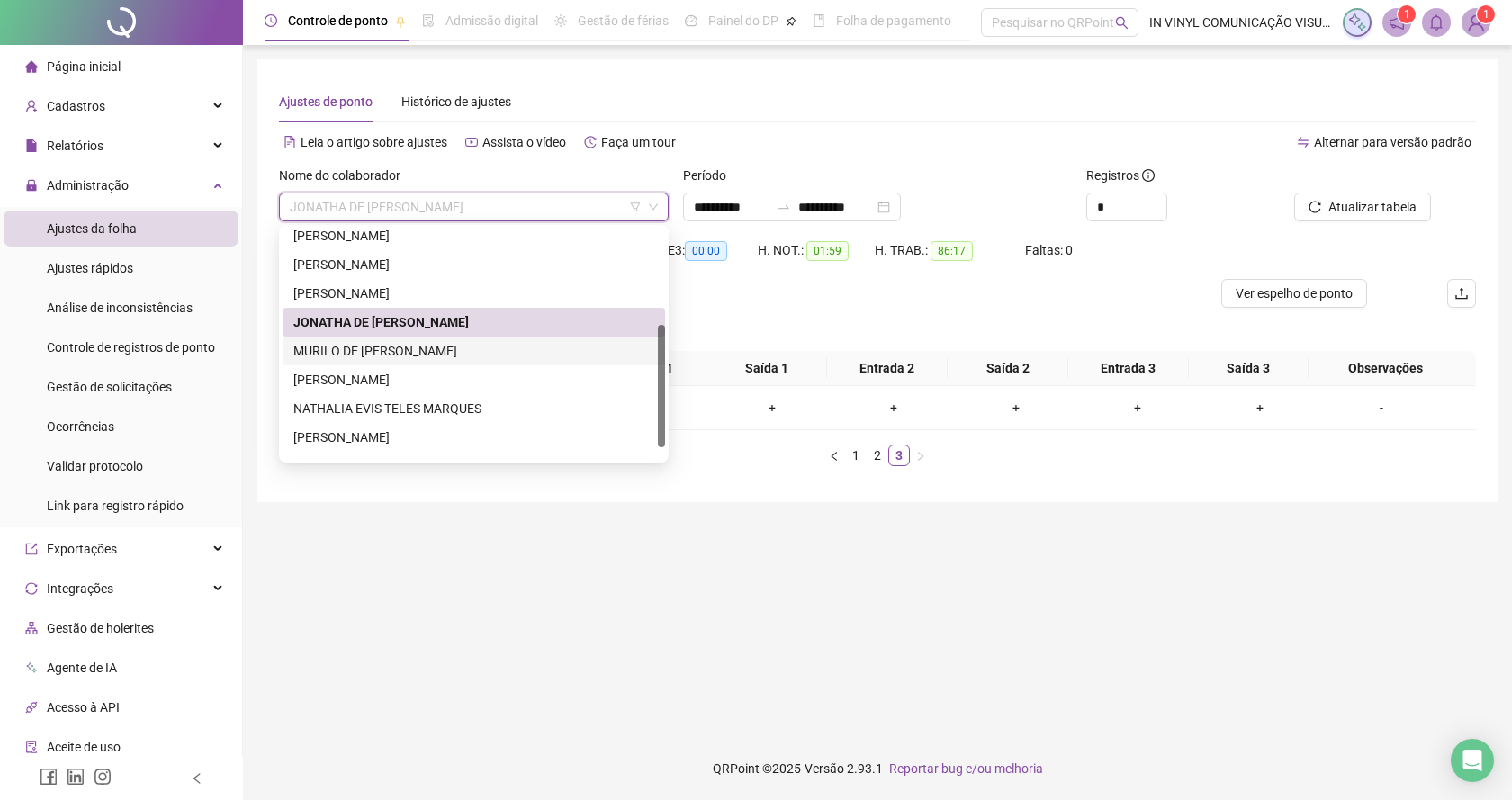
click at [400, 349] on div "MURILO DE [PERSON_NAME]" at bounding box center [473, 350] width 361 height 20
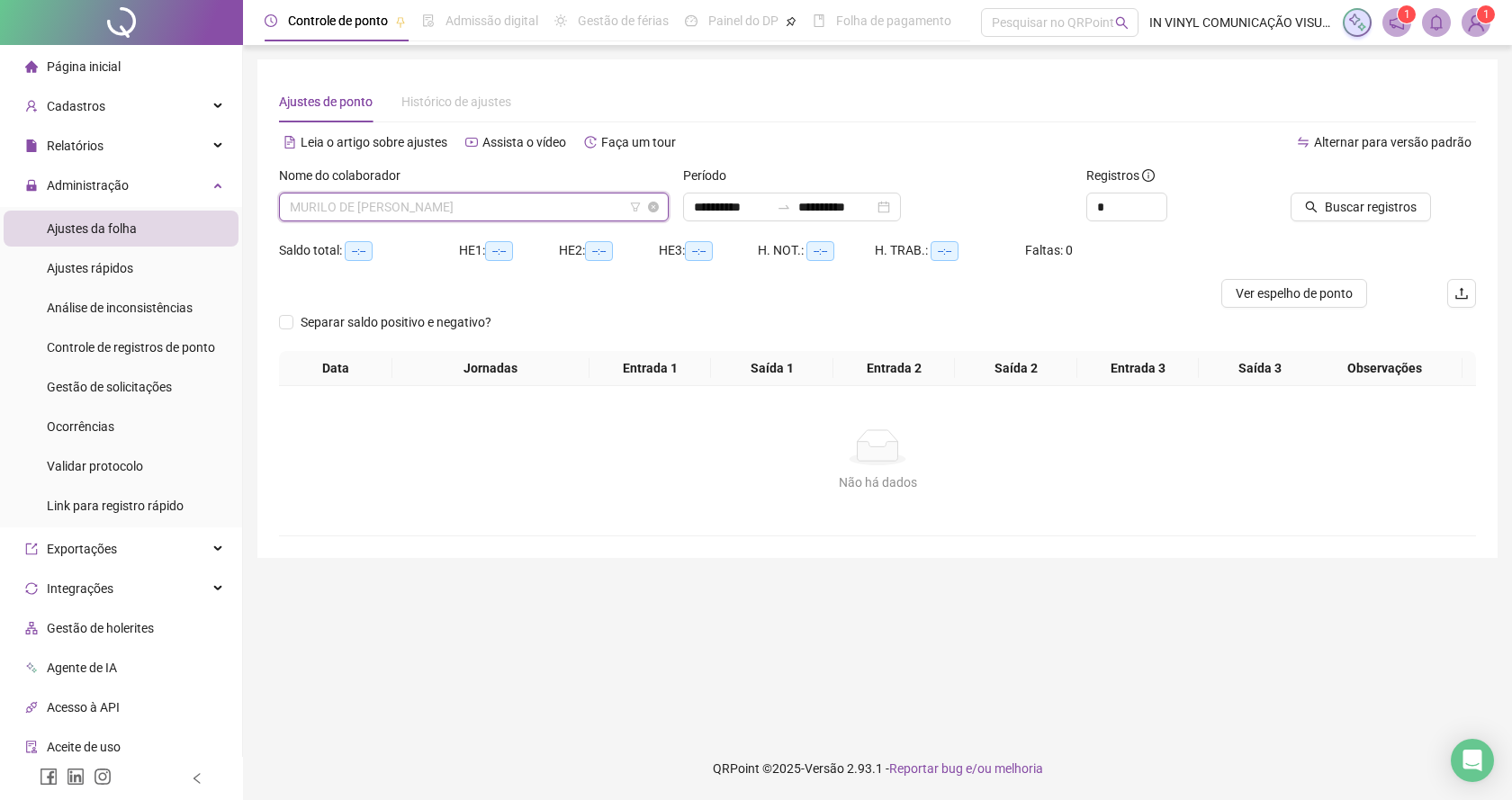
click at [646, 198] on span "MURILO DE [PERSON_NAME]" at bounding box center [473, 206] width 368 height 27
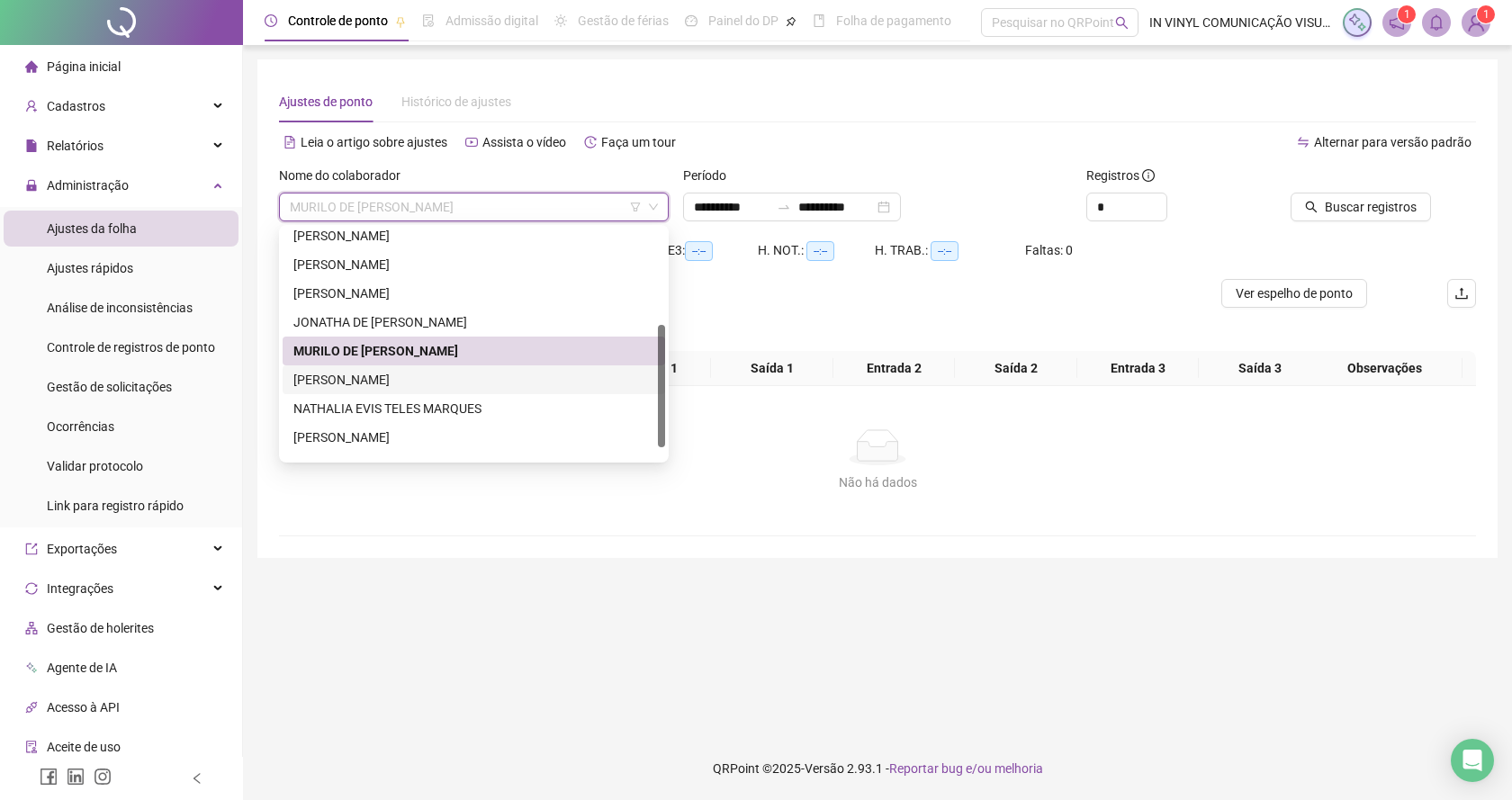
click at [362, 378] on div "[PERSON_NAME]" at bounding box center [473, 379] width 361 height 20
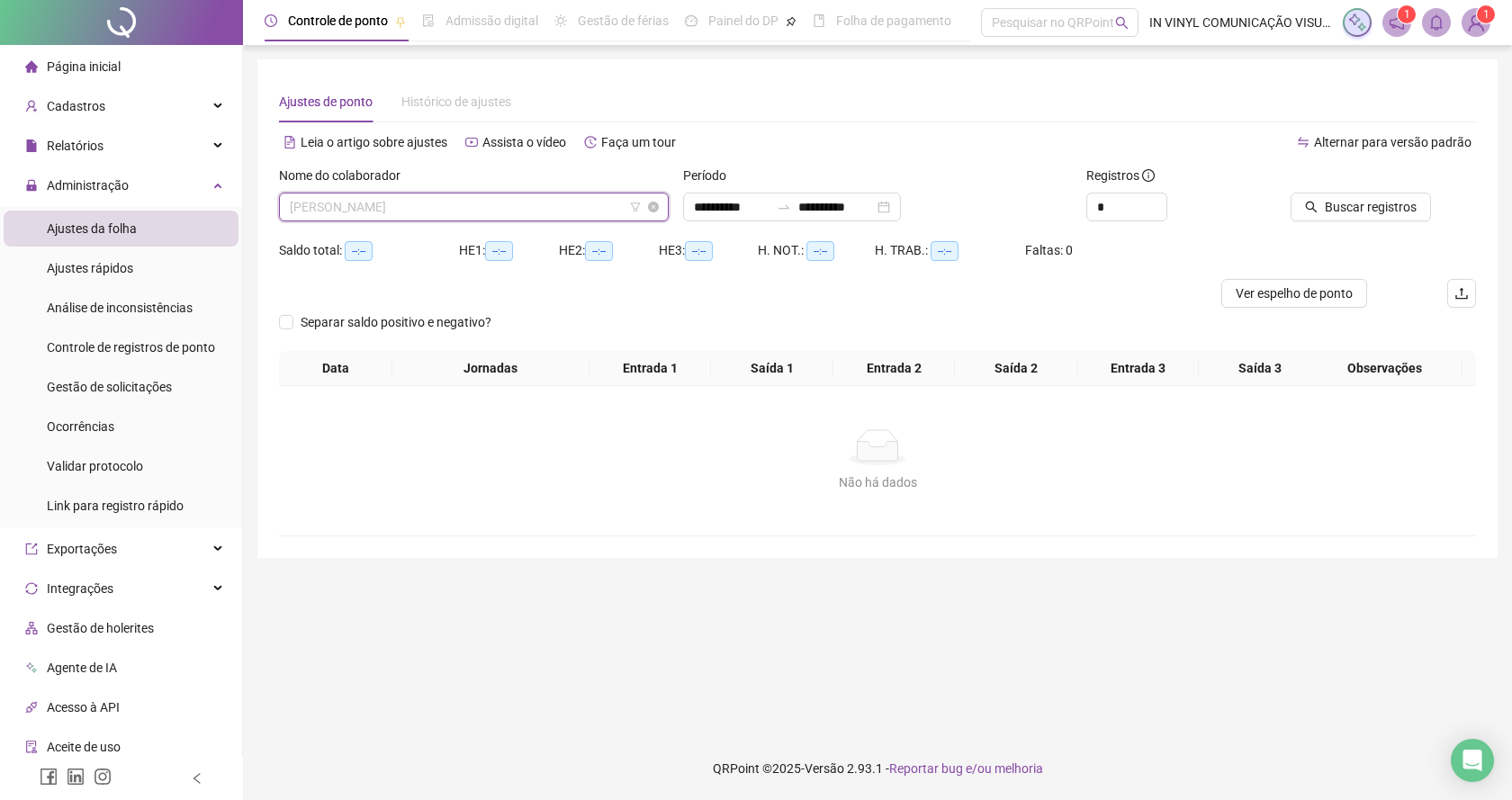
click at [656, 197] on span "[PERSON_NAME]" at bounding box center [473, 206] width 368 height 27
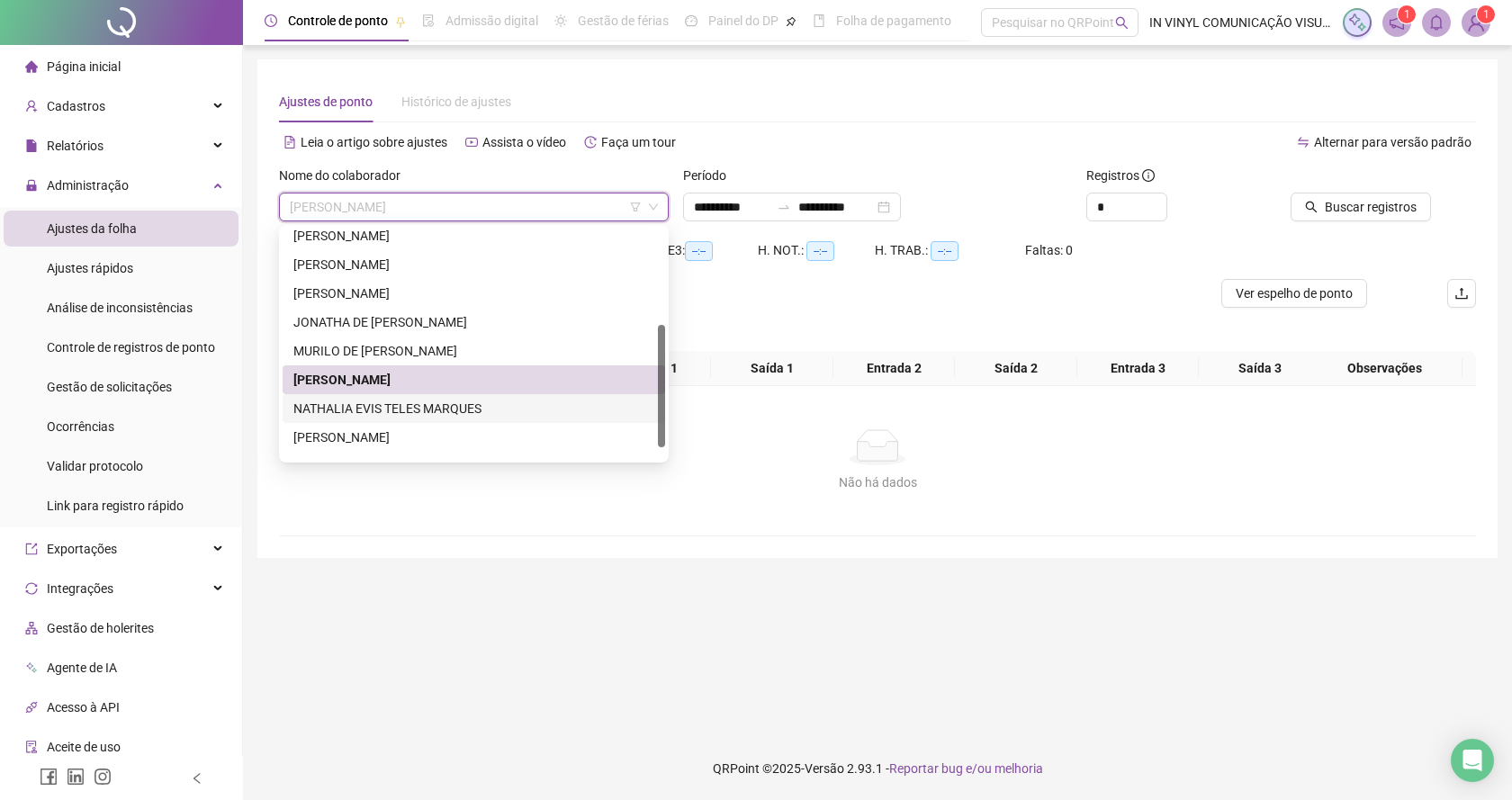
click at [382, 409] on div "NATHALIA EVIS TELES MARQUES" at bounding box center [473, 408] width 361 height 20
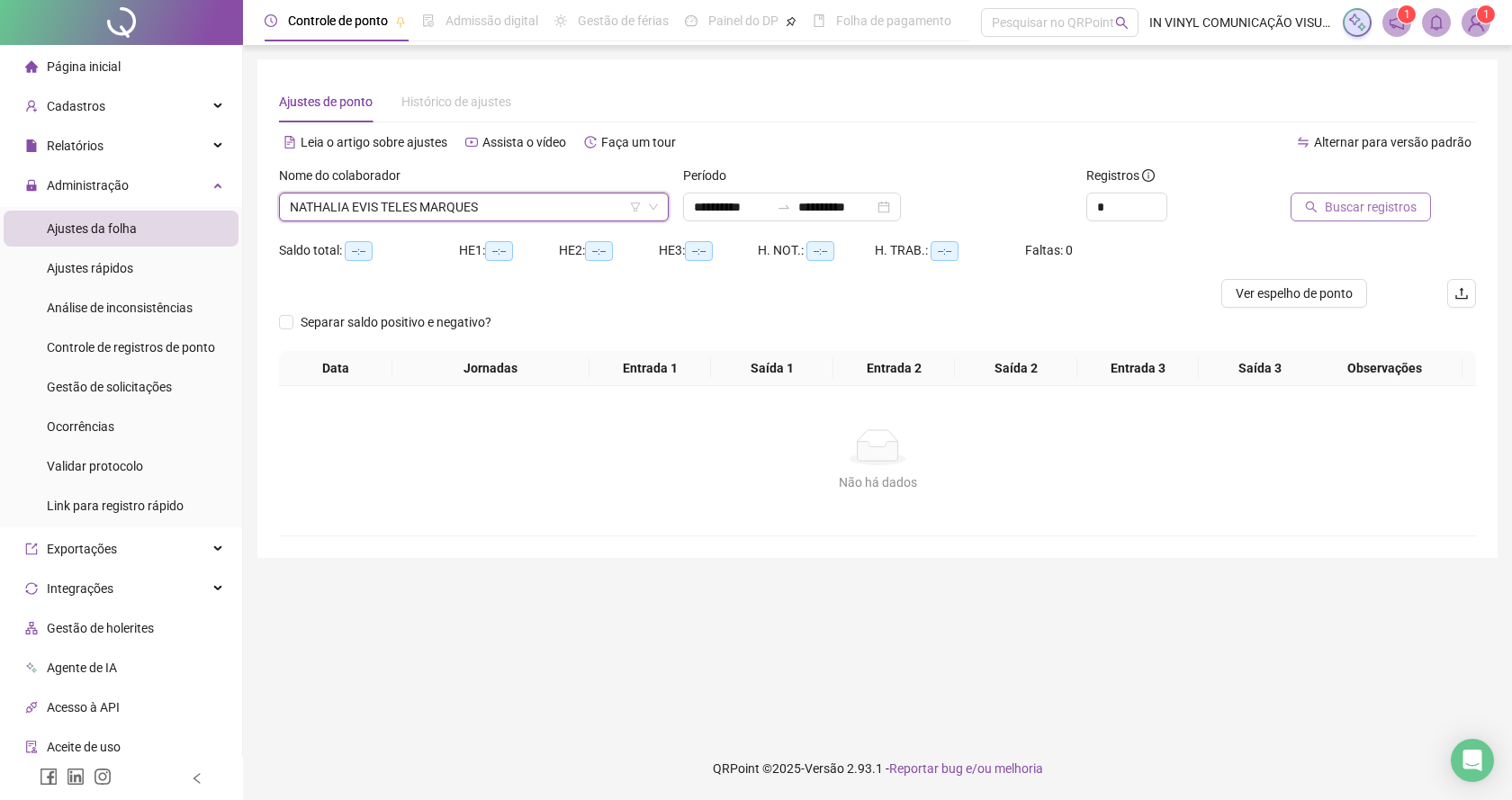
click at [1352, 206] on span "Buscar registros" at bounding box center [1370, 206] width 91 height 20
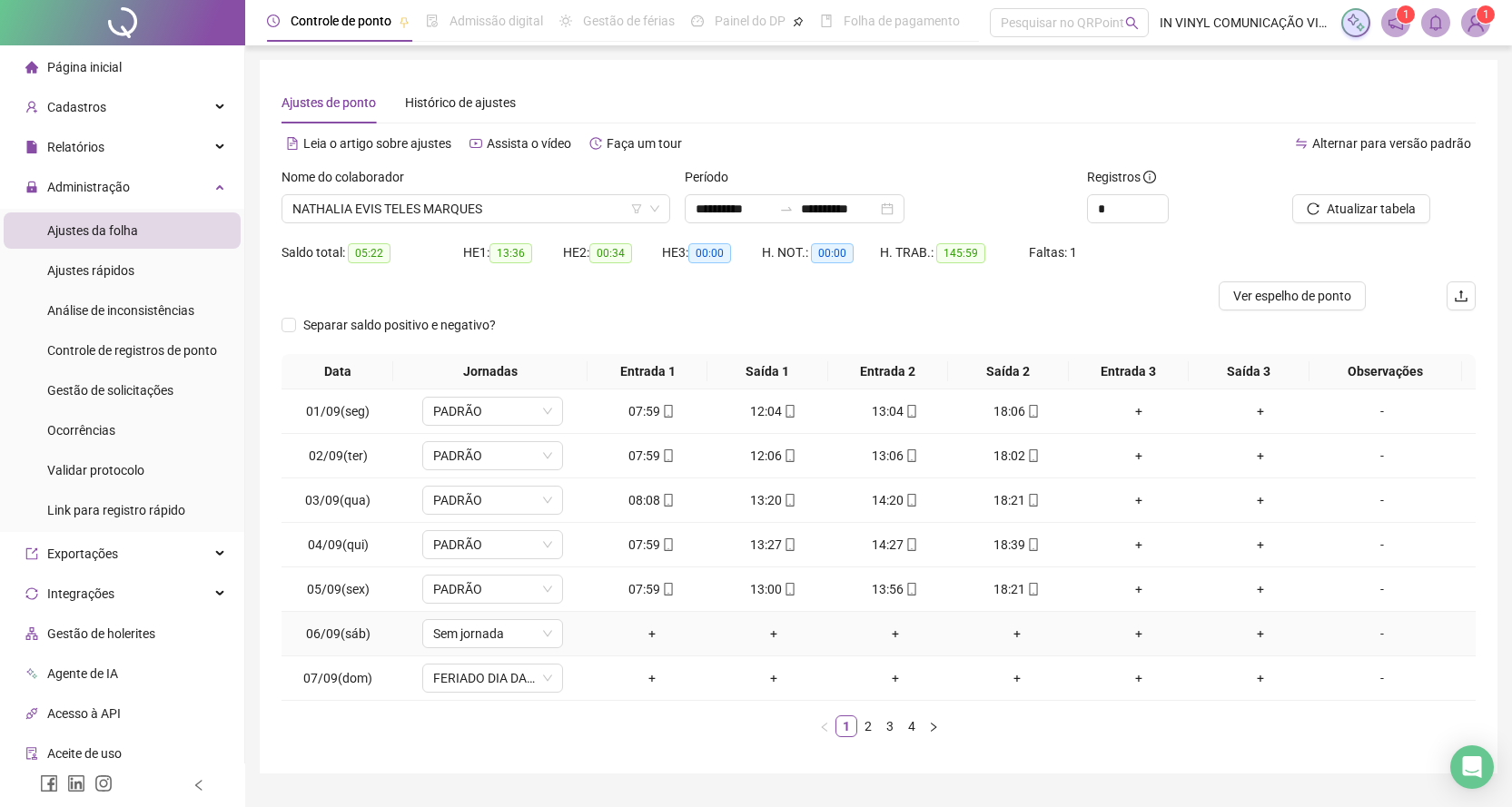
scroll to position [44, 0]
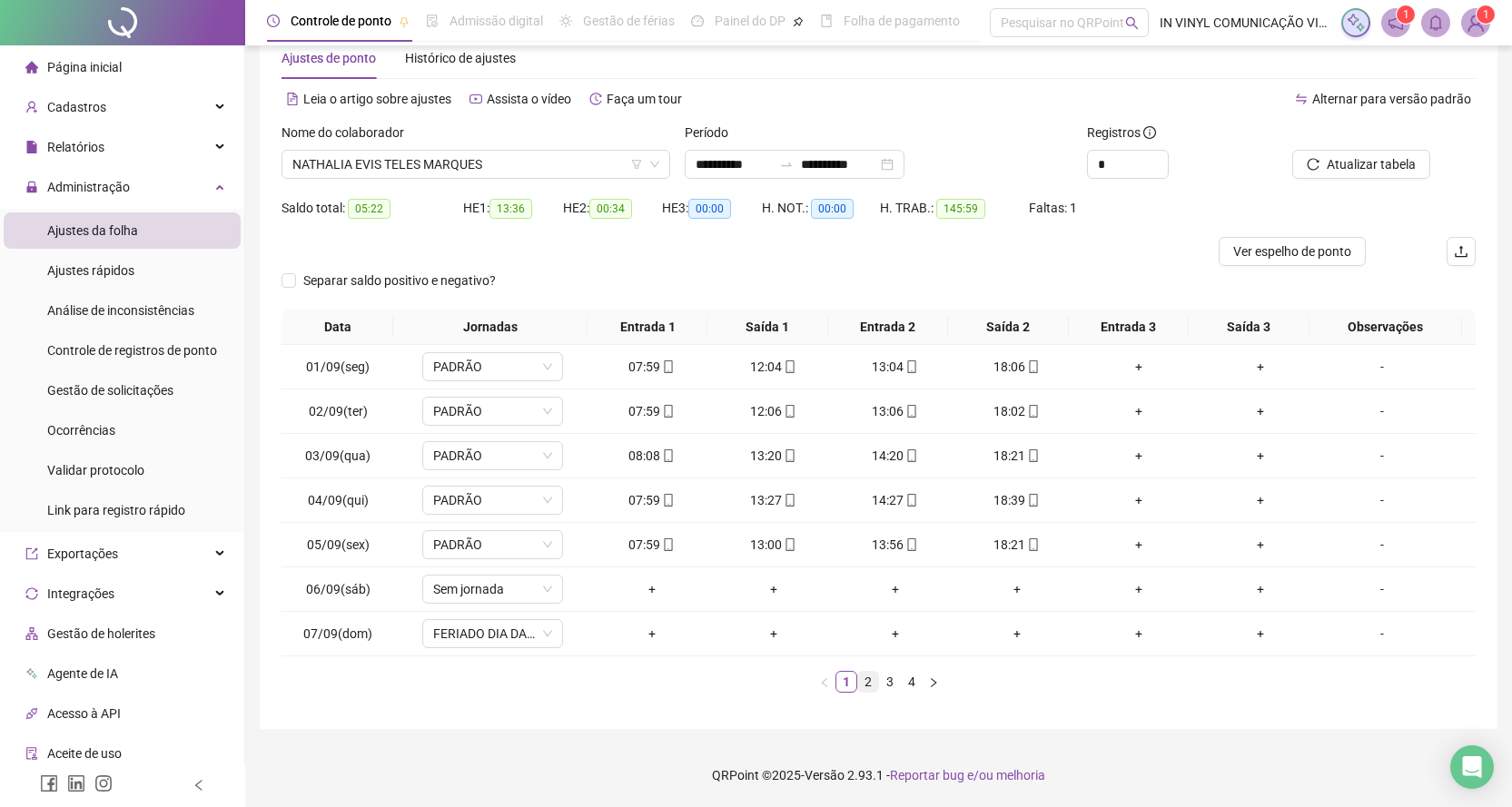
click at [868, 682] on link "2" at bounding box center [868, 681] width 20 height 20
click at [889, 681] on link "3" at bounding box center [889, 681] width 20 height 20
click at [911, 685] on link "4" at bounding box center [911, 681] width 20 height 20
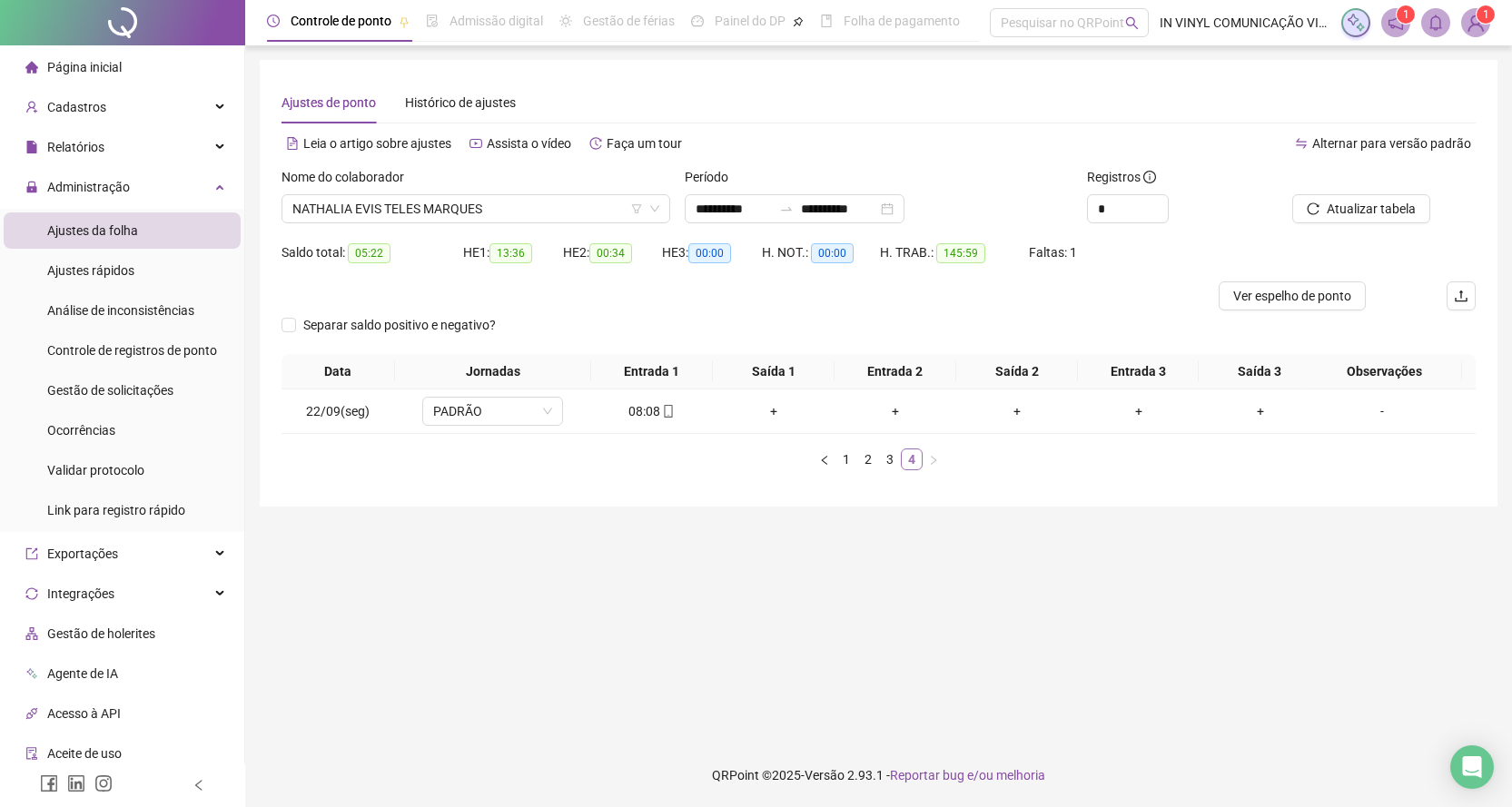
scroll to position [0, 0]
click at [658, 202] on span "NATHALIA EVIS TELES MARQUES" at bounding box center [478, 208] width 371 height 27
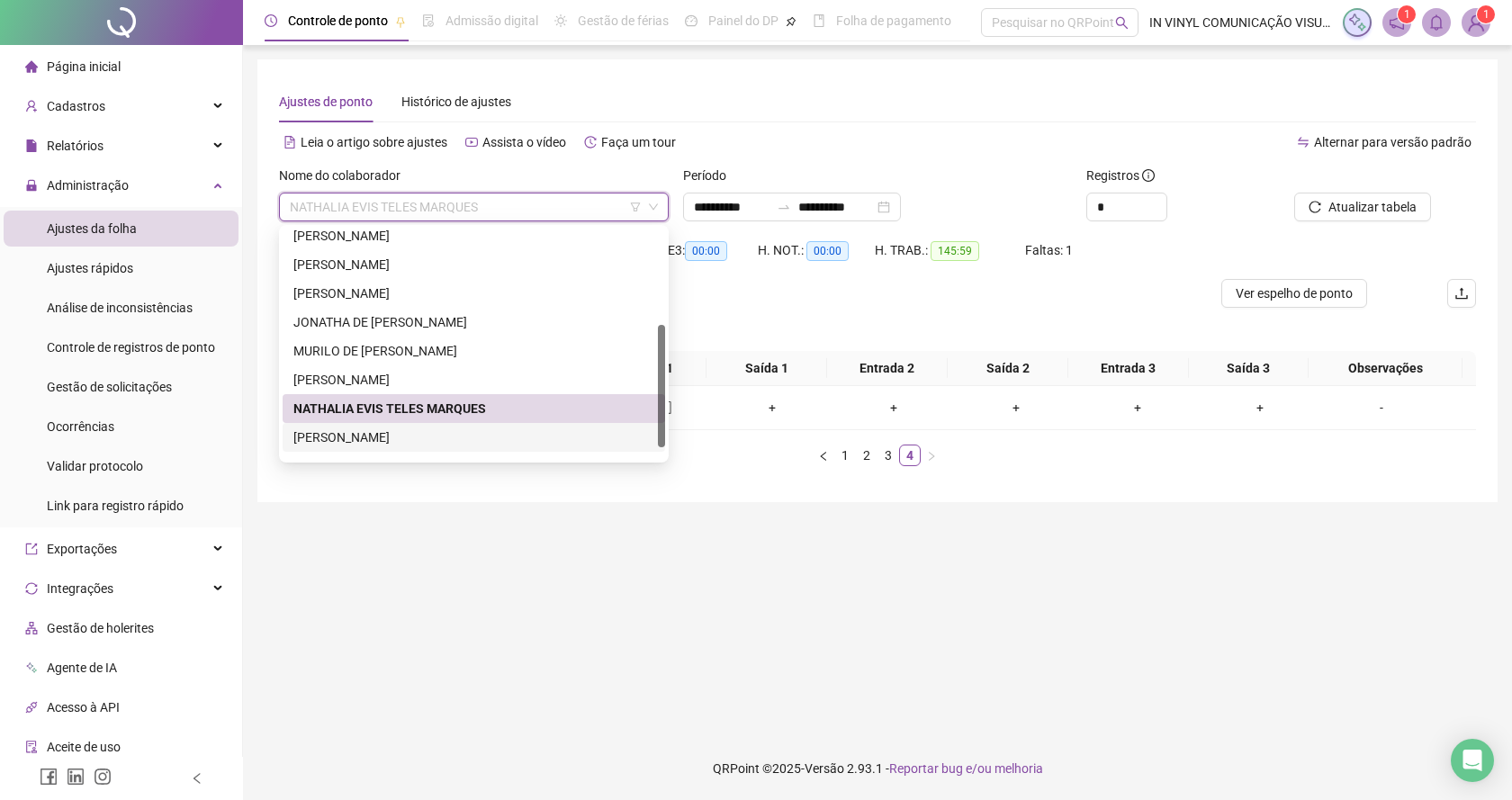
click at [384, 434] on div "[PERSON_NAME]" at bounding box center [473, 437] width 361 height 20
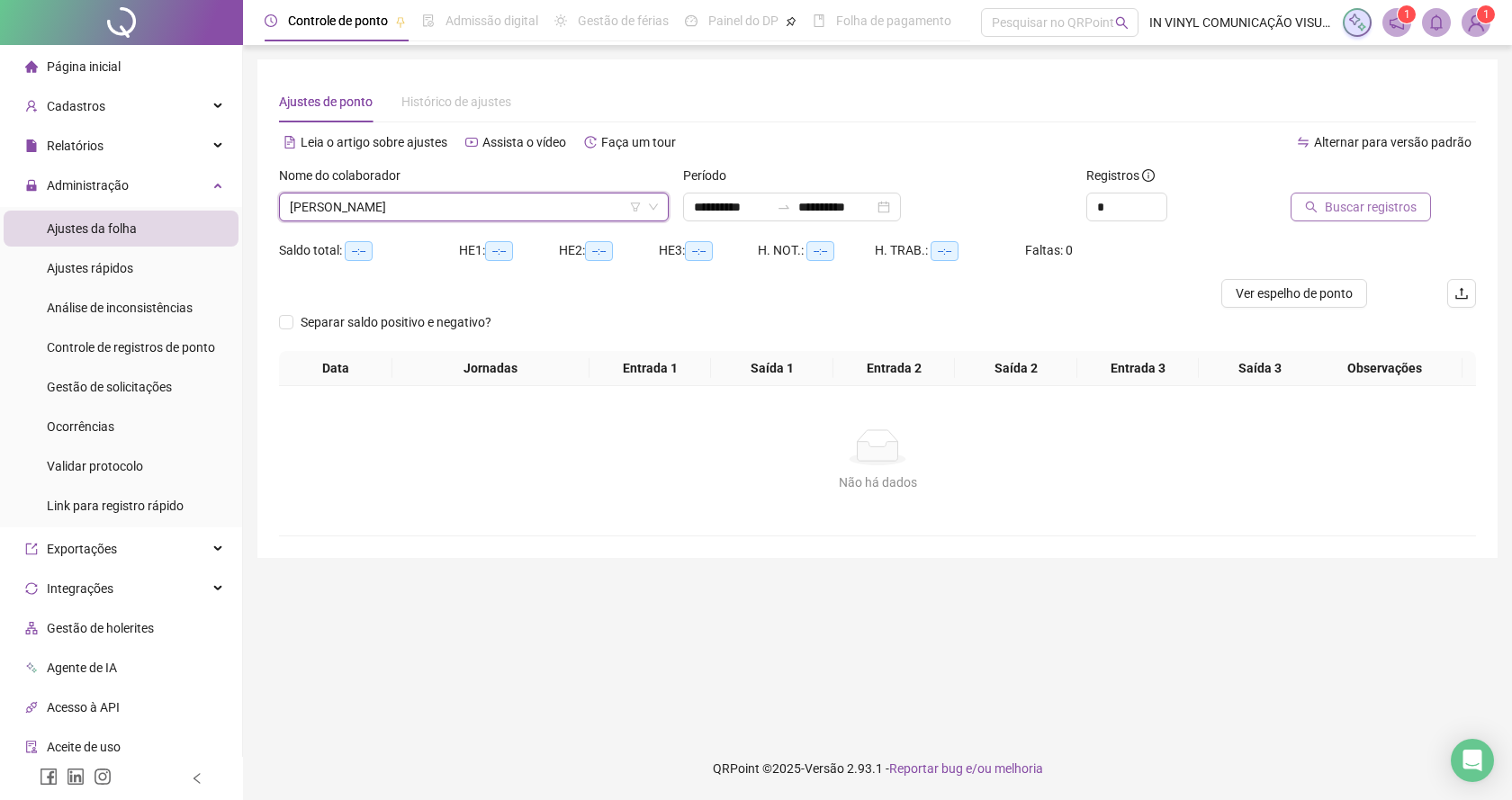
click at [1333, 208] on span "Buscar registros" at bounding box center [1370, 206] width 91 height 20
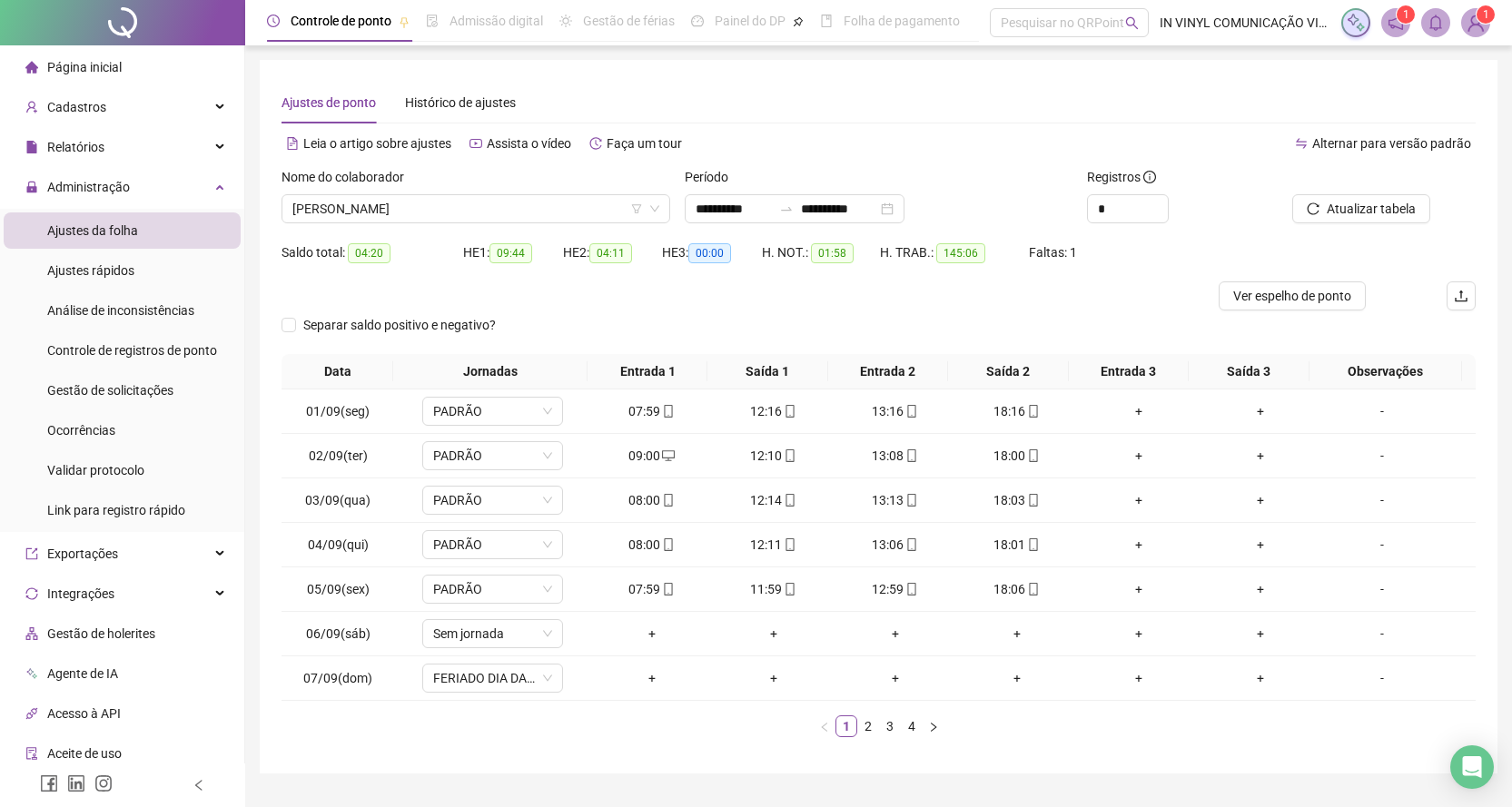
scroll to position [44, 0]
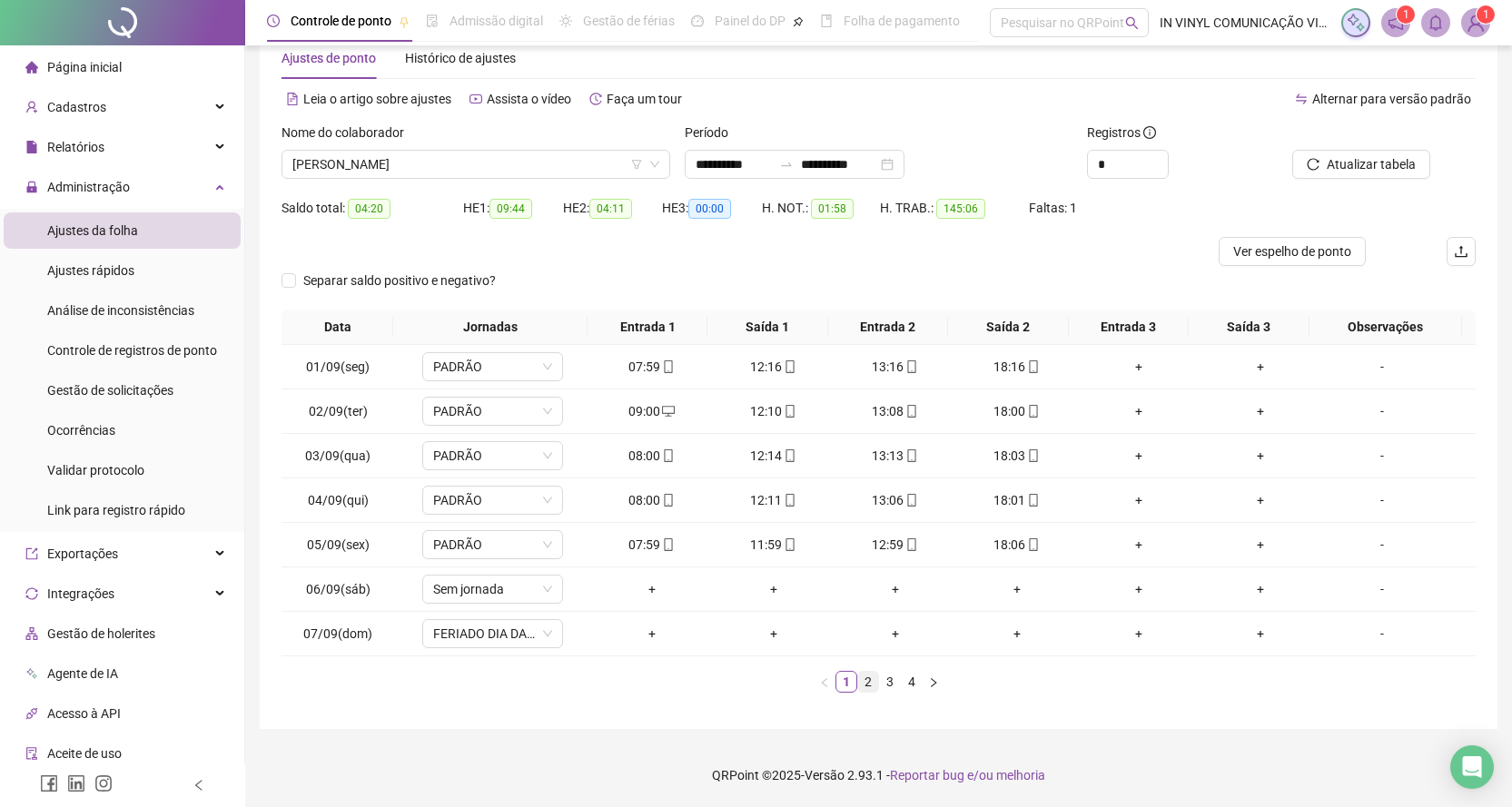
click at [868, 681] on link "2" at bounding box center [868, 681] width 20 height 20
click at [889, 686] on link "3" at bounding box center [889, 681] width 20 height 20
click at [912, 681] on link "4" at bounding box center [911, 681] width 20 height 20
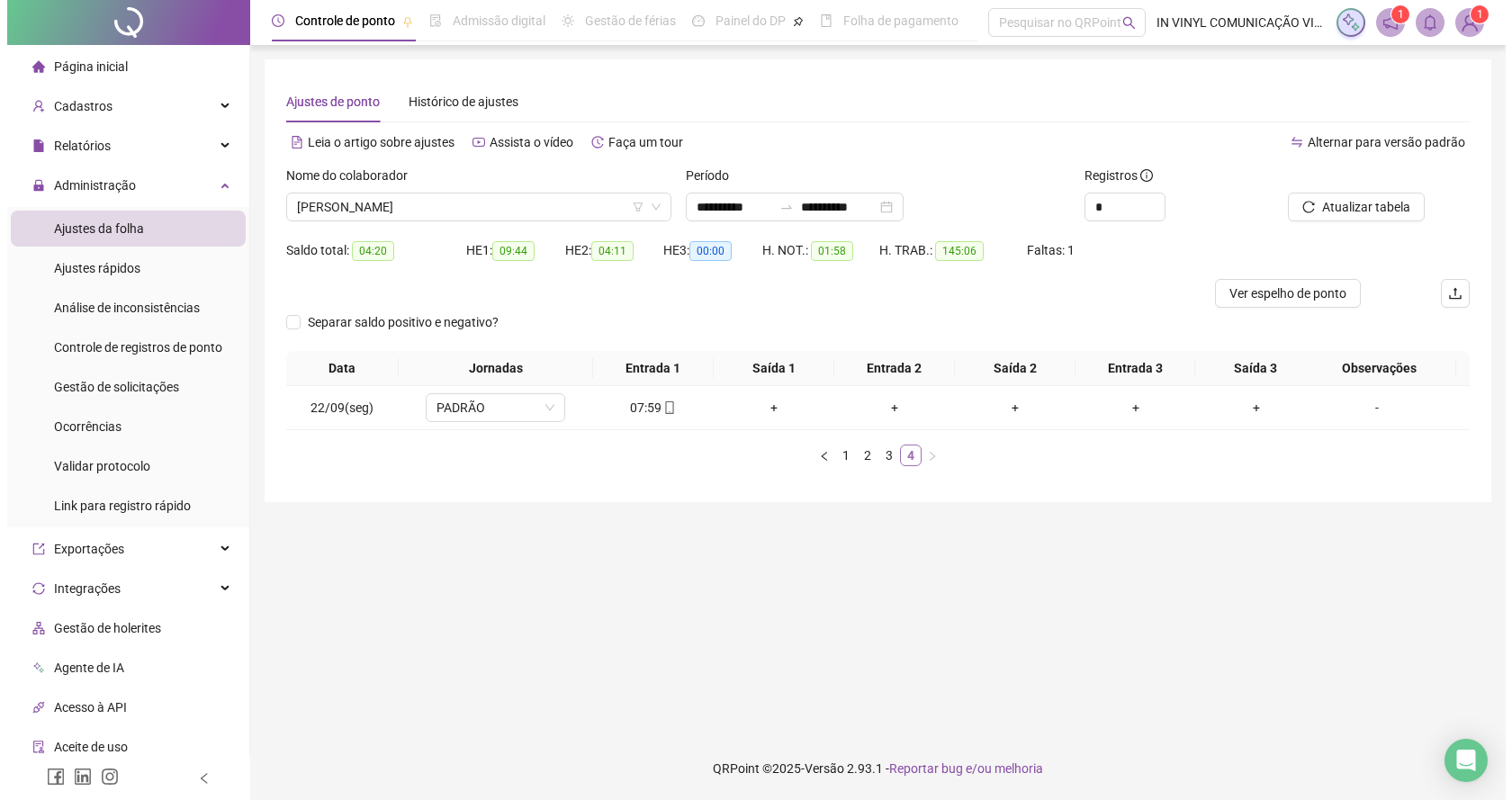
scroll to position [0, 0]
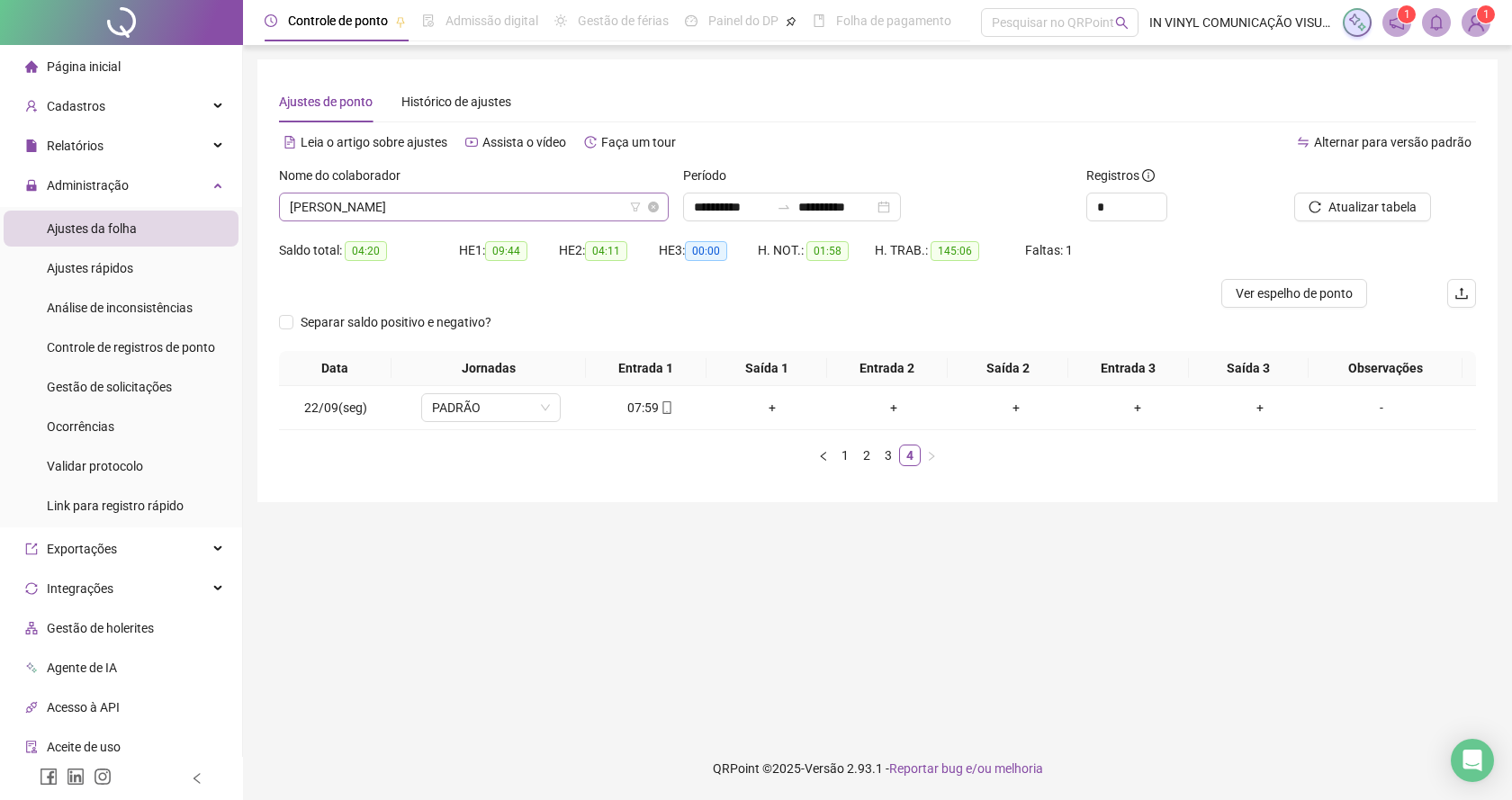
click at [660, 195] on div "[PERSON_NAME]" at bounding box center [473, 206] width 389 height 29
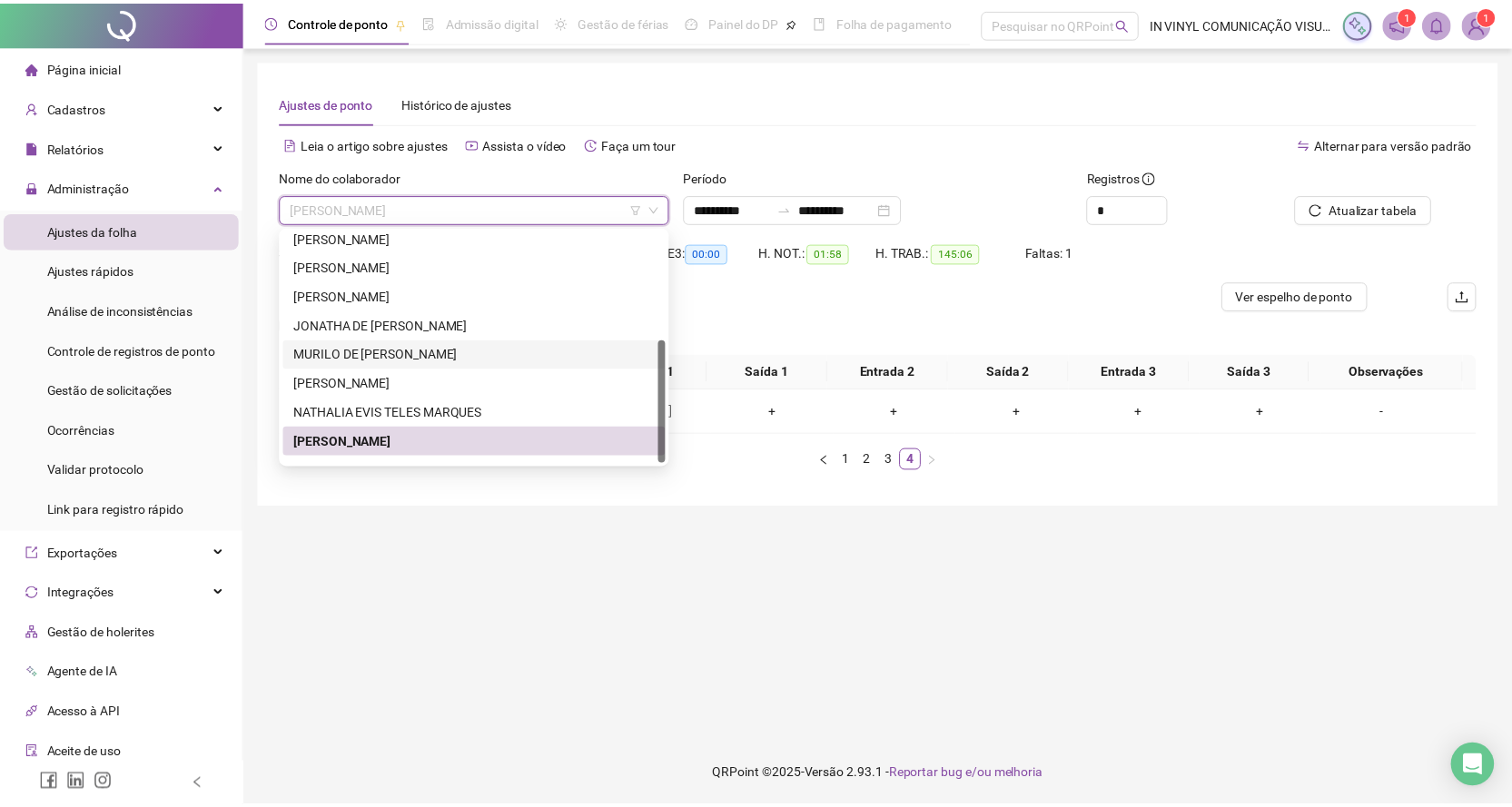
scroll to position [203, 0]
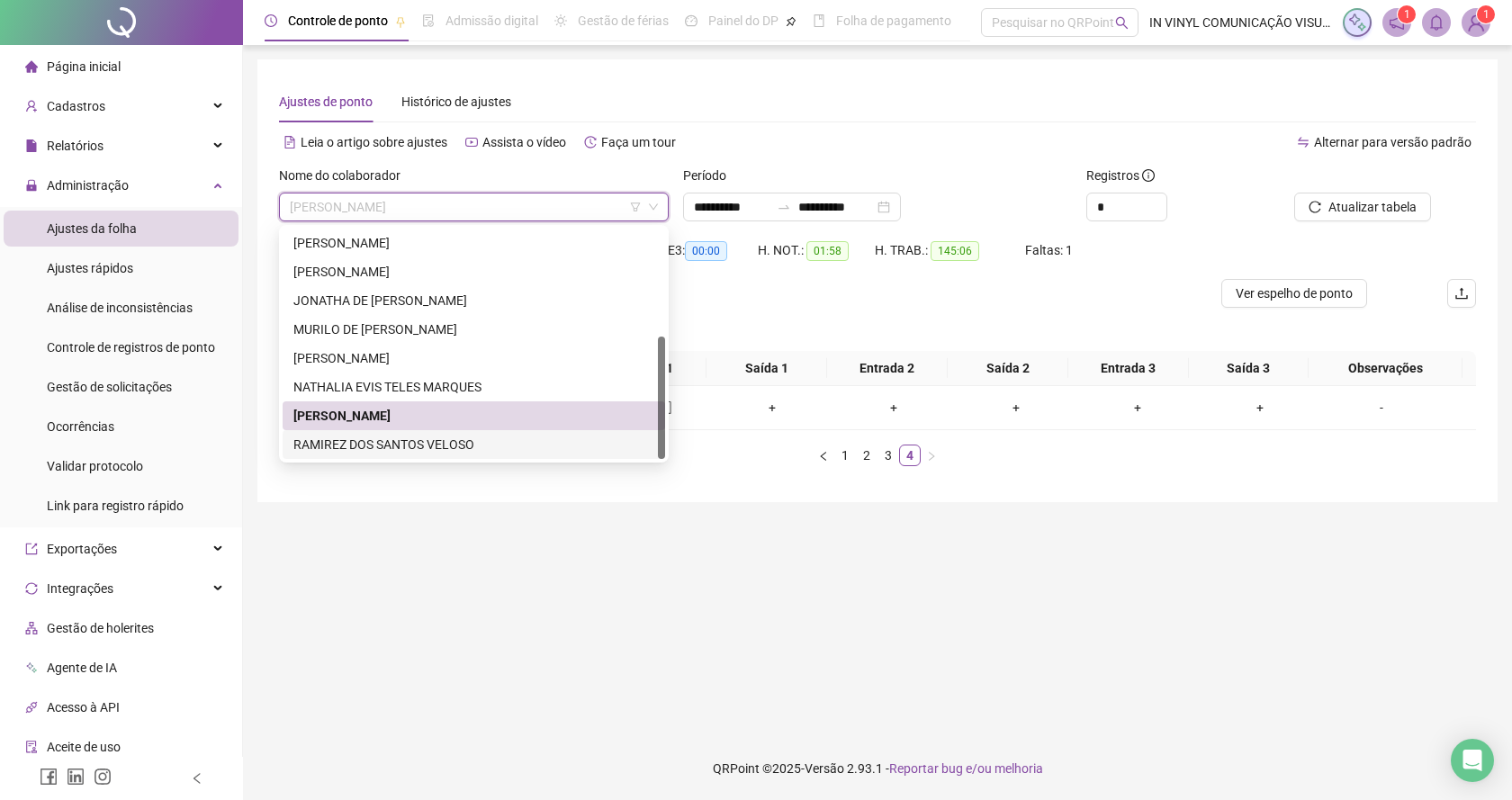
click at [399, 442] on div "RAMIREZ DOS SANTOS VELOSO" at bounding box center [473, 444] width 361 height 20
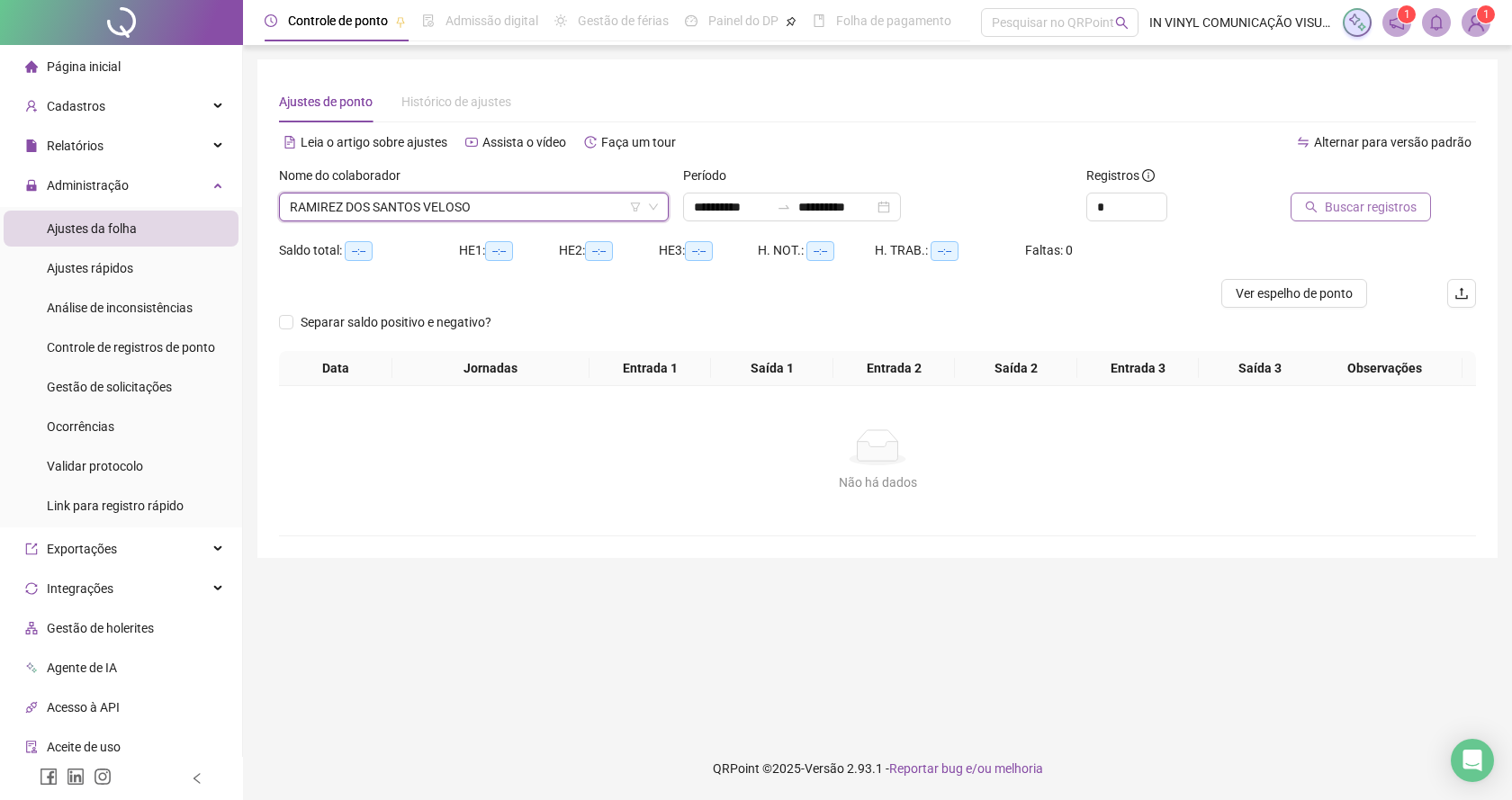
click at [1339, 210] on span "Buscar registros" at bounding box center [1370, 206] width 91 height 20
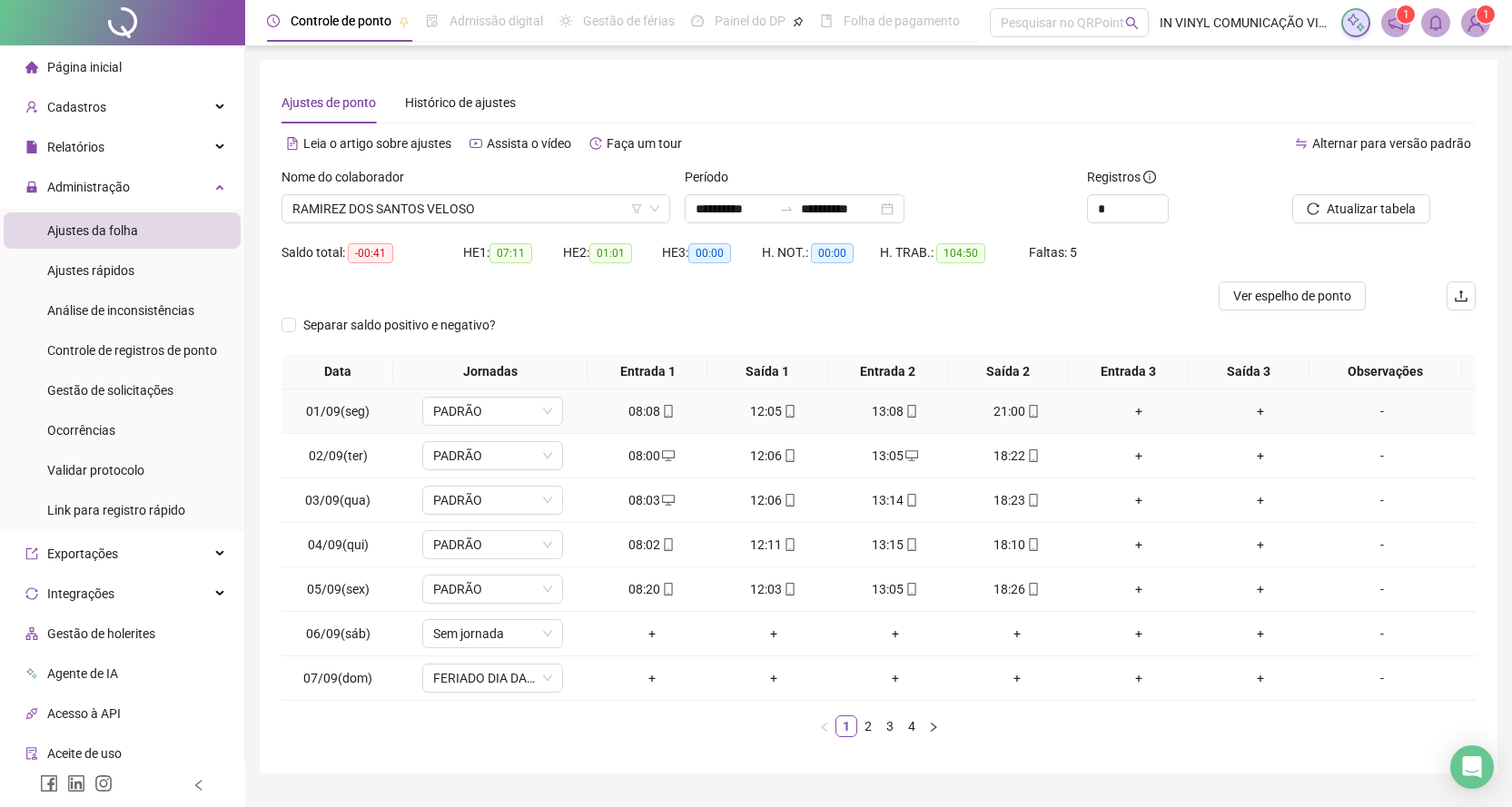
scroll to position [44, 0]
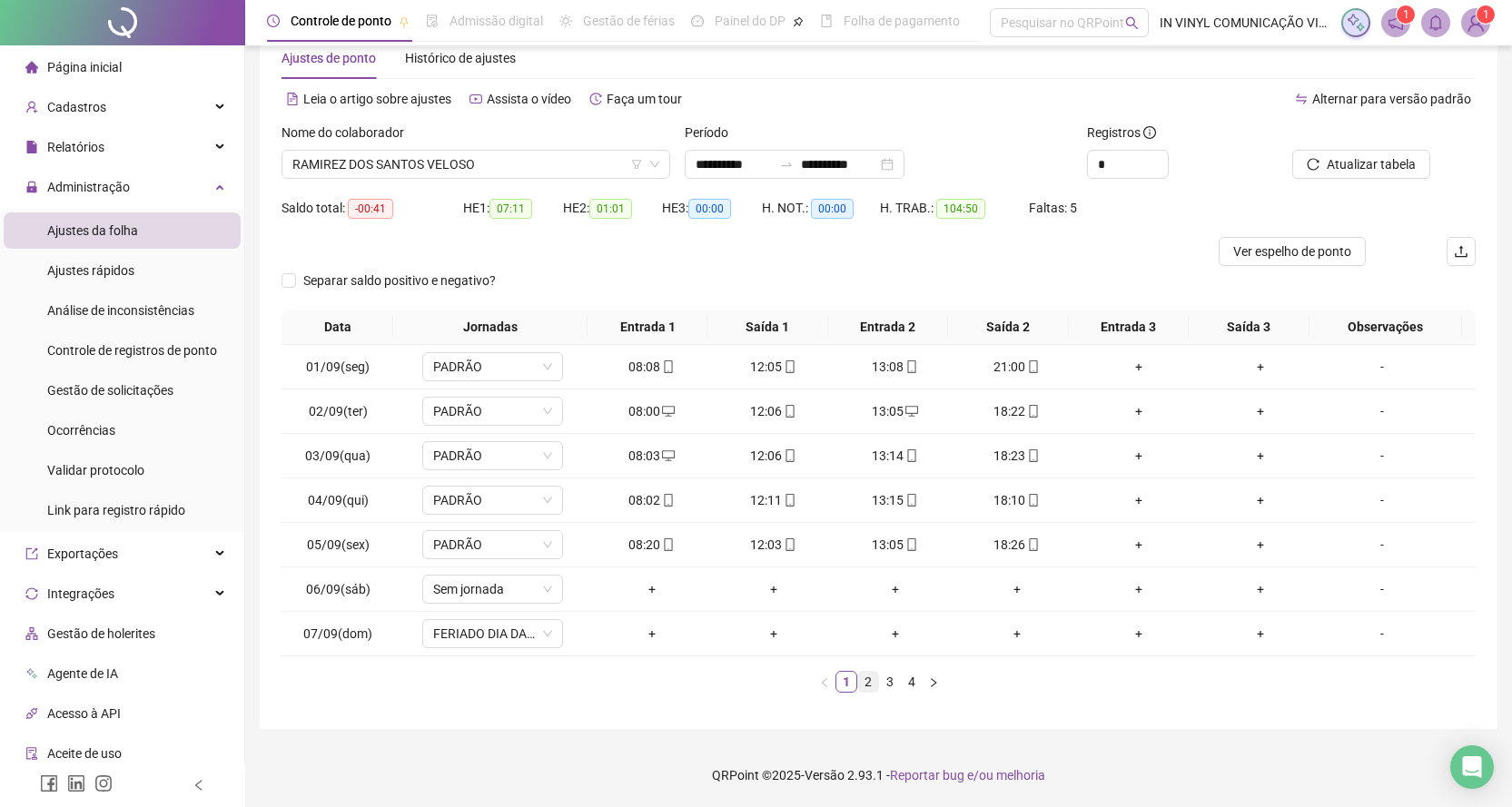
click at [868, 679] on link "2" at bounding box center [868, 681] width 20 height 20
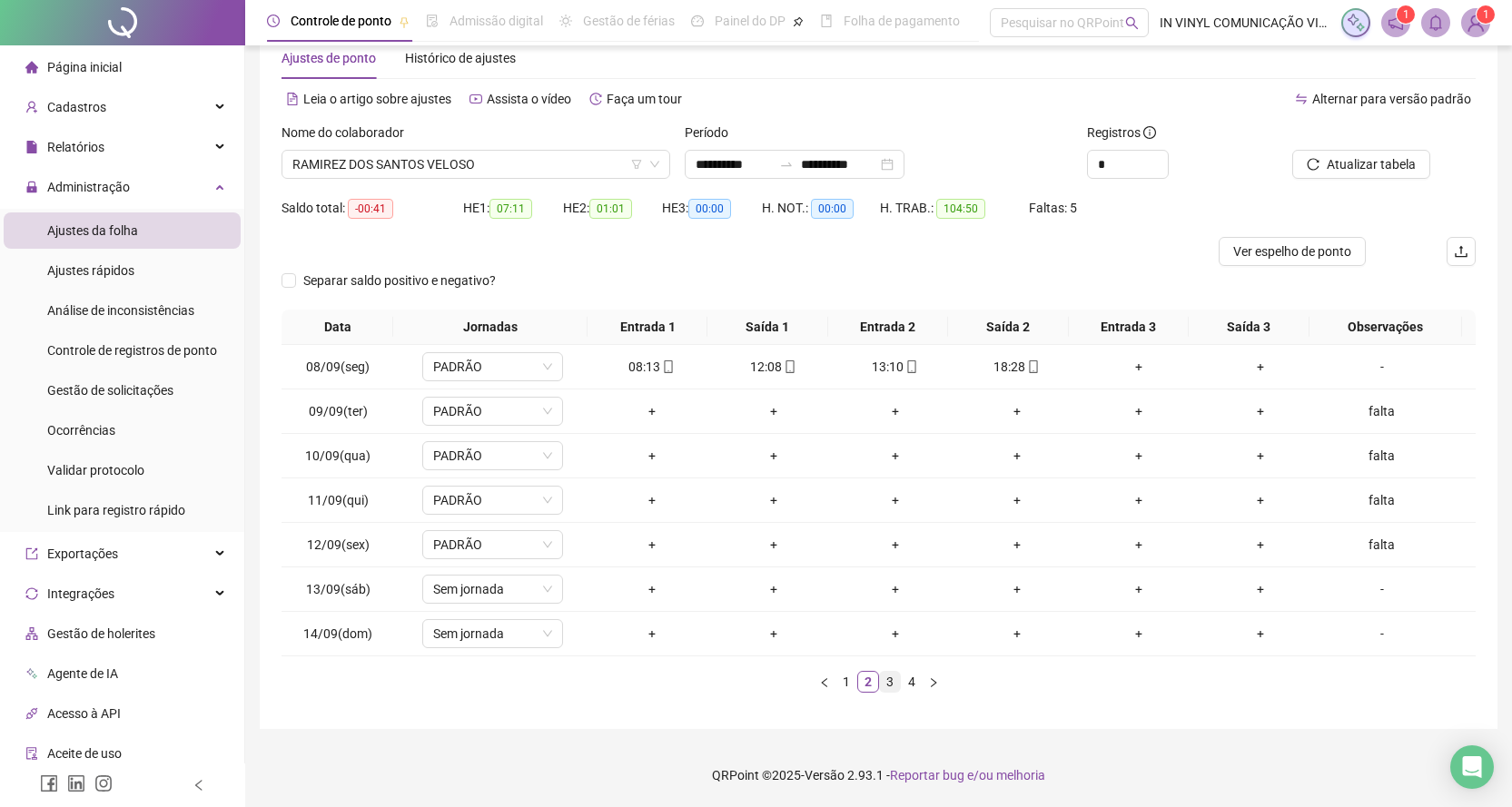
click at [894, 681] on link "3" at bounding box center [889, 681] width 20 height 20
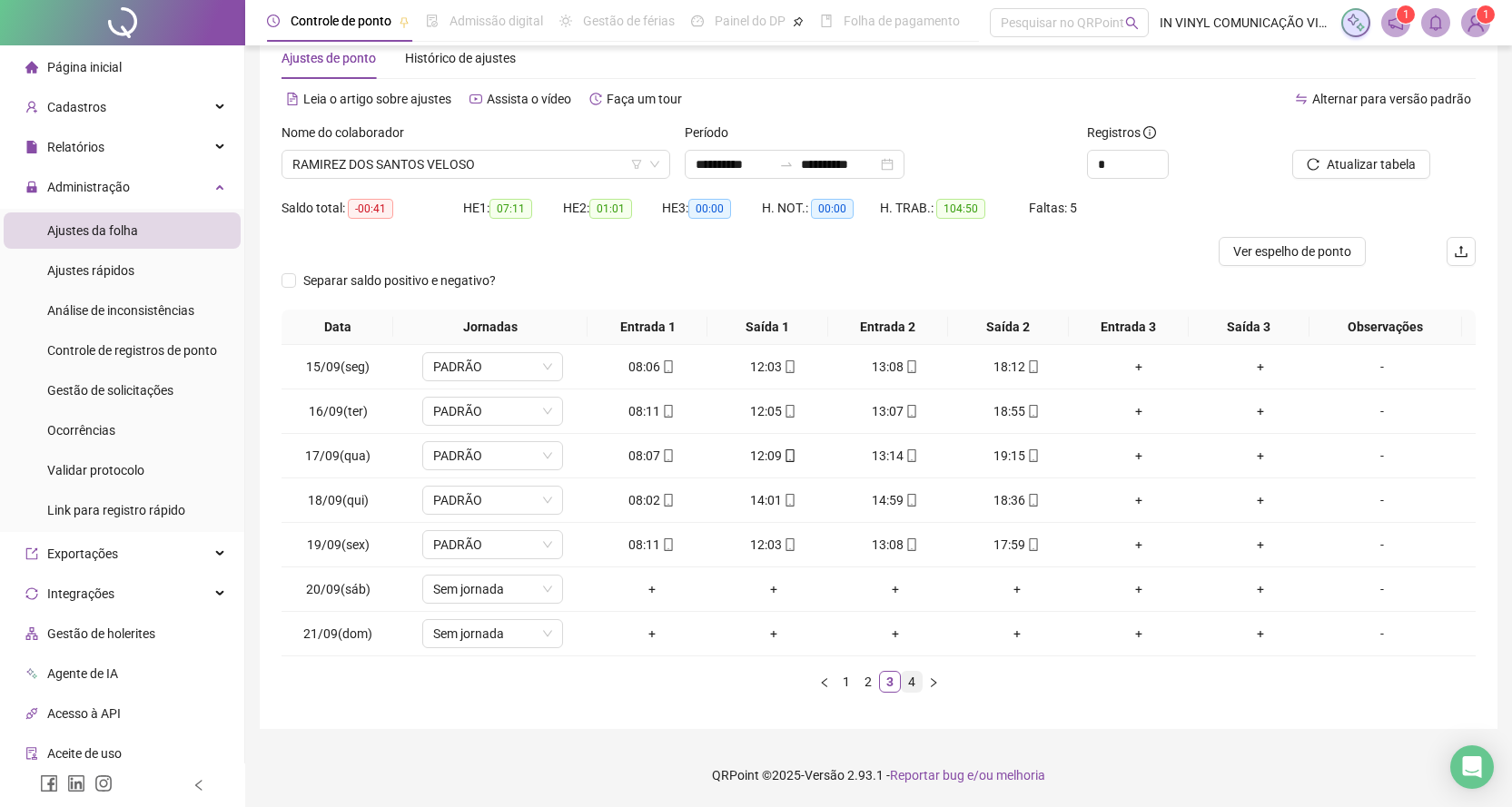
click at [914, 682] on link "4" at bounding box center [911, 681] width 20 height 20
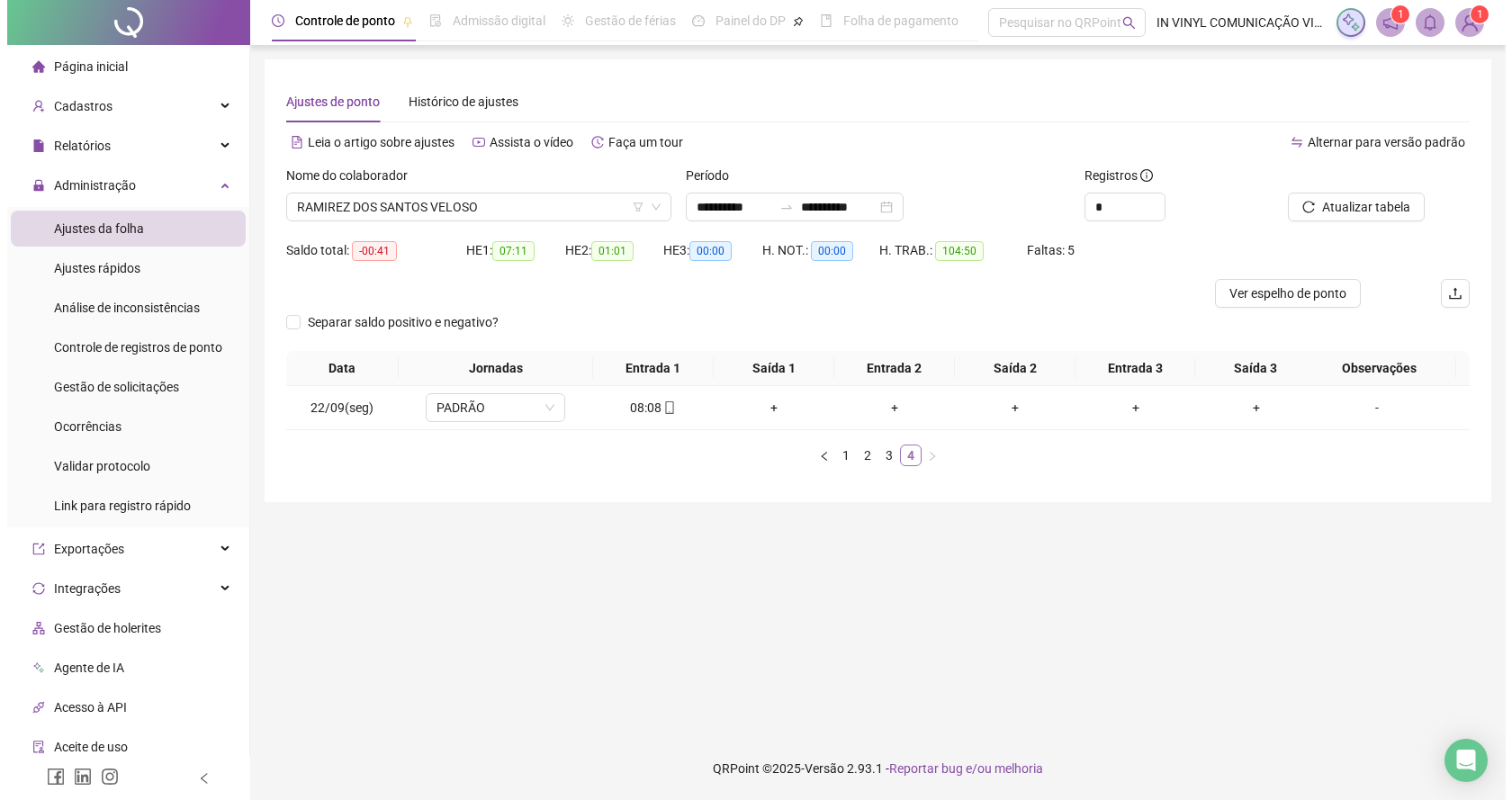
scroll to position [0, 0]
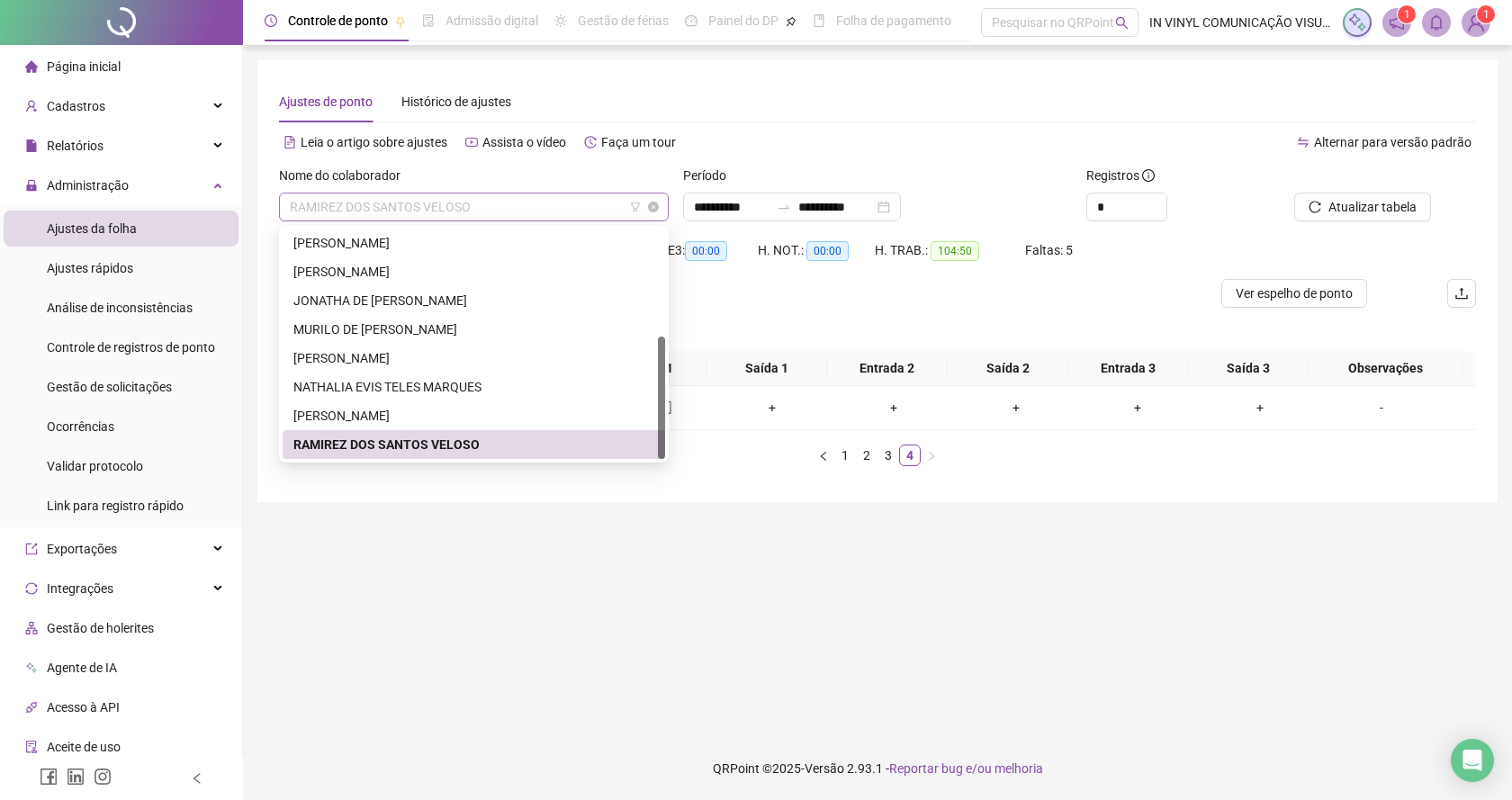
click at [653, 195] on span "RAMIREZ DOS SANTOS VELOSO" at bounding box center [473, 206] width 368 height 27
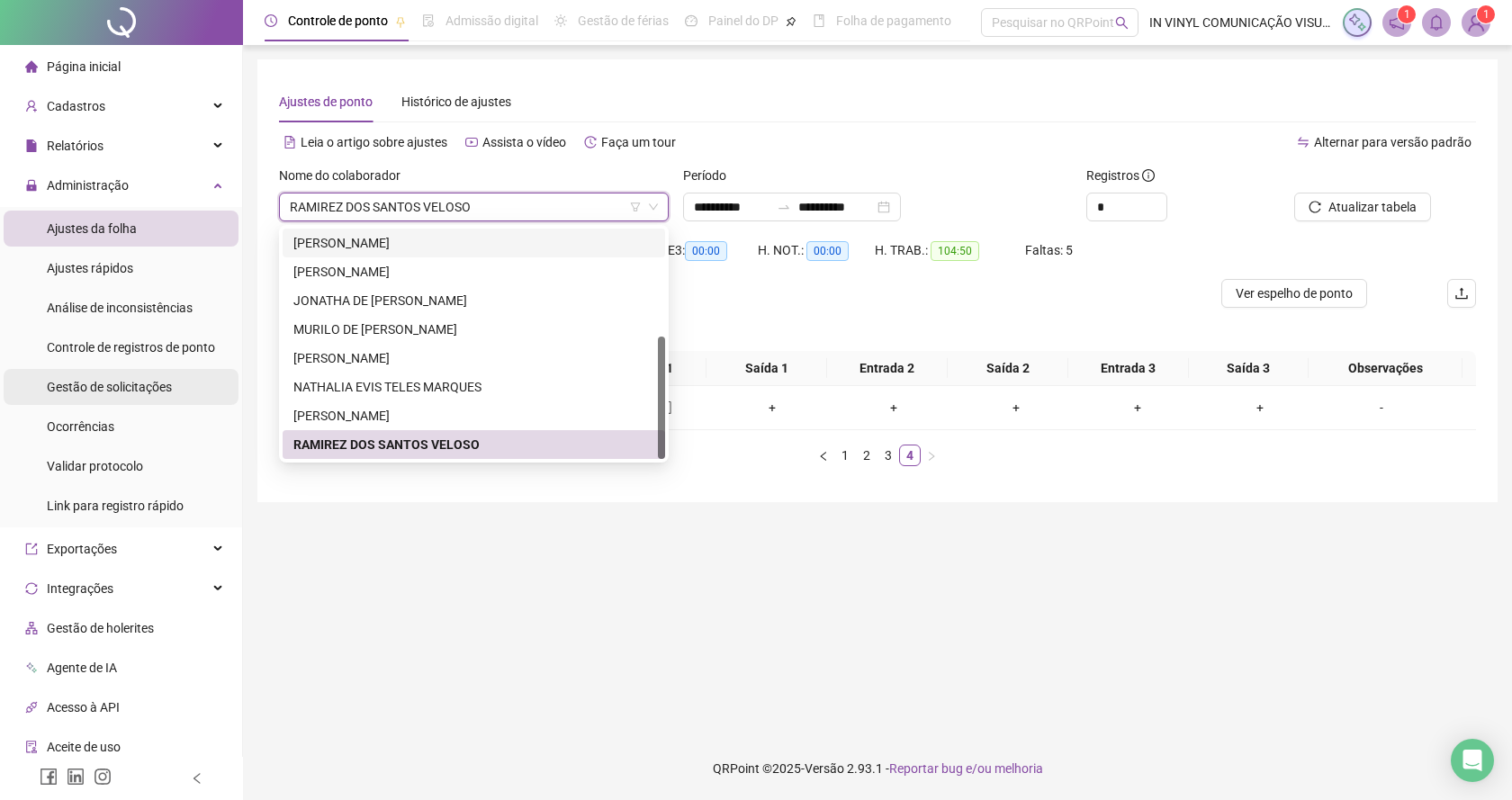
click at [119, 386] on span "Gestão de solicitações" at bounding box center [109, 386] width 125 height 14
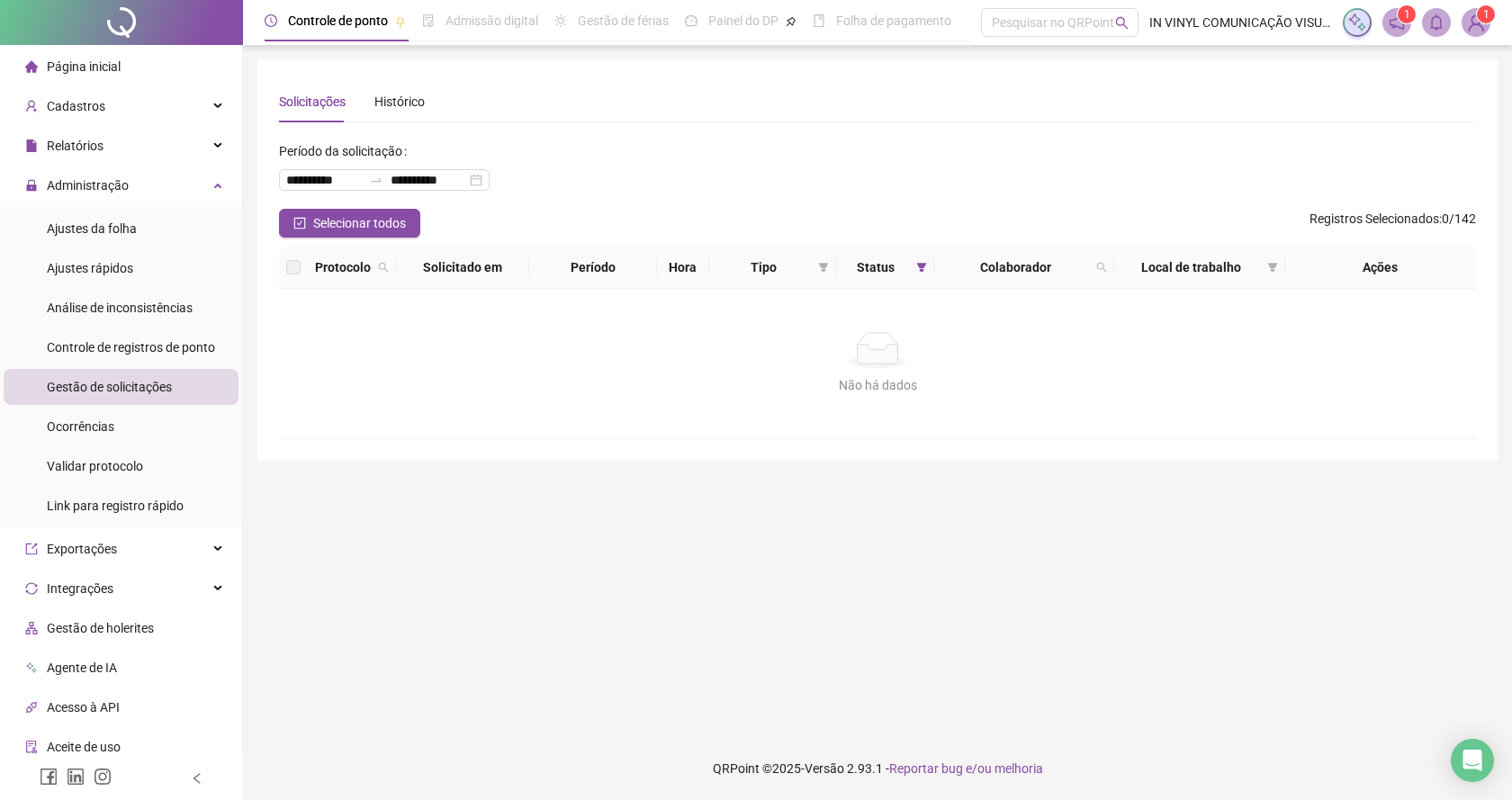
click at [103, 392] on span "Gestão de solicitações" at bounding box center [109, 386] width 125 height 14
